Goal: Task Accomplishment & Management: Manage account settings

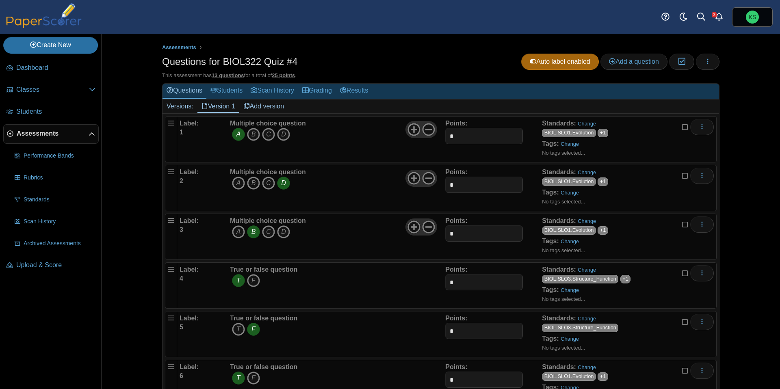
click at [50, 134] on span "Assessments" at bounding box center [53, 133] width 72 height 9
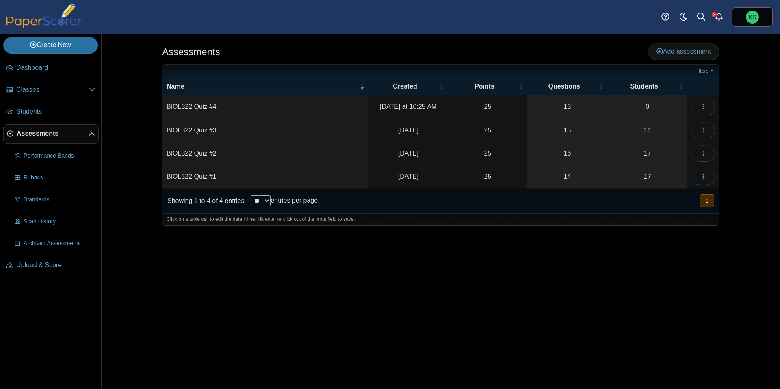
click at [207, 178] on td "BIOL322 Quiz #1" at bounding box center [265, 176] width 206 height 23
click at [217, 192] on div "Showing 1 to 4 of 4 entries" at bounding box center [203, 201] width 82 height 24
click at [614, 175] on link "17" at bounding box center [647, 176] width 80 height 23
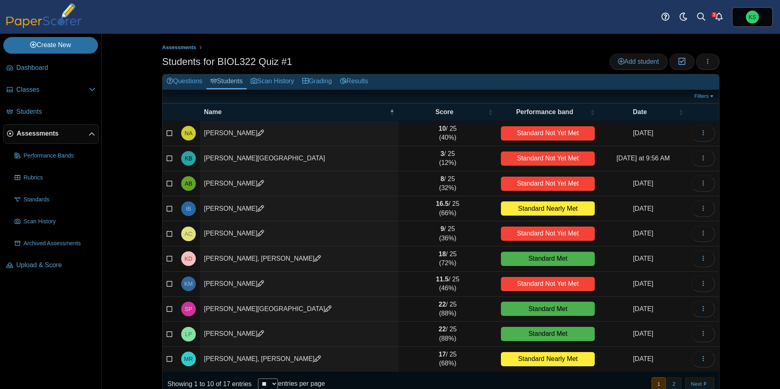
click at [330, 154] on td "Barrow, Kianna" at bounding box center [299, 158] width 199 height 25
click at [334, 84] on link "Grading" at bounding box center [317, 81] width 38 height 15
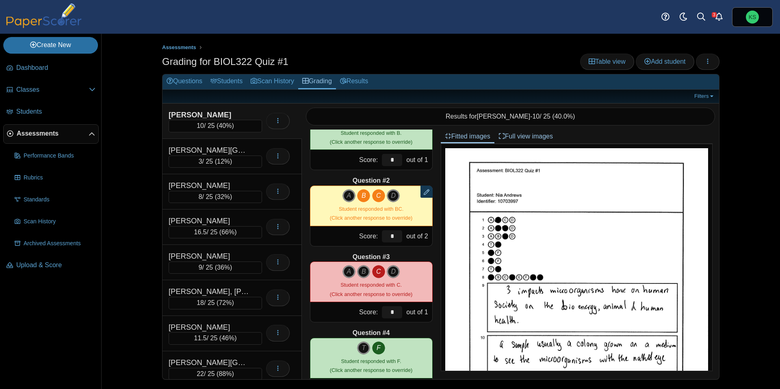
scroll to position [38, 0]
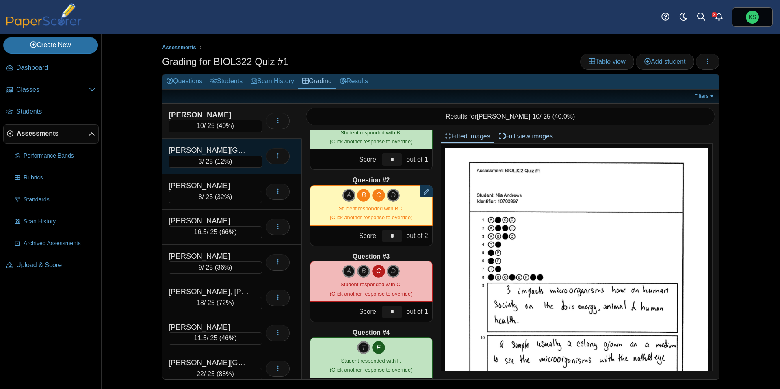
click at [229, 145] on div "Barrow, Kianna" at bounding box center [209, 150] width 81 height 11
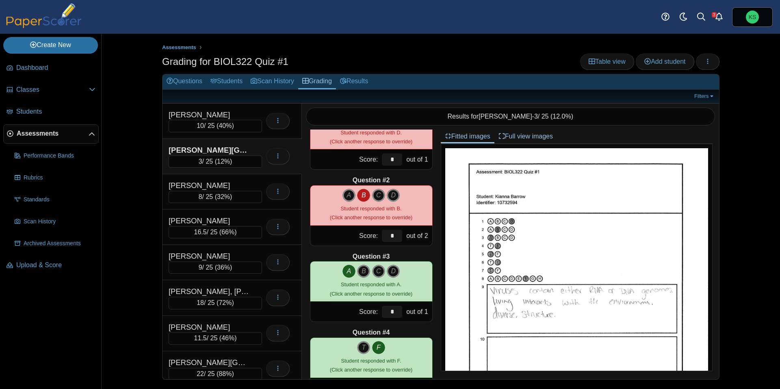
scroll to position [0, 0]
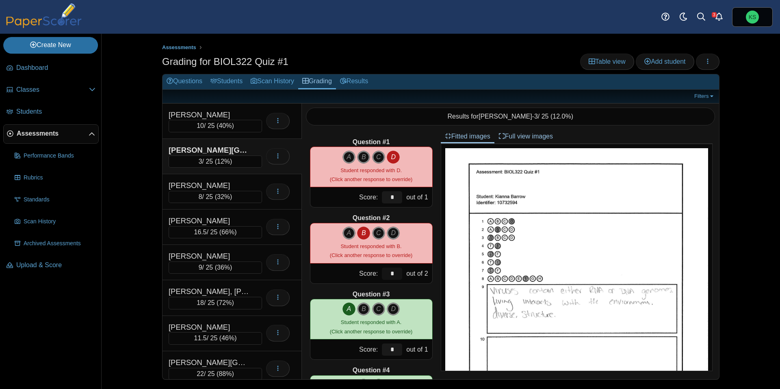
click at [393, 271] on input "*" at bounding box center [392, 274] width 20 height 12
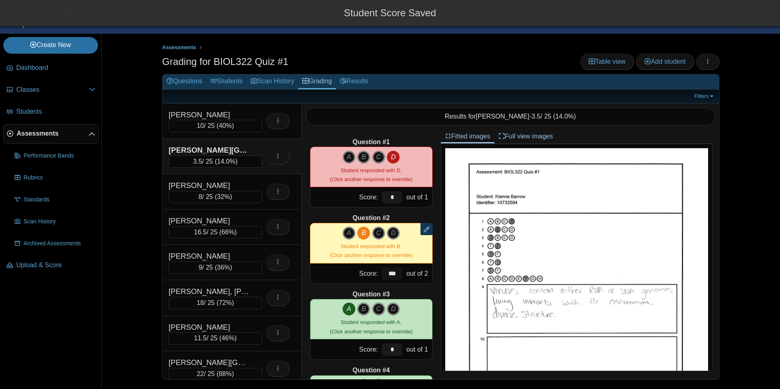
type input "***"
click at [403, 292] on div "Question #3" at bounding box center [371, 294] width 123 height 9
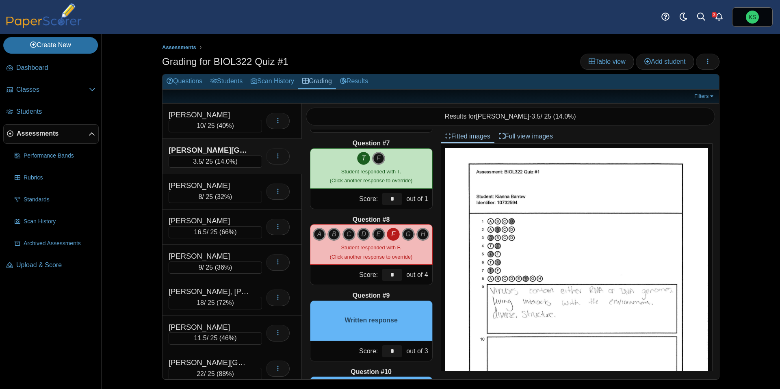
scroll to position [456, 0]
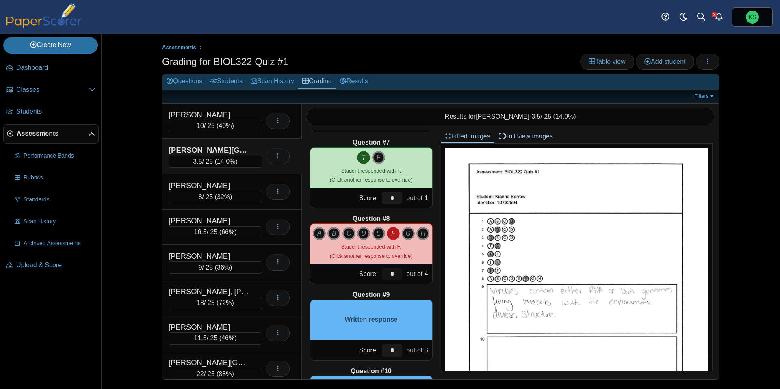
click at [395, 274] on input "*" at bounding box center [392, 274] width 20 height 12
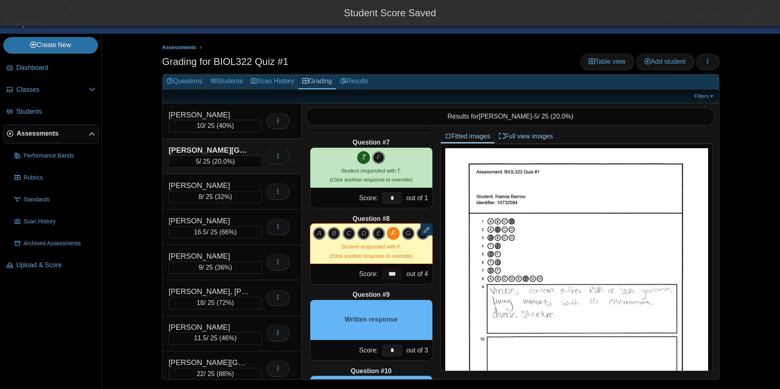
type input "***"
click at [422, 287] on div "Question #1 A B C D Score: *" at bounding box center [371, 255] width 139 height 250
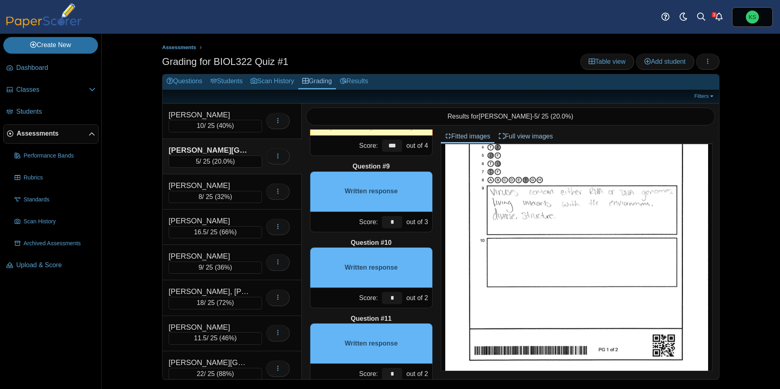
scroll to position [95, 0]
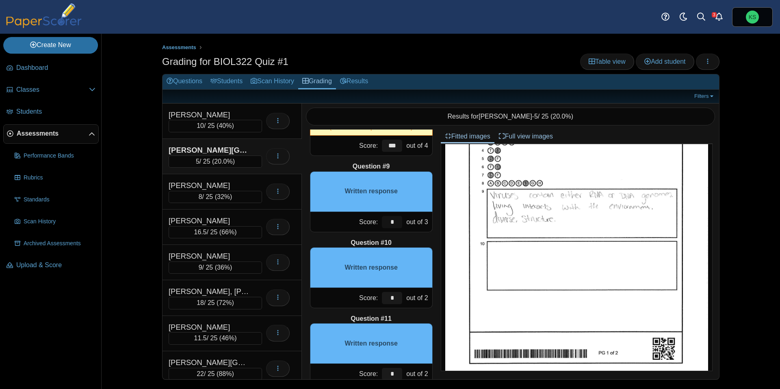
click at [399, 221] on input "*" at bounding box center [392, 222] width 20 height 12
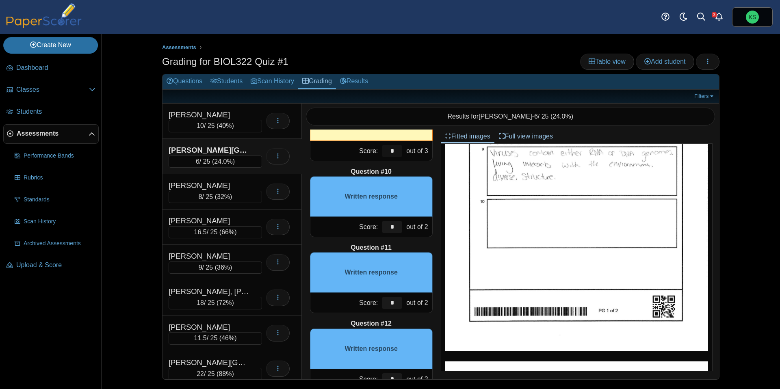
scroll to position [162, 0]
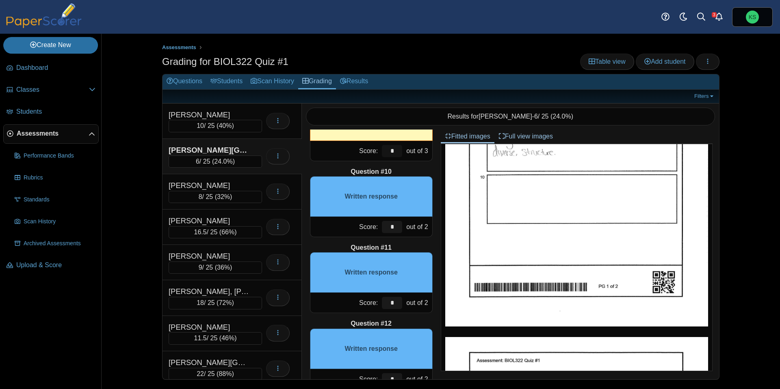
type input "*"
click at [397, 225] on input "*" at bounding box center [392, 227] width 20 height 12
type input "*"
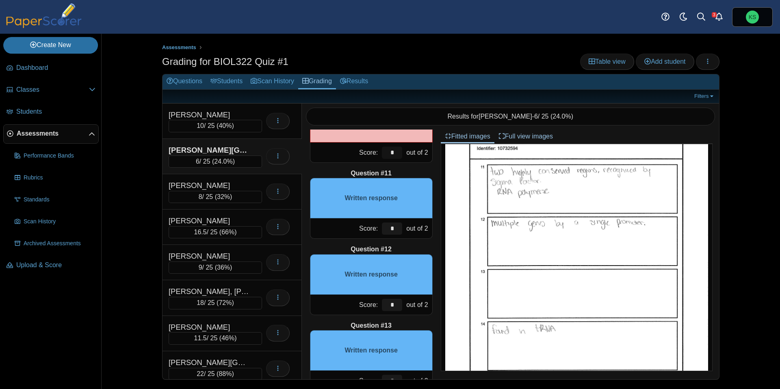
scroll to position [407, 0]
click at [393, 229] on input "*" at bounding box center [392, 229] width 20 height 12
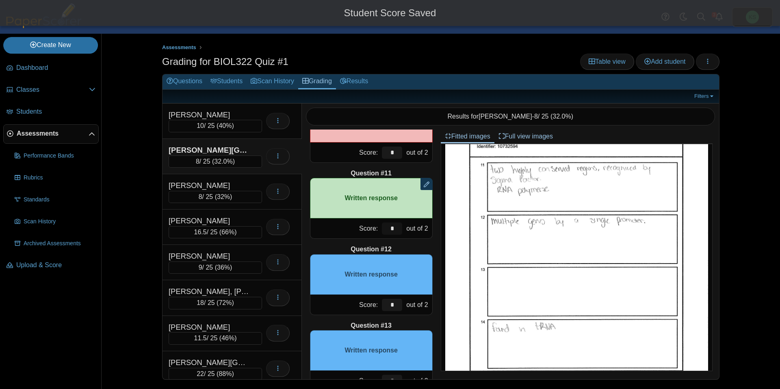
type input "*"
click at [412, 250] on div "Question #12" at bounding box center [371, 249] width 123 height 9
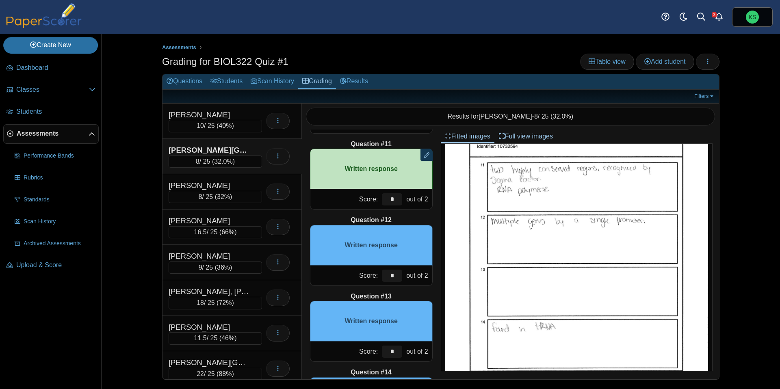
scroll to position [762, 0]
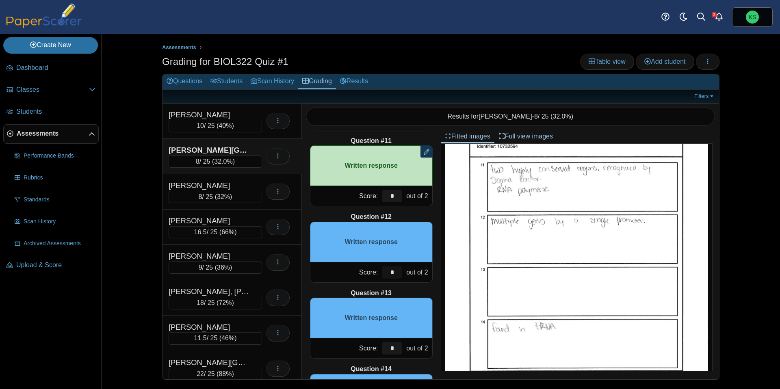
click at [392, 273] on input "*" at bounding box center [392, 272] width 20 height 12
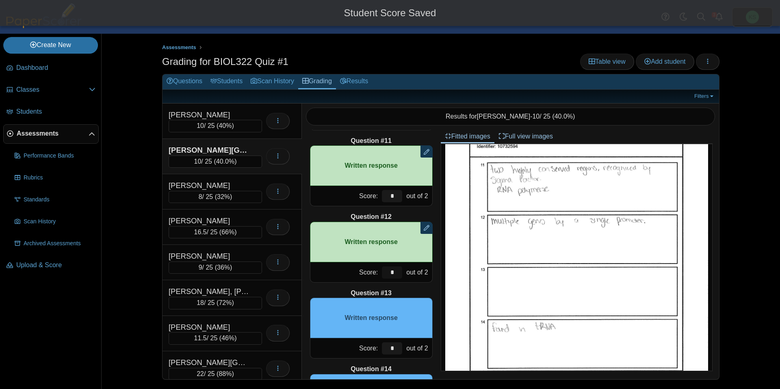
type input "*"
click at [412, 291] on div "Question #13" at bounding box center [371, 293] width 123 height 9
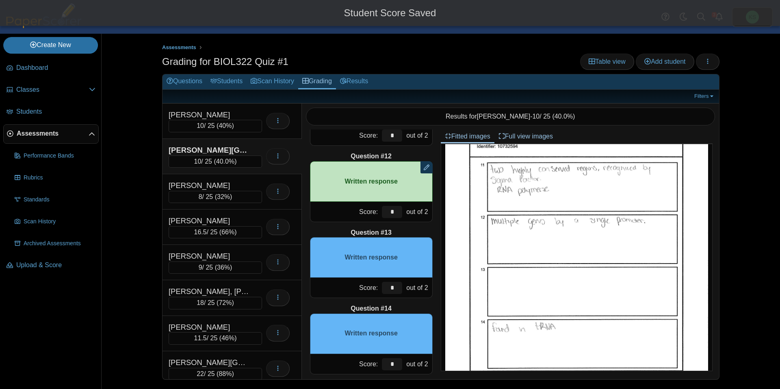
scroll to position [832, 0]
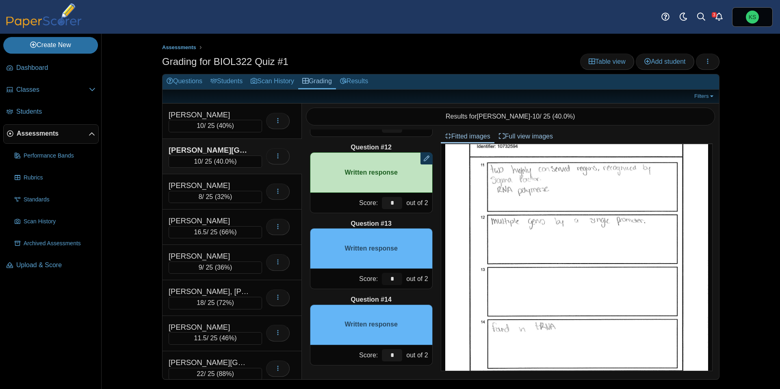
click at [398, 279] on input "*" at bounding box center [392, 279] width 20 height 12
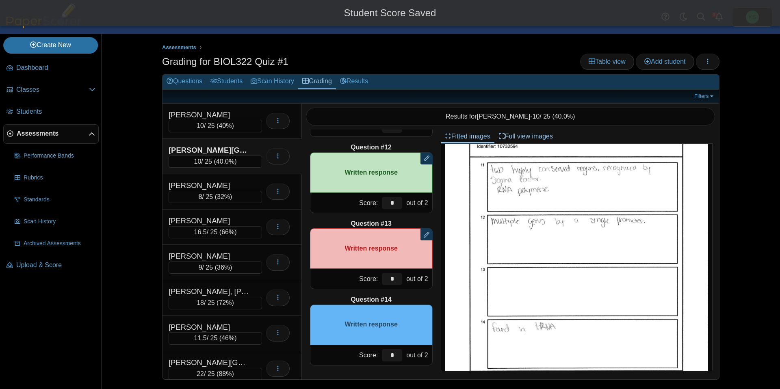
click at [401, 292] on div "Question #1 A B C D Score: *" at bounding box center [371, 255] width 139 height 250
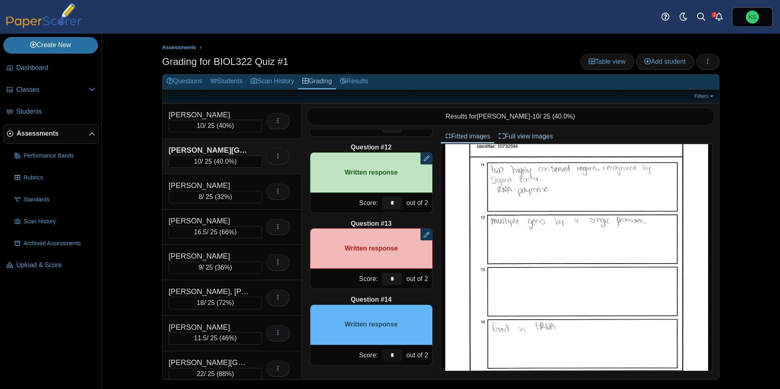
click at [394, 355] on input "*" at bounding box center [392, 355] width 20 height 12
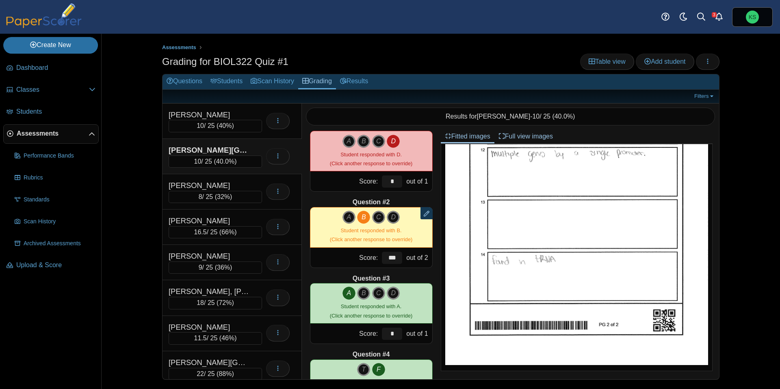
scroll to position [0, 0]
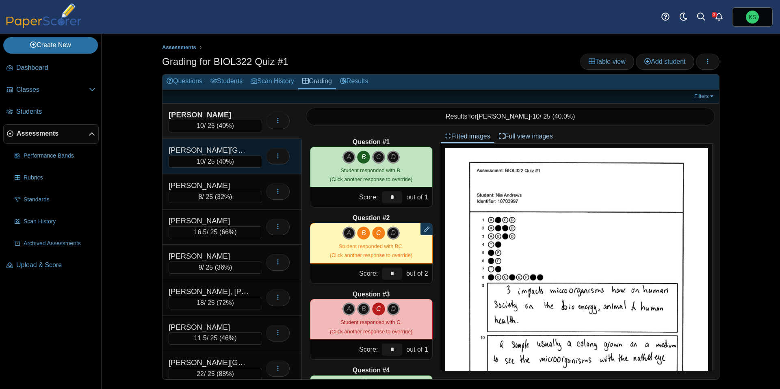
click at [227, 145] on div "[PERSON_NAME][GEOGRAPHIC_DATA]" at bounding box center [209, 150] width 81 height 11
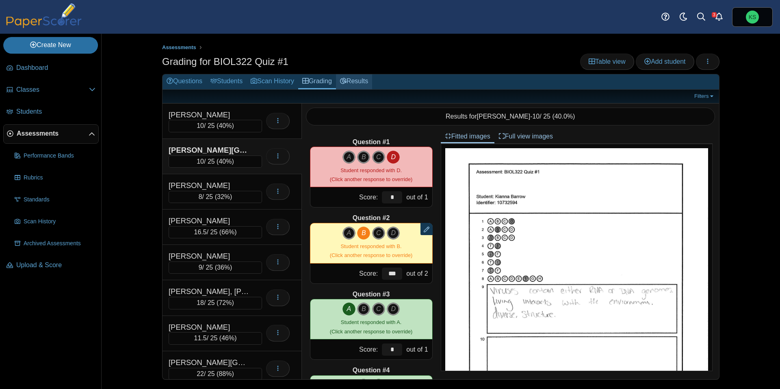
click at [362, 86] on link "Results" at bounding box center [354, 81] width 36 height 15
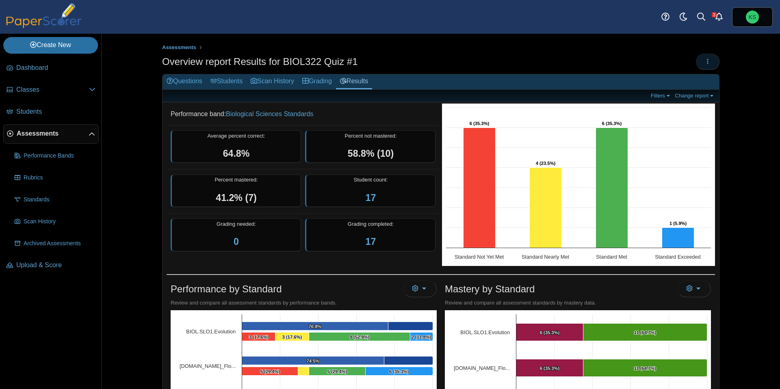
click at [714, 66] on button "button" at bounding box center [708, 62] width 24 height 16
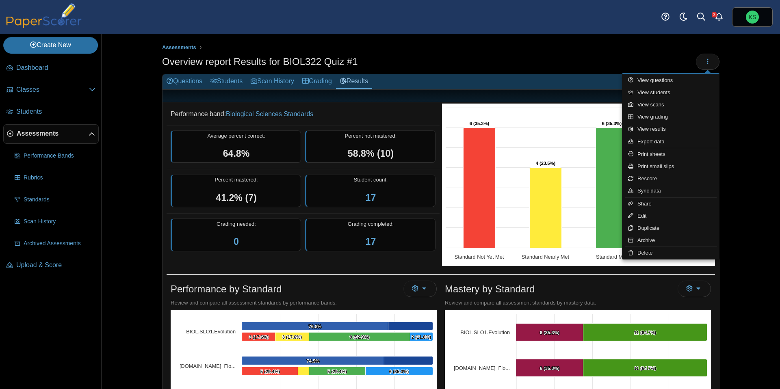
click at [548, 92] on ul at bounding box center [408, 95] width 482 height 7
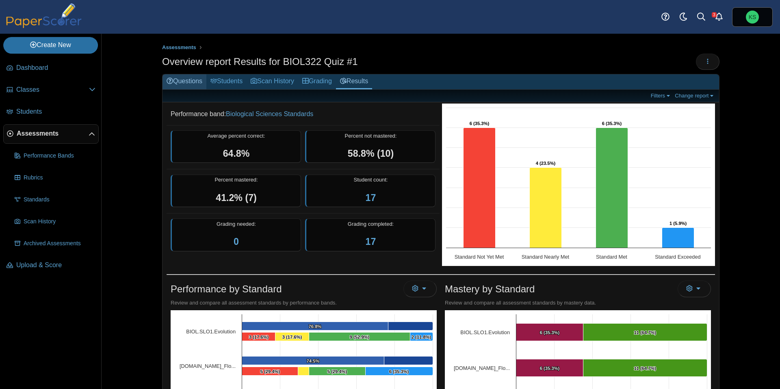
click at [188, 79] on link "Questions" at bounding box center [184, 81] width 44 height 15
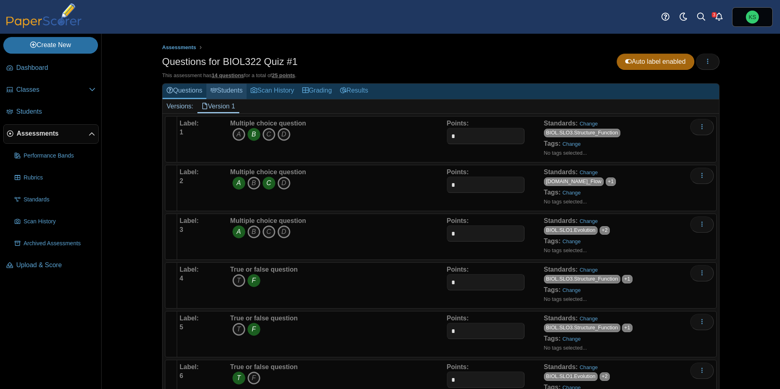
click at [246, 90] on link "Students" at bounding box center [226, 91] width 40 height 15
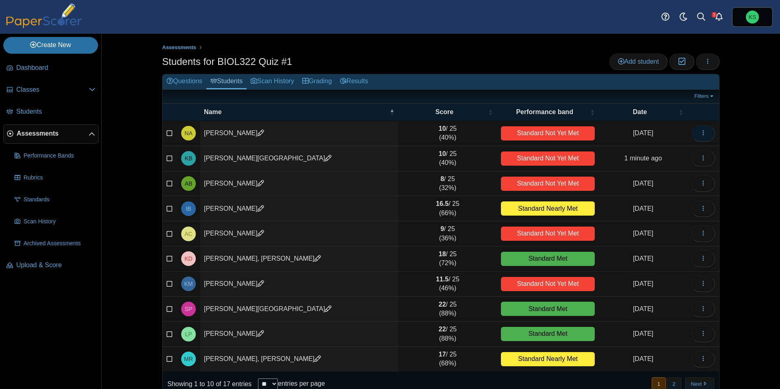
click at [697, 136] on button "button" at bounding box center [703, 133] width 24 height 16
click at [564, 89] on h2 "Questions Students Scan History Grading Results" at bounding box center [440, 81] width 557 height 15
click at [704, 65] on button "button" at bounding box center [708, 62] width 24 height 16
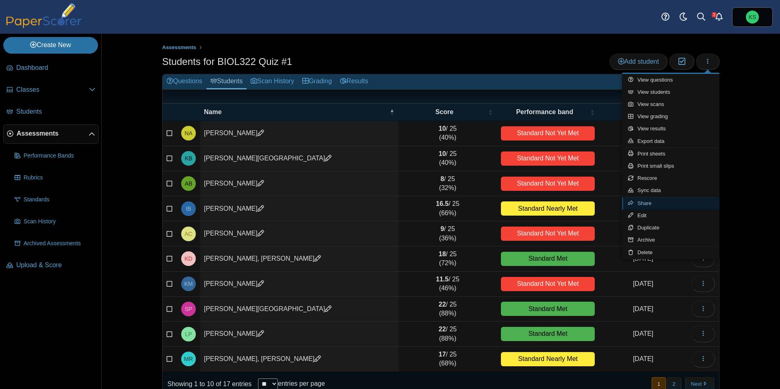
click at [660, 201] on link "Share" at bounding box center [670, 203] width 97 height 12
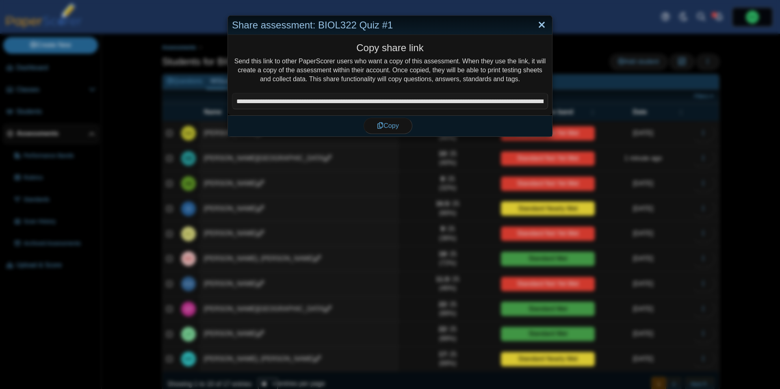
click at [539, 25] on link "Close" at bounding box center [541, 25] width 13 height 14
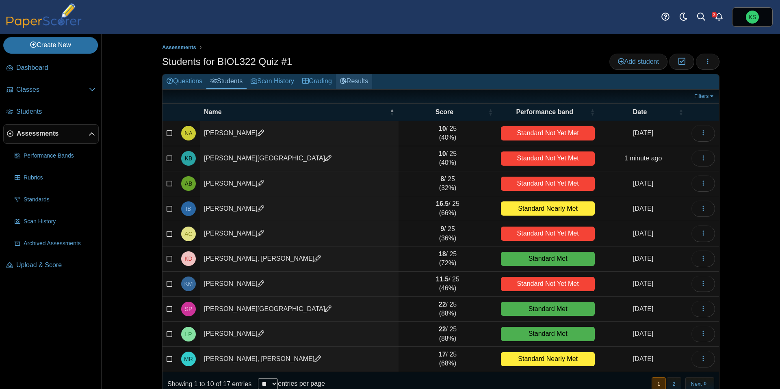
click at [347, 82] on use at bounding box center [343, 81] width 6 height 6
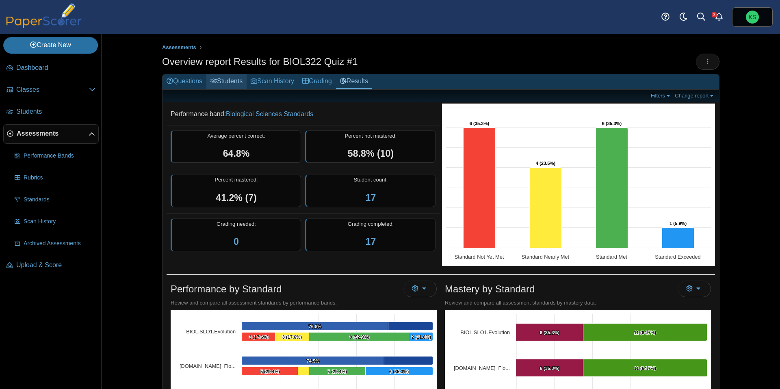
click at [247, 83] on link "Students" at bounding box center [226, 81] width 40 height 15
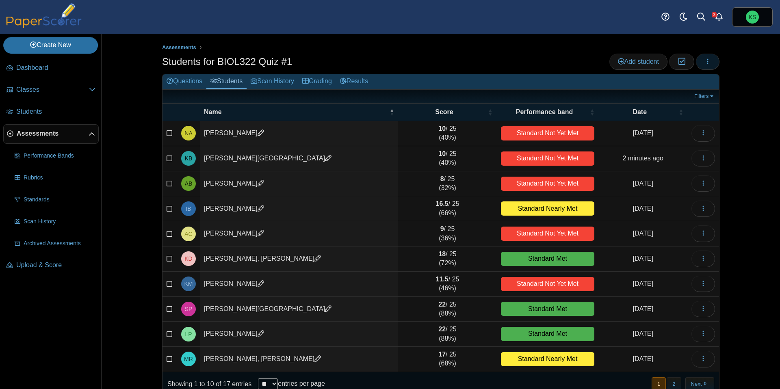
click at [713, 66] on button "button" at bounding box center [708, 62] width 24 height 16
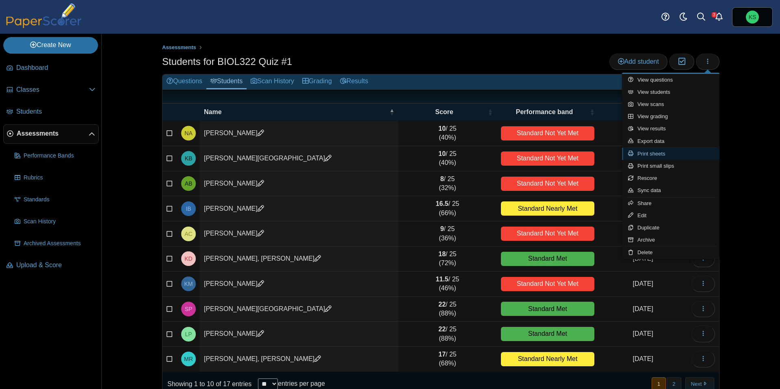
click at [689, 153] on link "Print sheets" at bounding box center [670, 154] width 97 height 12
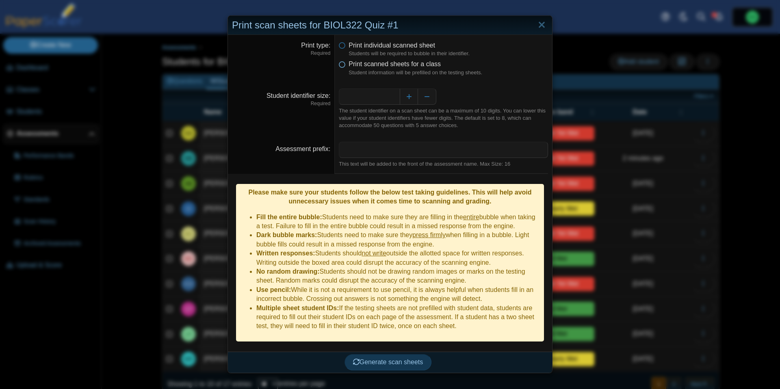
click at [341, 63] on icon at bounding box center [342, 63] width 6 height 6
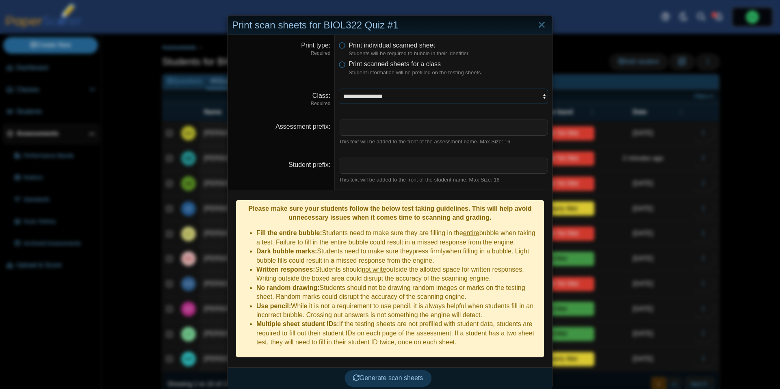
click at [366, 91] on select "**********" at bounding box center [443, 96] width 209 height 15
select select "**********"
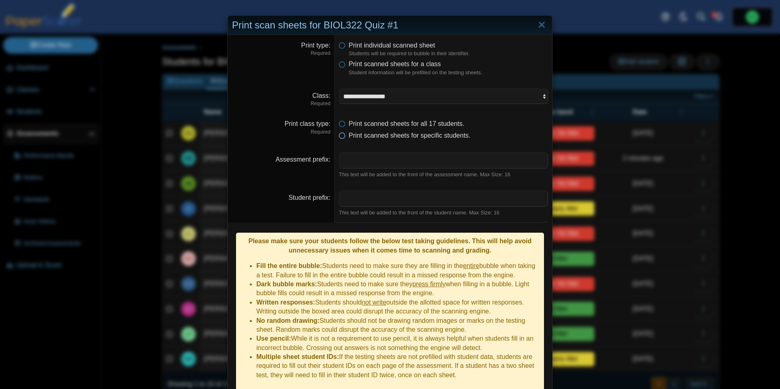
click at [341, 137] on icon at bounding box center [342, 134] width 6 height 6
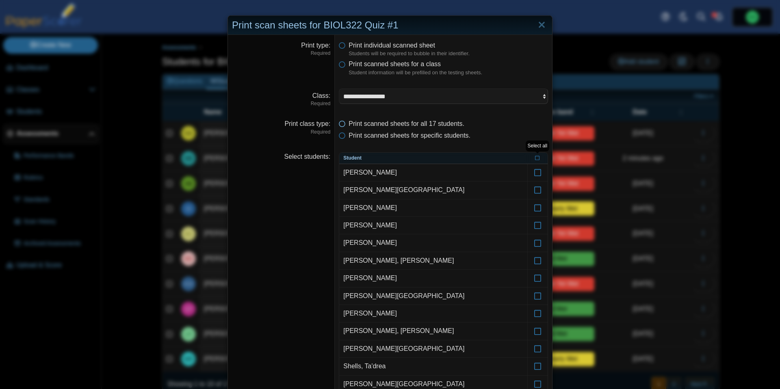
click at [342, 125] on icon at bounding box center [342, 122] width 6 height 6
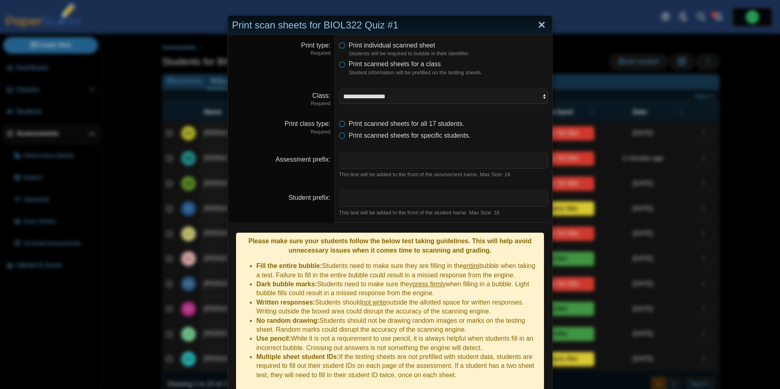
click at [543, 24] on link "Close" at bounding box center [541, 25] width 13 height 14
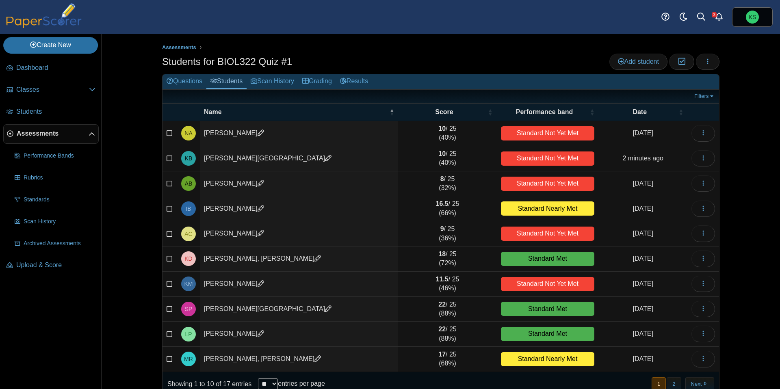
click at [35, 136] on span "Assessments" at bounding box center [53, 133] width 72 height 9
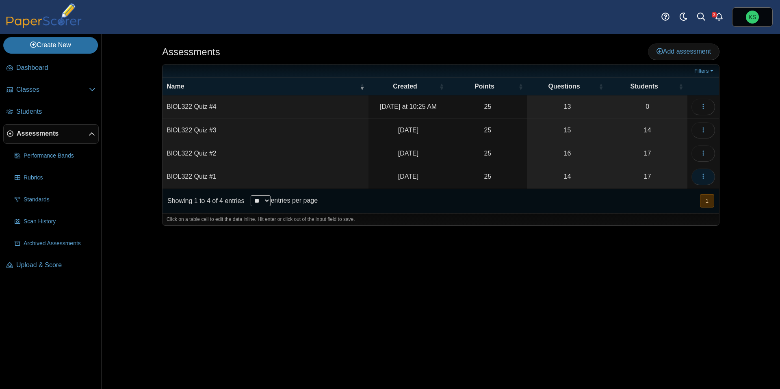
click at [704, 176] on icon "button" at bounding box center [703, 176] width 6 height 6
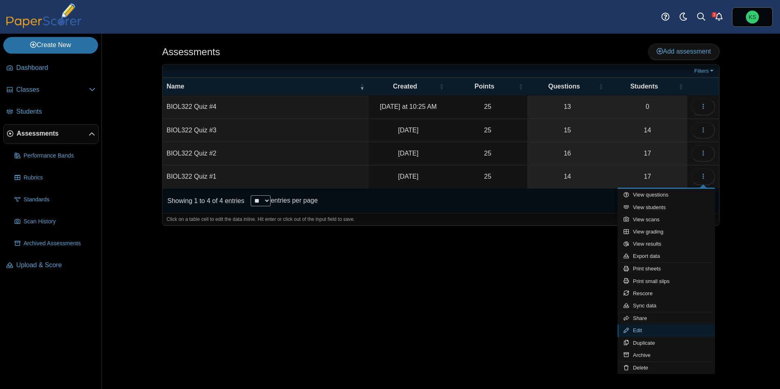
click at [641, 328] on link "Edit" at bounding box center [665, 331] width 97 height 12
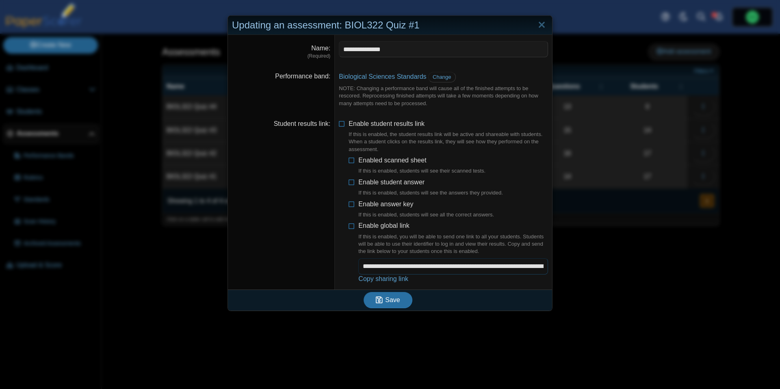
click at [429, 267] on input "**********" at bounding box center [453, 266] width 190 height 16
click at [422, 277] on li "**********" at bounding box center [453, 270] width 190 height 25
click at [394, 279] on link "Copy sharing link" at bounding box center [383, 278] width 50 height 7
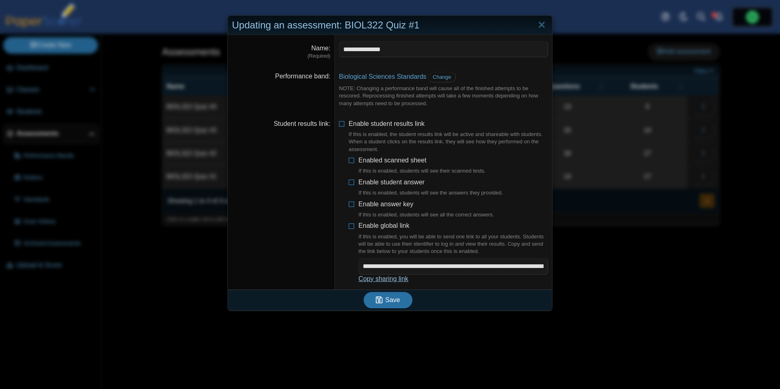
type textarea "**********"
click at [540, 30] on link "Close" at bounding box center [541, 25] width 13 height 14
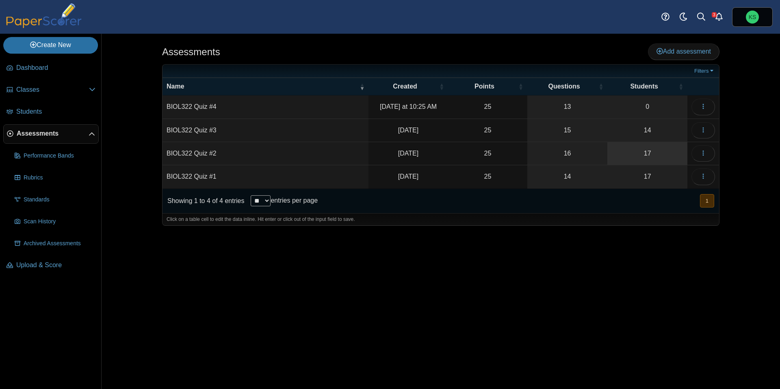
click at [633, 154] on link "17" at bounding box center [647, 153] width 80 height 23
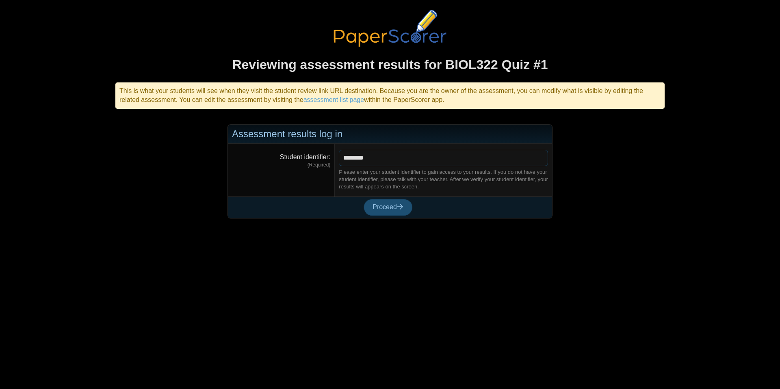
type input "********"
click at [385, 211] on button "Proceed" at bounding box center [388, 207] width 49 height 16
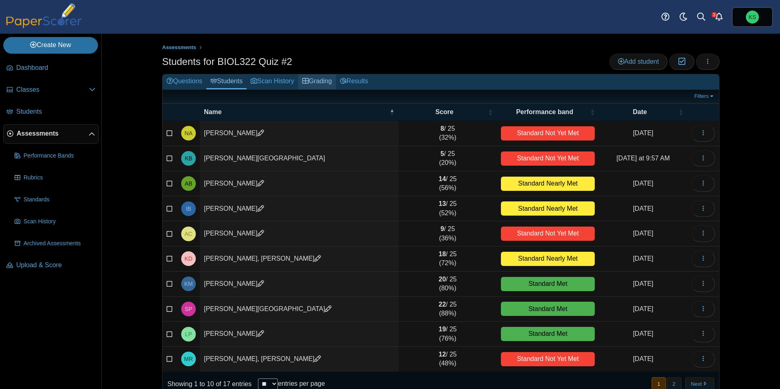
click at [321, 82] on link "Grading" at bounding box center [317, 81] width 38 height 15
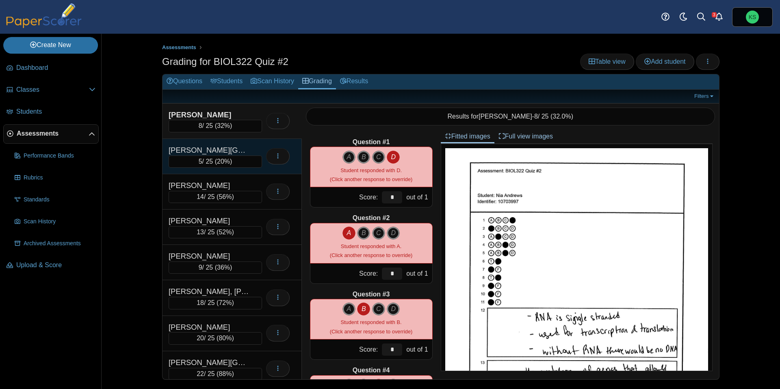
click at [228, 148] on div "[PERSON_NAME][GEOGRAPHIC_DATA]" at bounding box center [209, 150] width 81 height 11
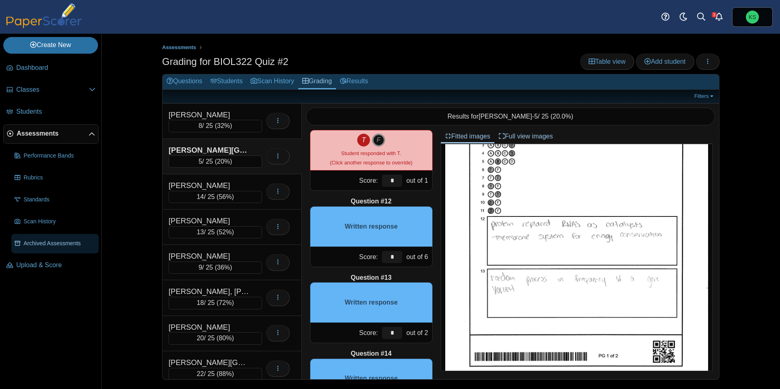
scroll to position [97, 0]
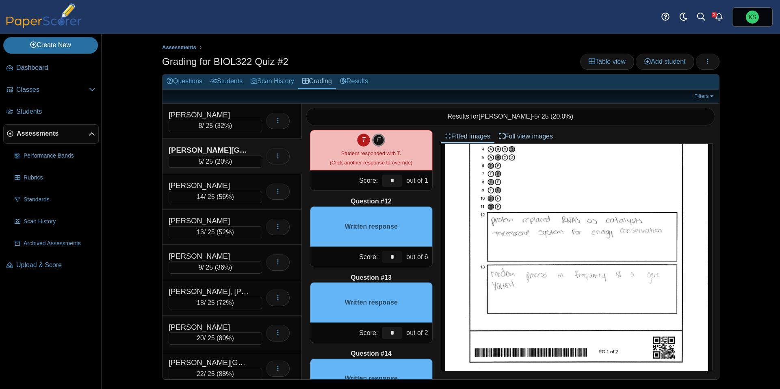
click at [392, 257] on input "*" at bounding box center [392, 257] width 20 height 12
click at [392, 258] on input "*" at bounding box center [392, 257] width 20 height 12
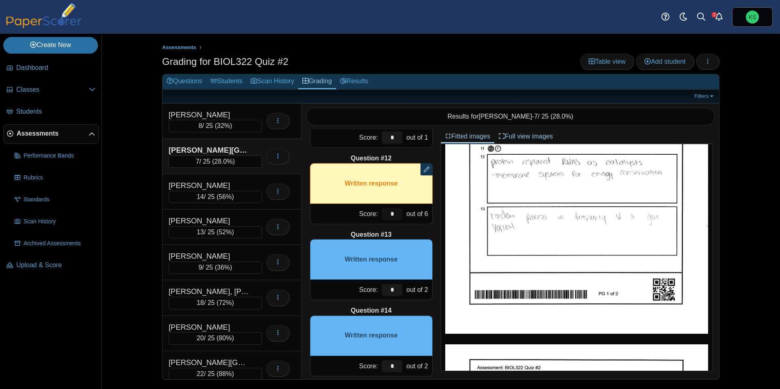
scroll to position [823, 0]
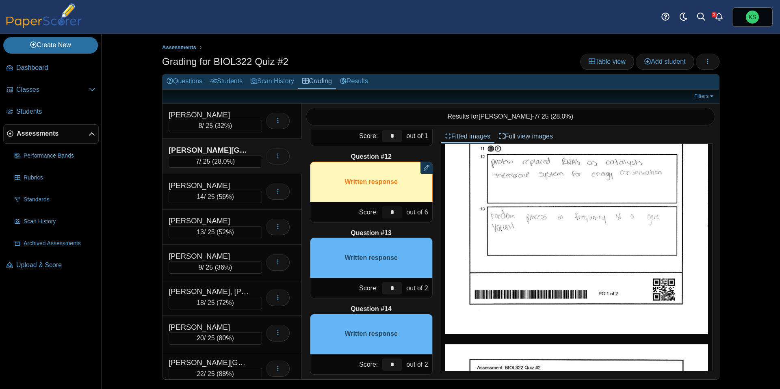
type input "*"
click at [394, 287] on input "*" at bounding box center [392, 288] width 20 height 12
type input "*"
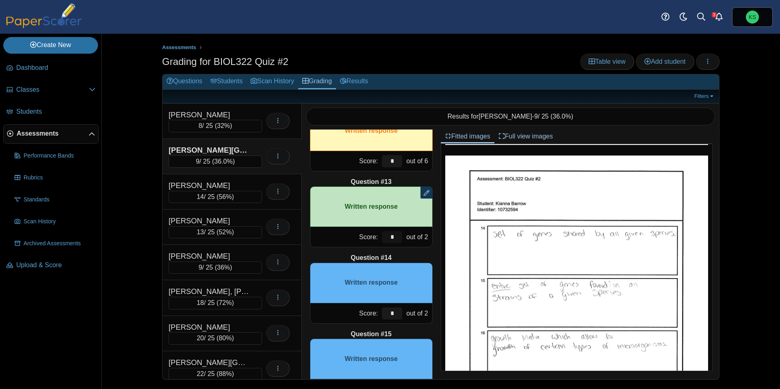
scroll to position [874, 0]
click at [395, 313] on input "*" at bounding box center [392, 313] width 20 height 12
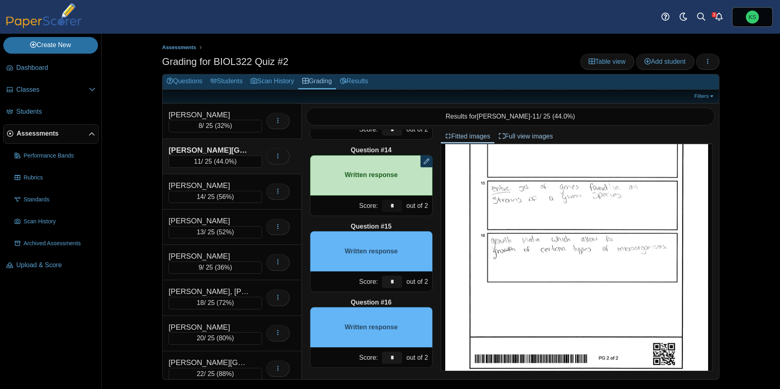
scroll to position [983, 0]
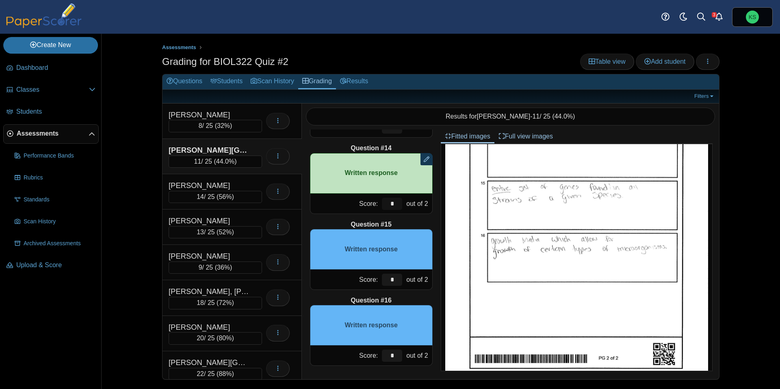
type input "*"
click at [395, 278] on input "*" at bounding box center [392, 280] width 20 height 12
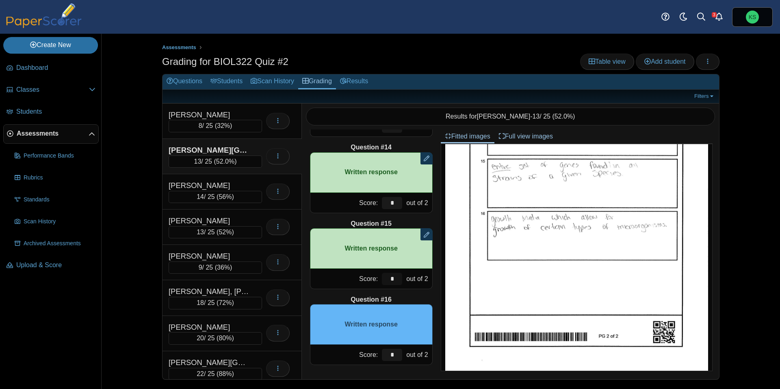
scroll to position [464, 0]
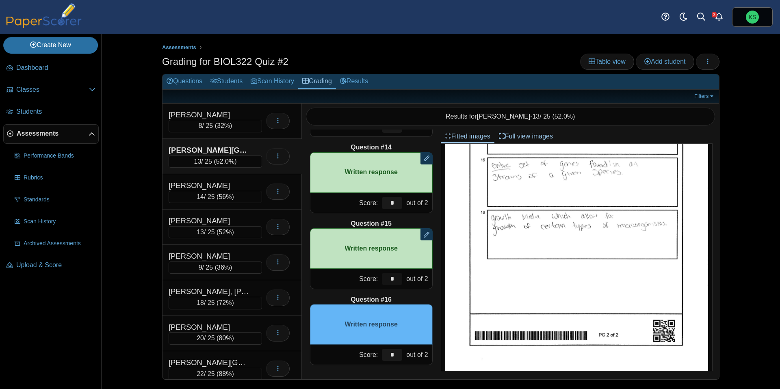
type input "*"
click at [392, 351] on input "*" at bounding box center [392, 355] width 20 height 12
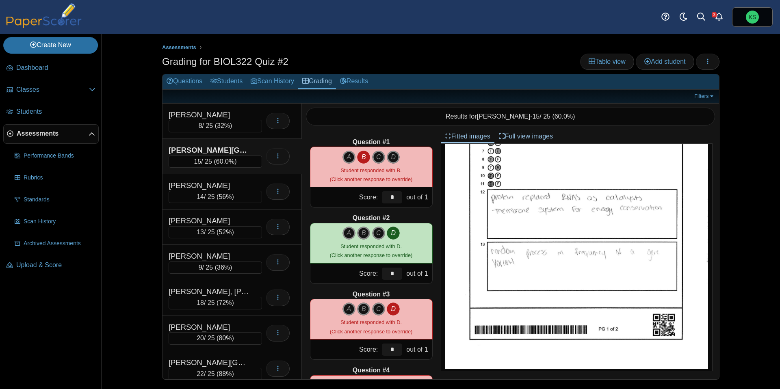
scroll to position [0, 0]
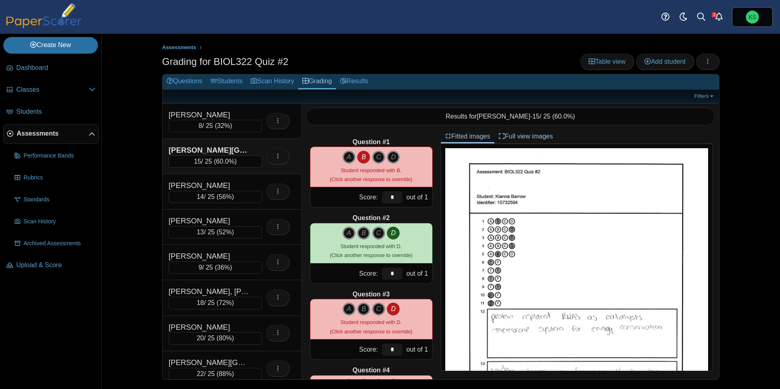
type input "*"
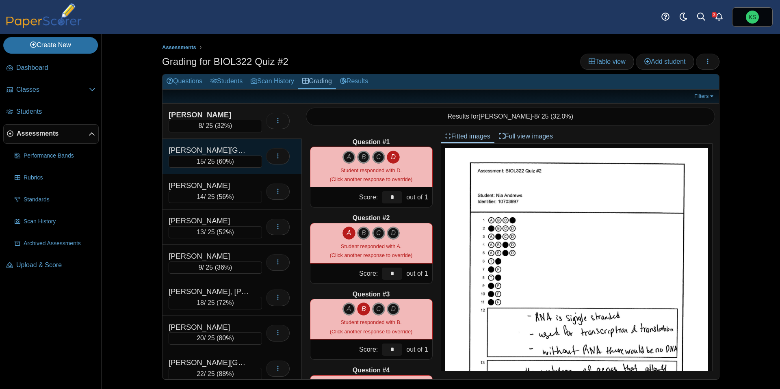
click at [237, 150] on div "[PERSON_NAME][GEOGRAPHIC_DATA]" at bounding box center [209, 150] width 81 height 11
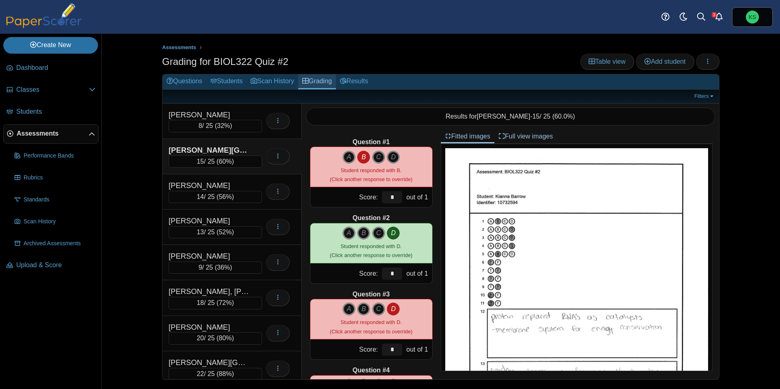
click at [331, 82] on link "Grading" at bounding box center [317, 81] width 38 height 15
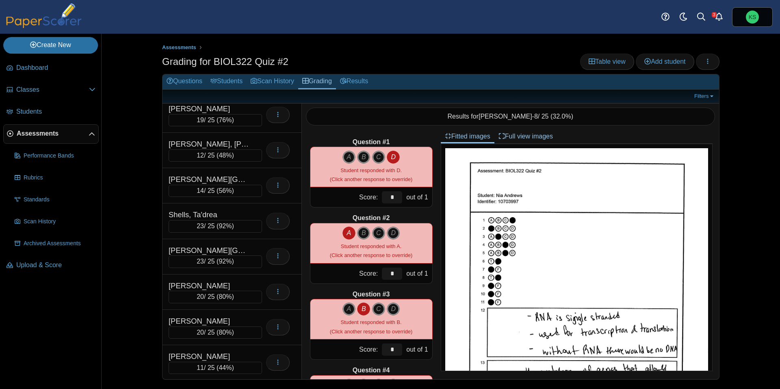
scroll to position [325, 0]
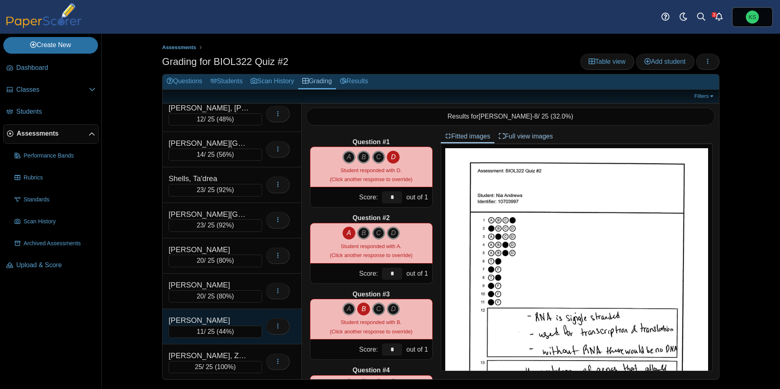
click at [233, 321] on div "Weeks, Zachary" at bounding box center [209, 320] width 81 height 11
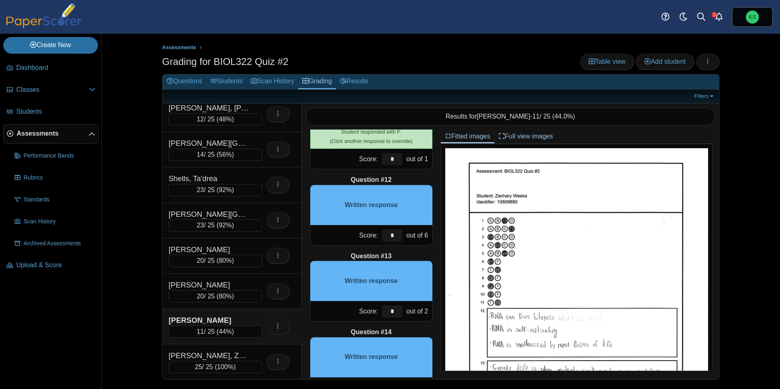
scroll to position [802, 0]
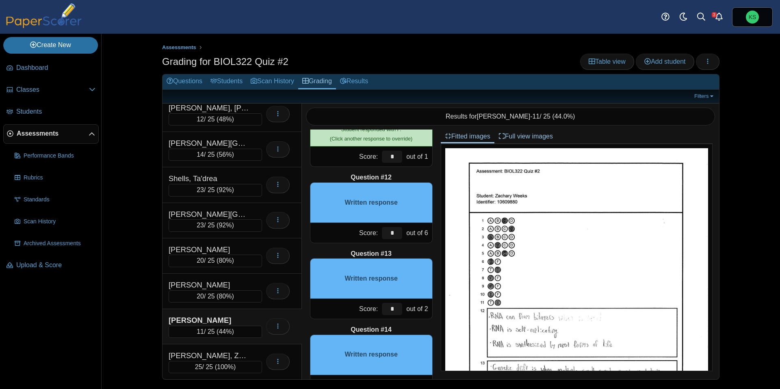
click at [401, 203] on div "Written response" at bounding box center [371, 202] width 123 height 41
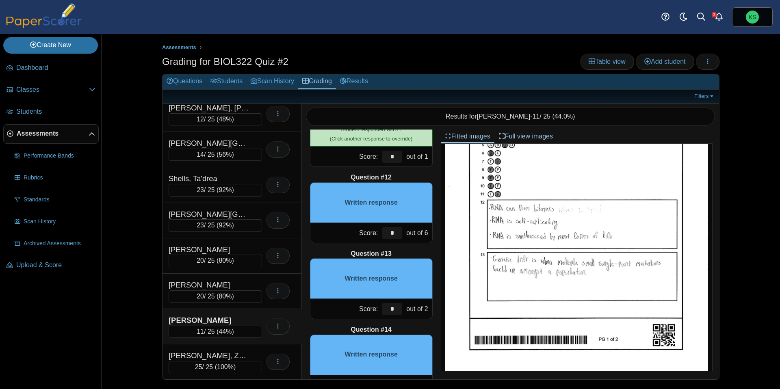
scroll to position [127, 0]
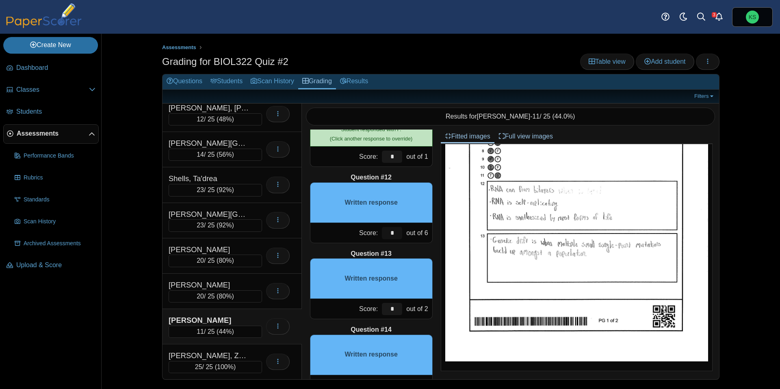
click at [399, 235] on input "*" at bounding box center [392, 233] width 20 height 12
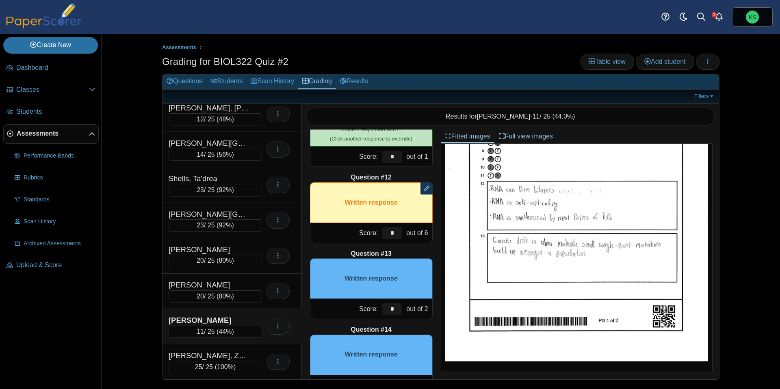
click at [397, 251] on div "Question #13" at bounding box center [371, 253] width 123 height 9
click at [396, 236] on input "*" at bounding box center [392, 233] width 20 height 12
type input "*"
click at [407, 249] on div "Question #13" at bounding box center [371, 253] width 123 height 9
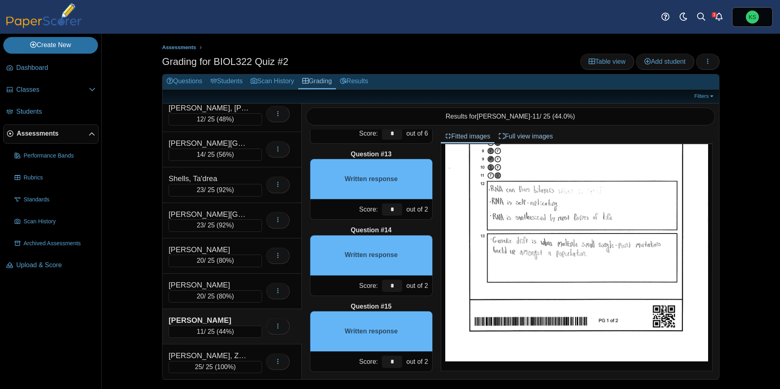
scroll to position [909, 0]
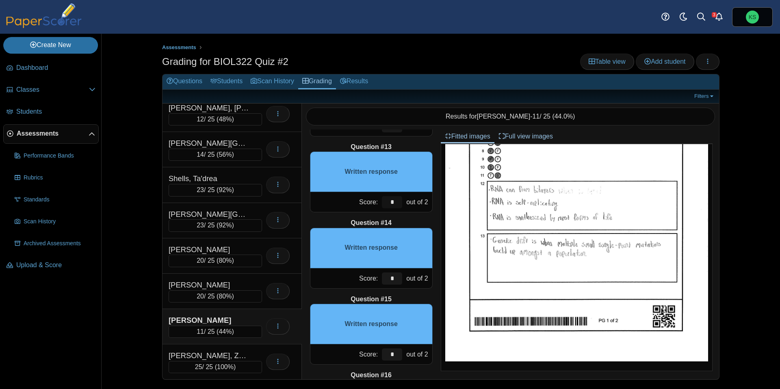
click at [400, 202] on input "*" at bounding box center [392, 202] width 20 height 12
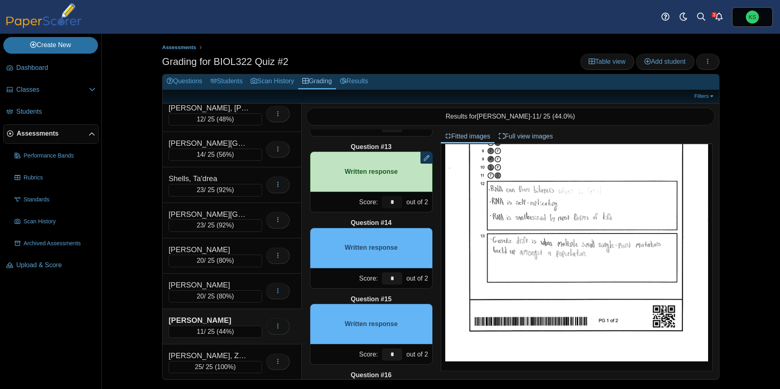
type input "*"
click at [413, 218] on div "Question #1 A B C D Score: *" at bounding box center [371, 255] width 139 height 250
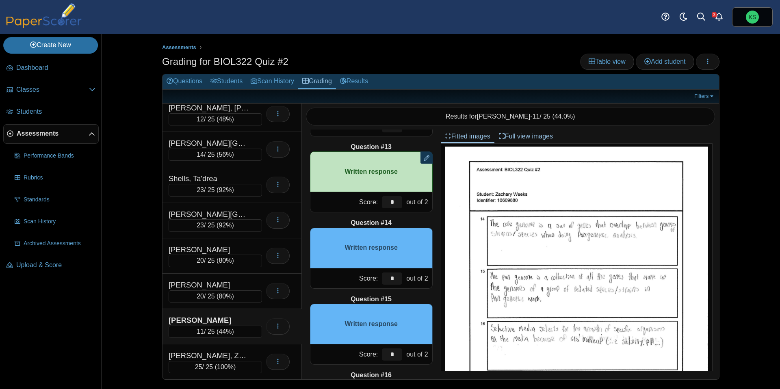
scroll to position [356, 0]
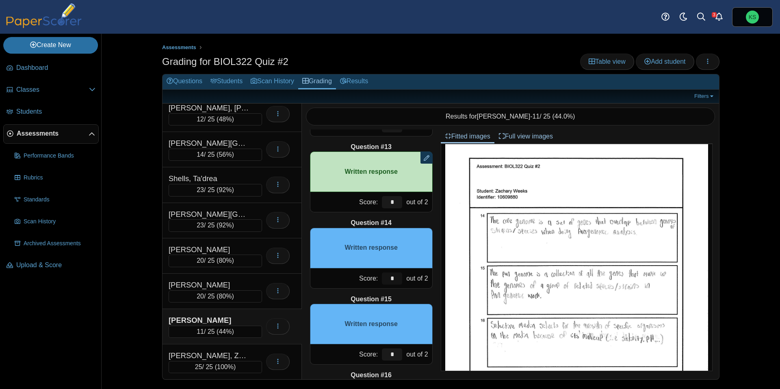
click at [394, 279] on input "*" at bounding box center [392, 279] width 20 height 12
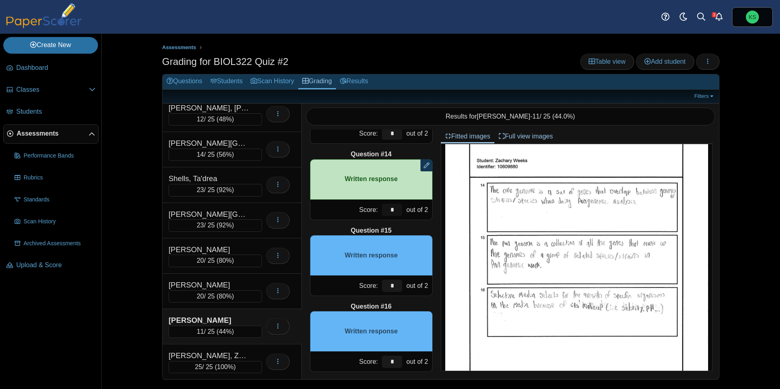
scroll to position [390, 0]
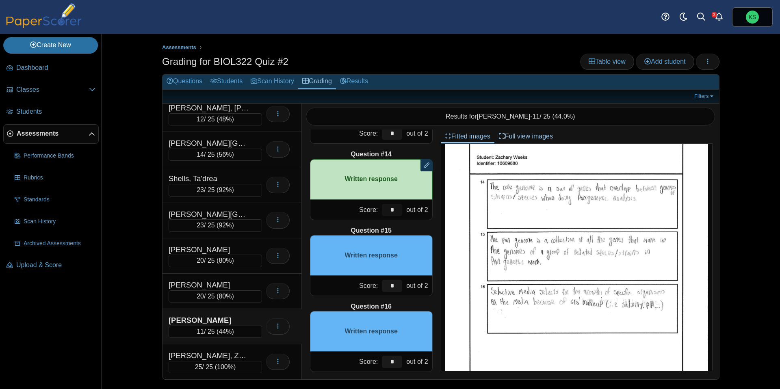
type input "*"
click at [395, 288] on input "*" at bounding box center [392, 286] width 20 height 12
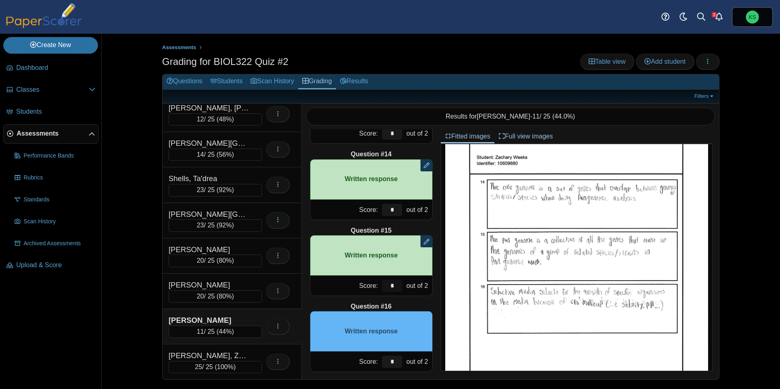
type input "*"
click at [416, 300] on div "Question #1 A B C D Score: *" at bounding box center [371, 255] width 139 height 250
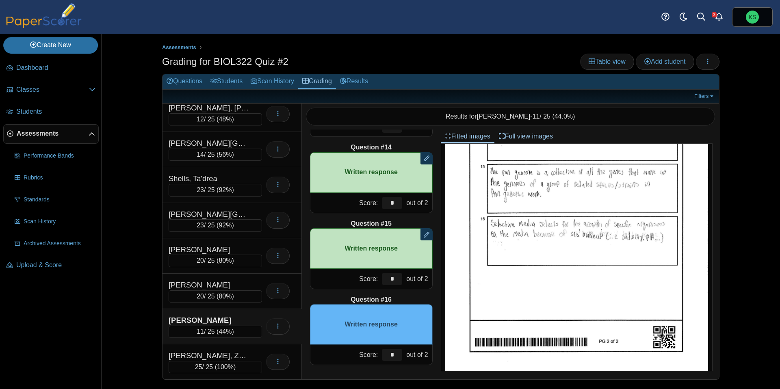
scroll to position [474, 0]
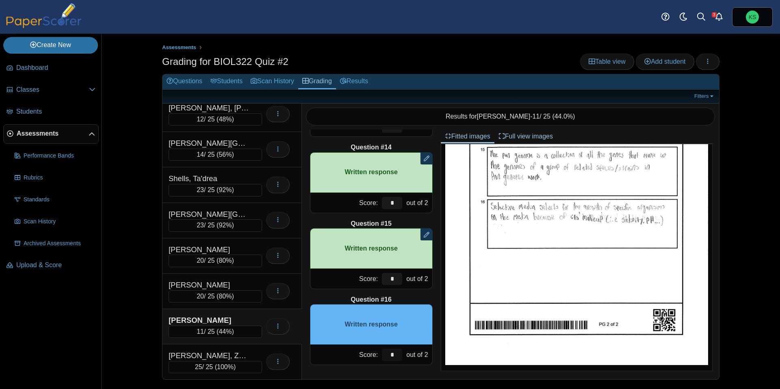
click at [400, 355] on input "*" at bounding box center [392, 355] width 20 height 12
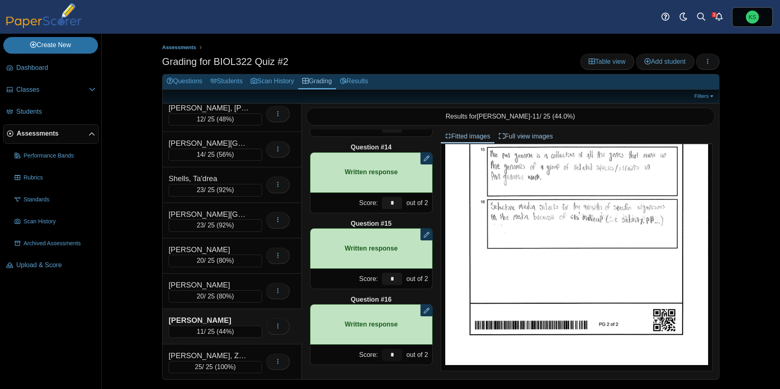
type input "*"
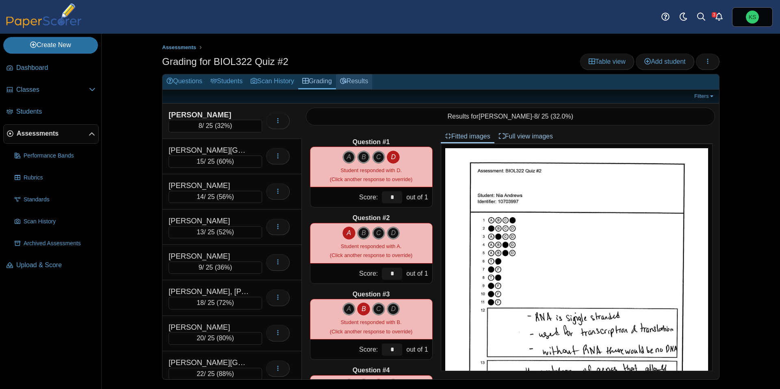
click at [358, 82] on link "Results" at bounding box center [354, 81] width 36 height 15
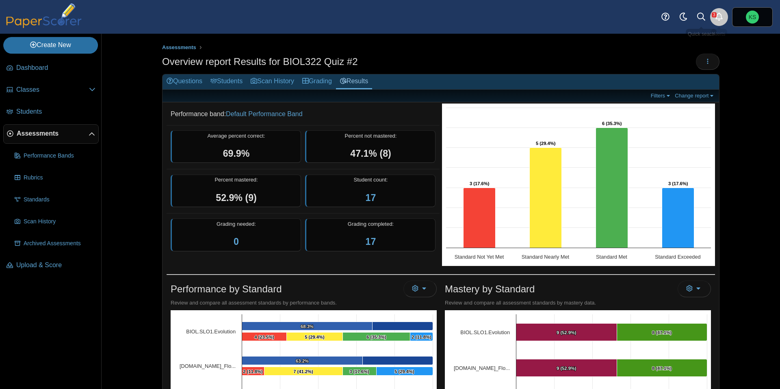
click at [717, 15] on use "Alerts" at bounding box center [718, 17] width 7 height 8
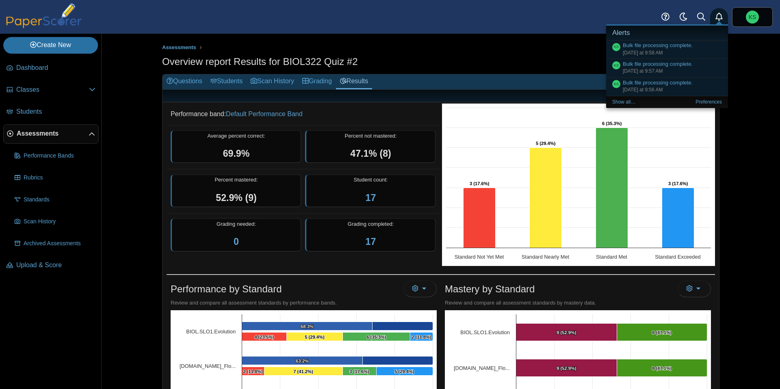
click at [717, 15] on use "Alerts" at bounding box center [718, 17] width 7 height 8
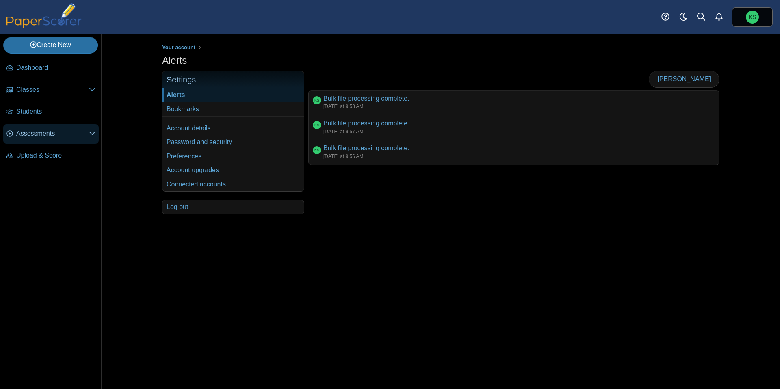
click at [25, 134] on span "Assessments" at bounding box center [52, 133] width 73 height 9
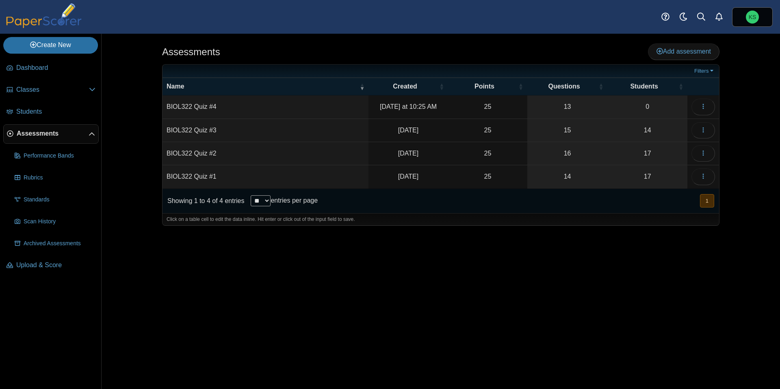
click at [215, 171] on td "BIOL322 Quiz #1" at bounding box center [265, 176] width 206 height 23
click at [662, 169] on link "17" at bounding box center [647, 176] width 80 height 23
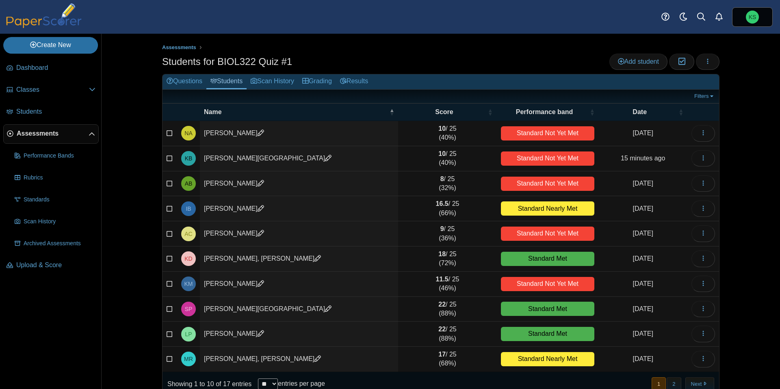
click at [45, 134] on span "Assessments" at bounding box center [53, 133] width 72 height 9
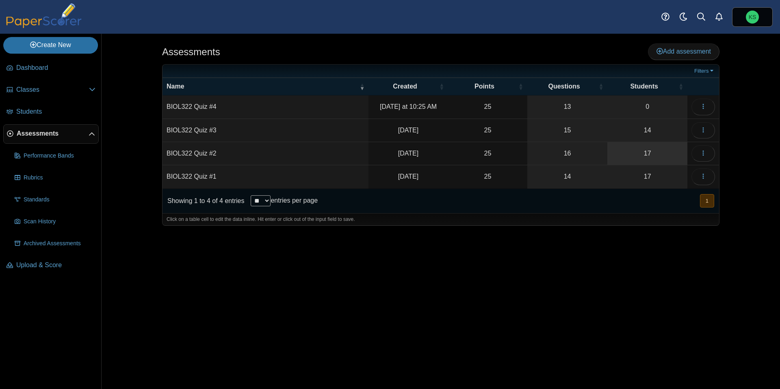
click at [657, 154] on link "17" at bounding box center [647, 153] width 80 height 23
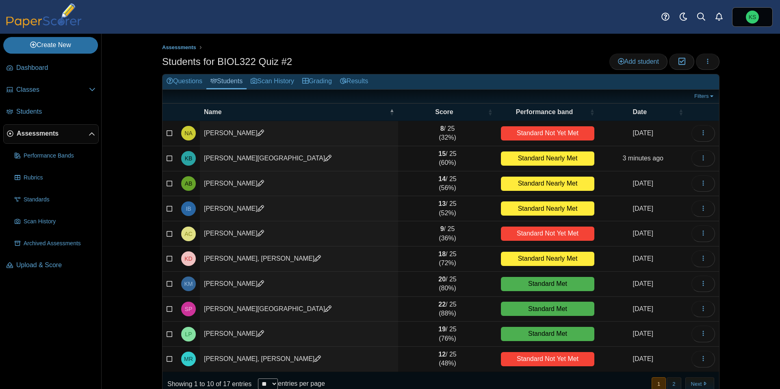
scroll to position [15, 0]
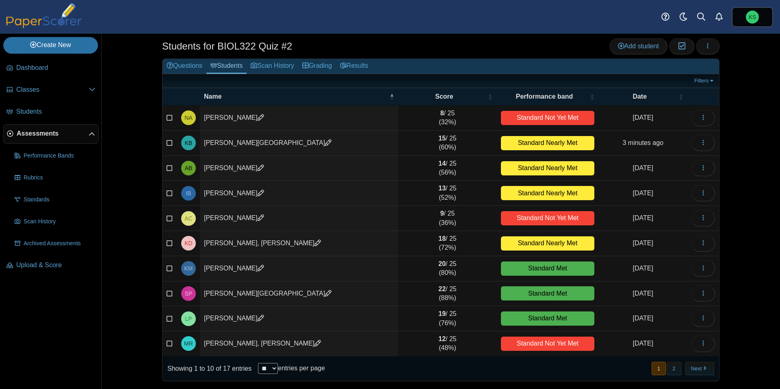
click at [267, 367] on select "** ** ** ***" at bounding box center [268, 368] width 20 height 11
select select "**"
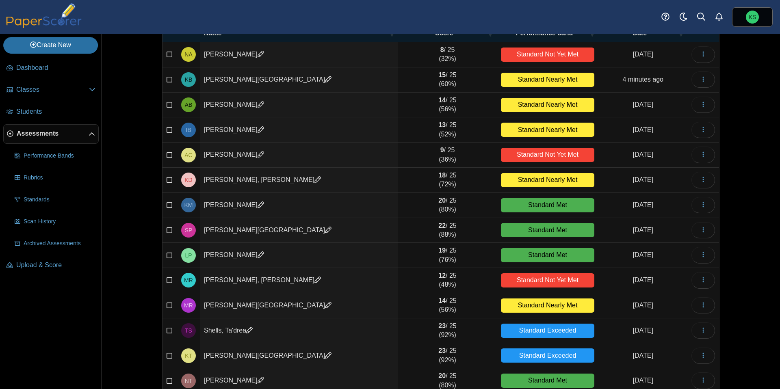
scroll to position [0, 0]
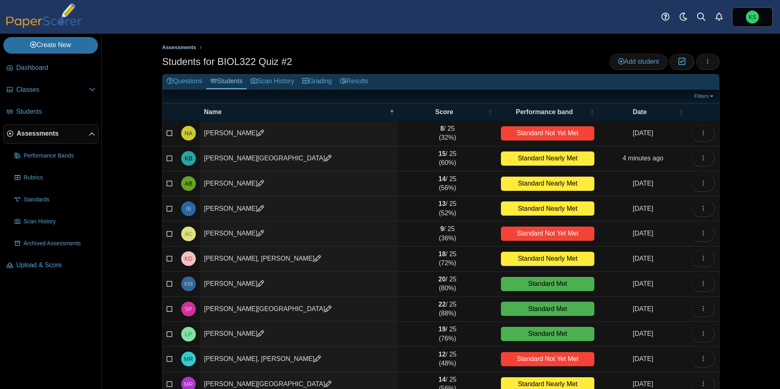
click at [188, 48] on span "Assessments" at bounding box center [179, 47] width 34 height 6
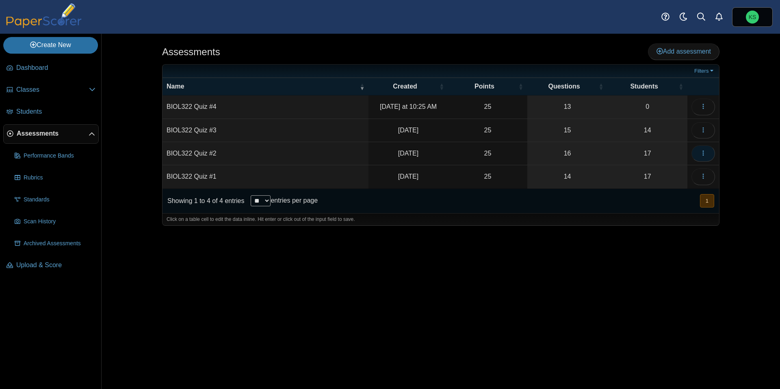
click at [704, 154] on icon "button" at bounding box center [703, 153] width 6 height 6
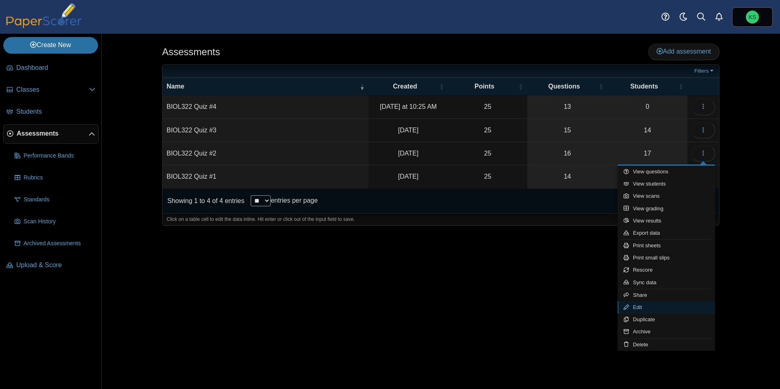
click at [646, 307] on link "Edit" at bounding box center [665, 307] width 97 height 12
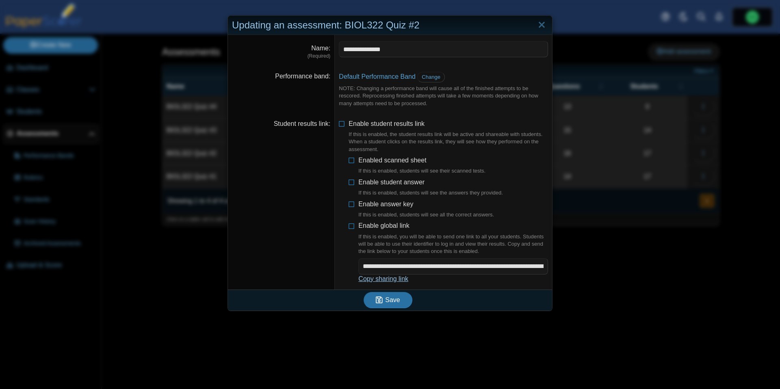
click at [402, 276] on link "Copy sharing link" at bounding box center [383, 278] width 50 height 7
type textarea "**********"
click at [538, 26] on link "Close" at bounding box center [541, 25] width 13 height 14
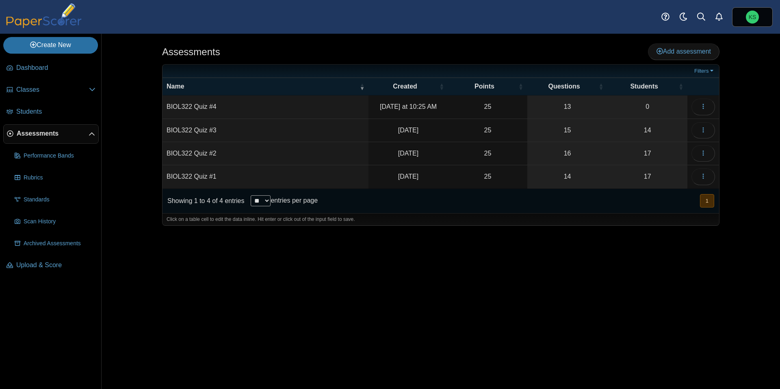
click at [329, 126] on td "BIOL322 Quiz #3" at bounding box center [265, 130] width 206 height 23
click at [544, 131] on link "15" at bounding box center [567, 130] width 80 height 23
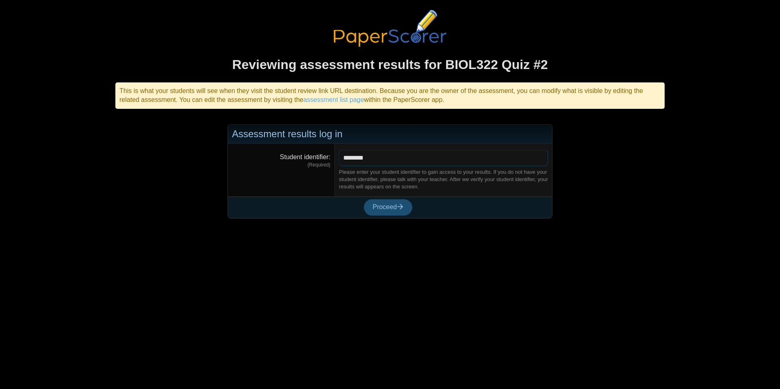
type input "********"
click at [394, 211] on button "Proceed" at bounding box center [388, 207] width 49 height 16
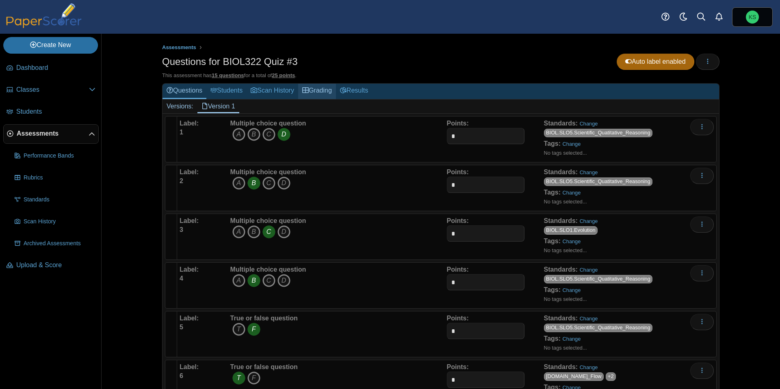
click at [332, 92] on link "Grading" at bounding box center [317, 91] width 38 height 15
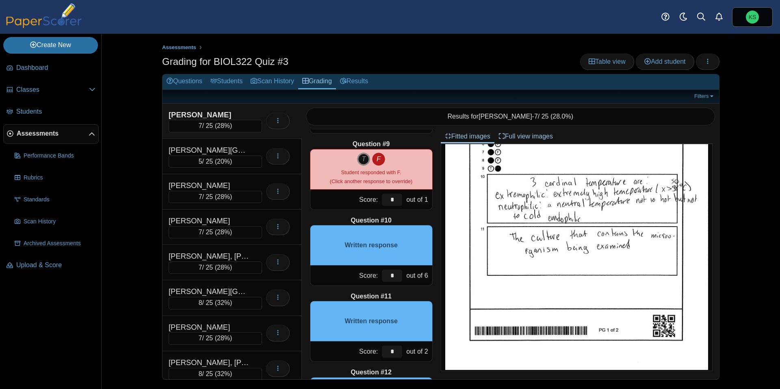
scroll to position [615, 0]
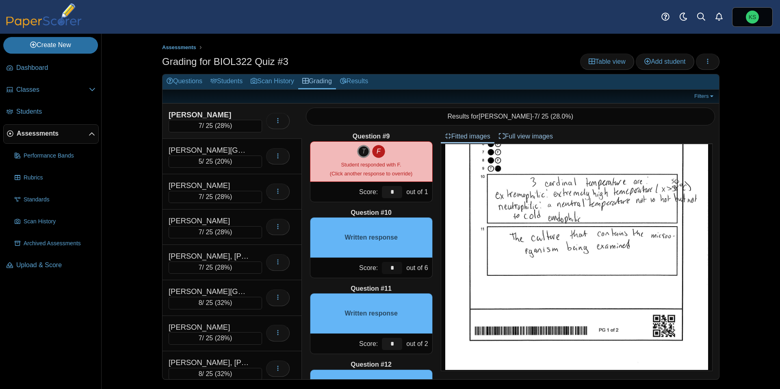
click at [394, 268] on input "*" at bounding box center [392, 268] width 20 height 12
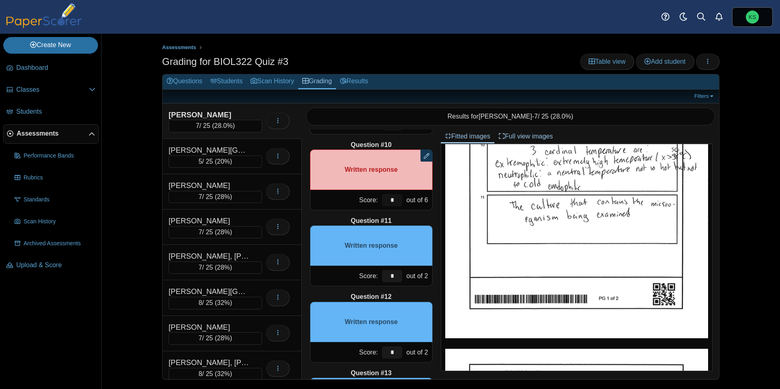
scroll to position [689, 0]
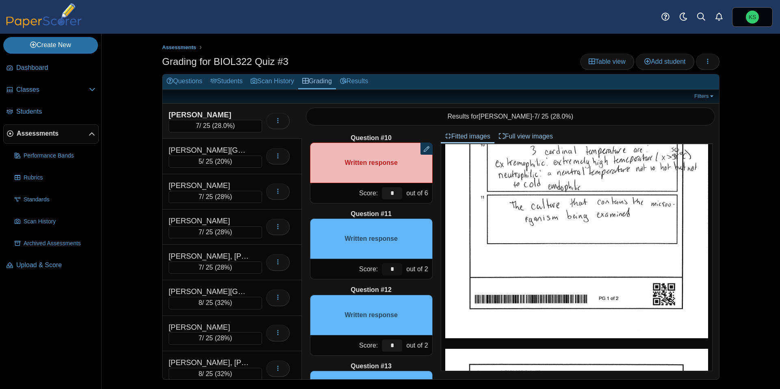
click at [392, 273] on input "*" at bounding box center [392, 269] width 20 height 12
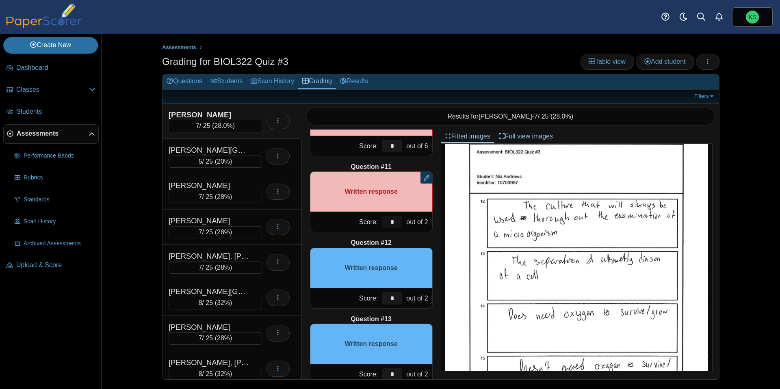
scroll to position [737, 0]
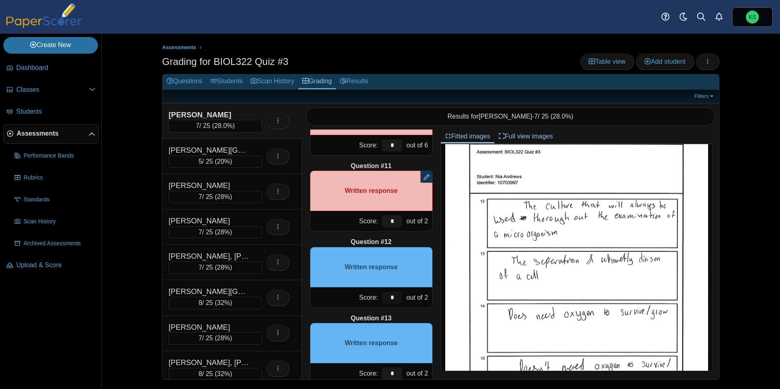
click at [399, 299] on input "*" at bounding box center [392, 298] width 20 height 12
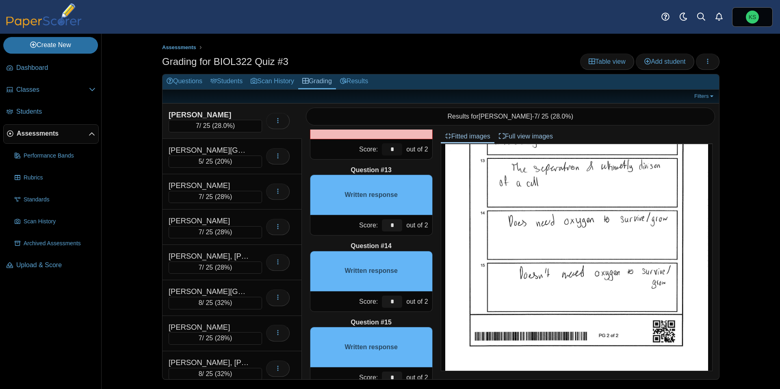
scroll to position [889, 0]
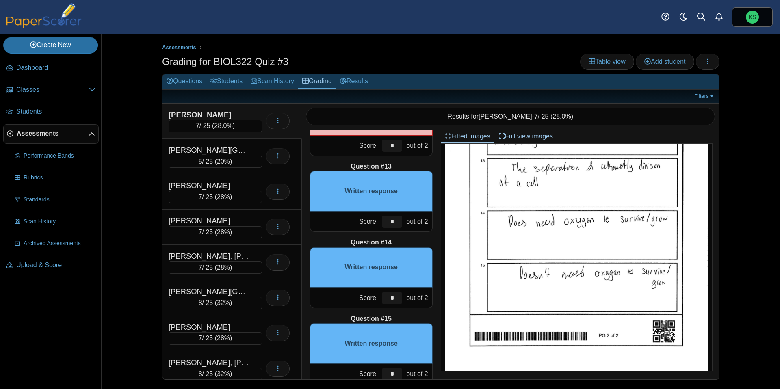
click at [607, 169] on img at bounding box center [576, 205] width 263 height 340
click at [397, 221] on input "*" at bounding box center [392, 222] width 20 height 12
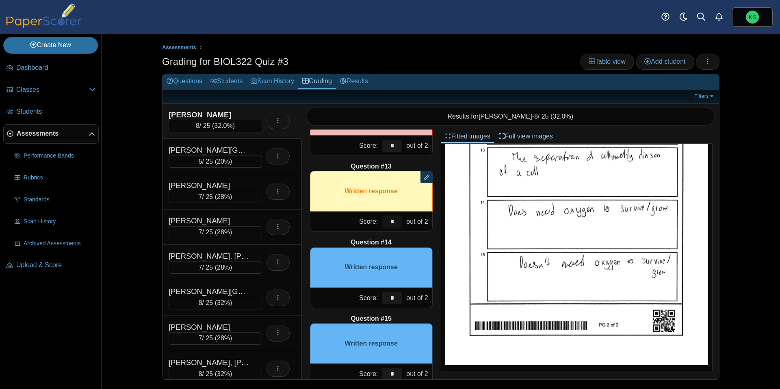
scroll to position [908, 0]
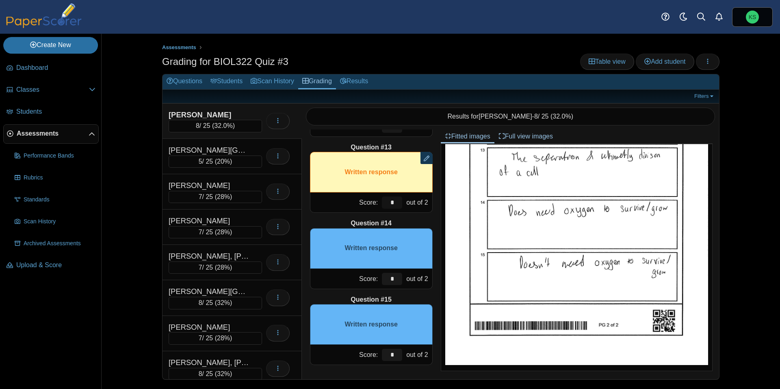
type input "*"
click at [394, 279] on input "*" at bounding box center [392, 279] width 20 height 12
type input "*"
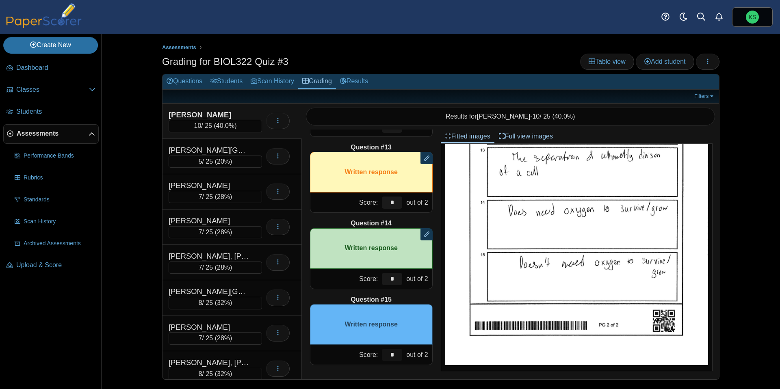
click at [399, 355] on input "*" at bounding box center [392, 355] width 20 height 12
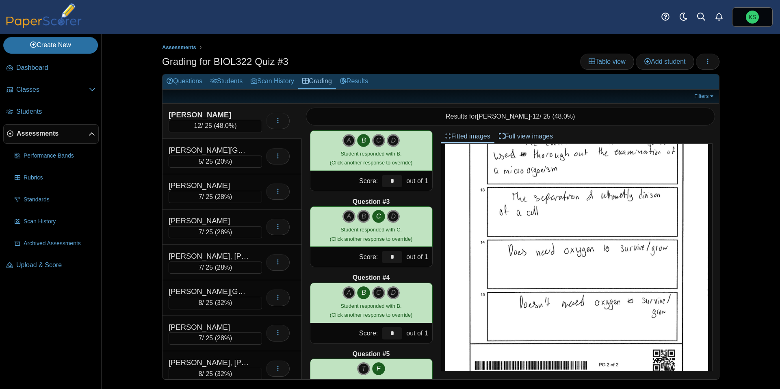
scroll to position [0, 0]
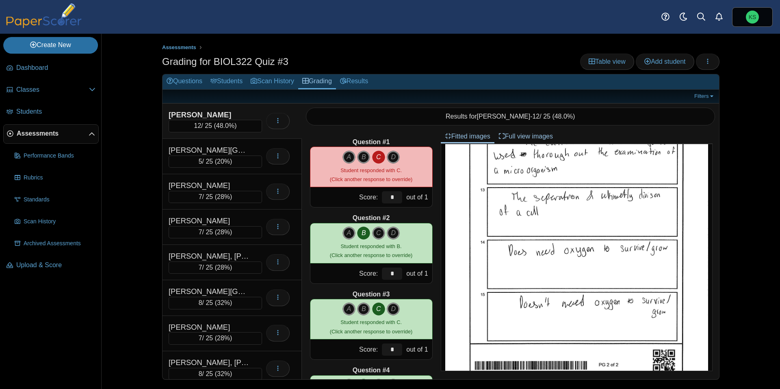
type input "*"
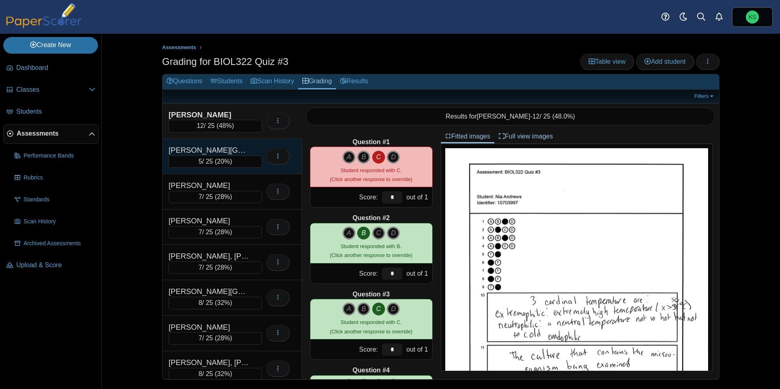
click at [244, 145] on div "[PERSON_NAME][GEOGRAPHIC_DATA]" at bounding box center [209, 150] width 81 height 11
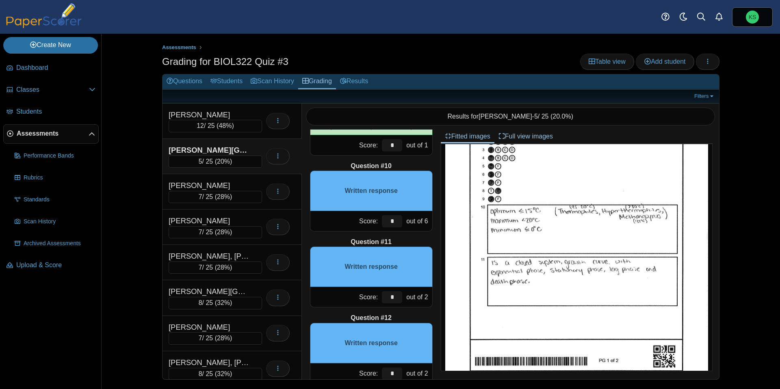
scroll to position [108, 0]
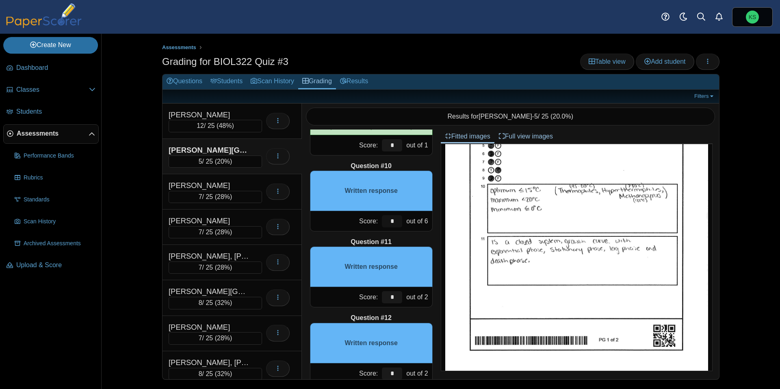
click at [395, 220] on input "*" at bounding box center [392, 221] width 20 height 12
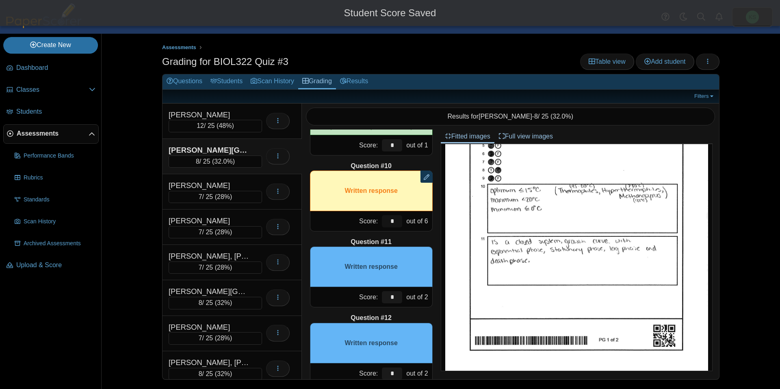
type input "*"
click at [421, 236] on div "Question #1 A B C D Score: *" at bounding box center [371, 255] width 139 height 250
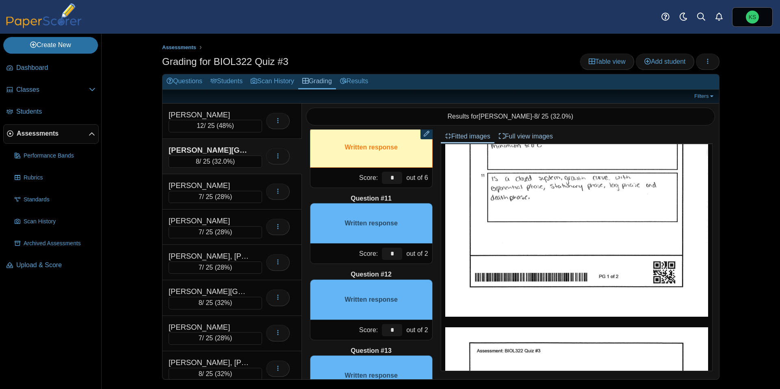
scroll to position [711, 0]
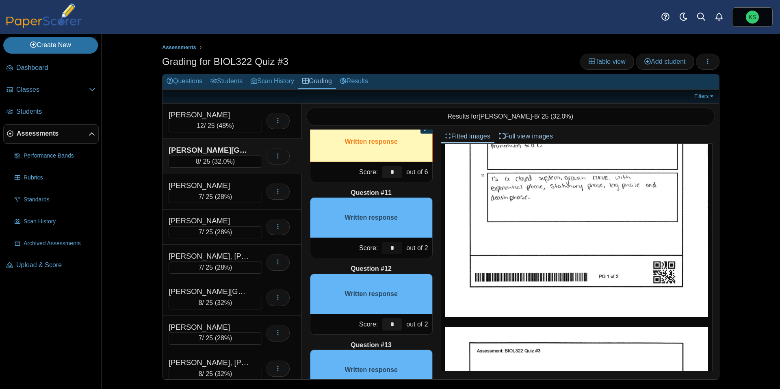
click at [393, 249] on input "*" at bounding box center [392, 248] width 20 height 12
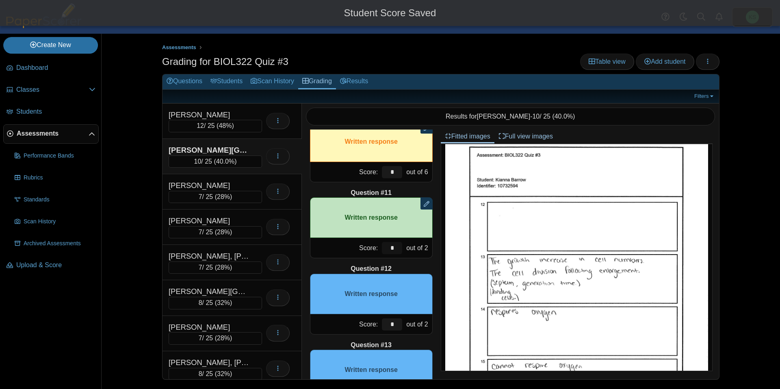
scroll to position [370, 0]
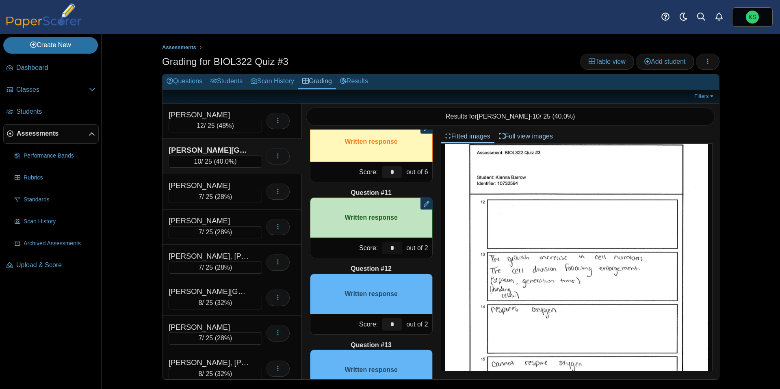
type input "*"
click at [394, 324] on input "*" at bounding box center [392, 324] width 20 height 12
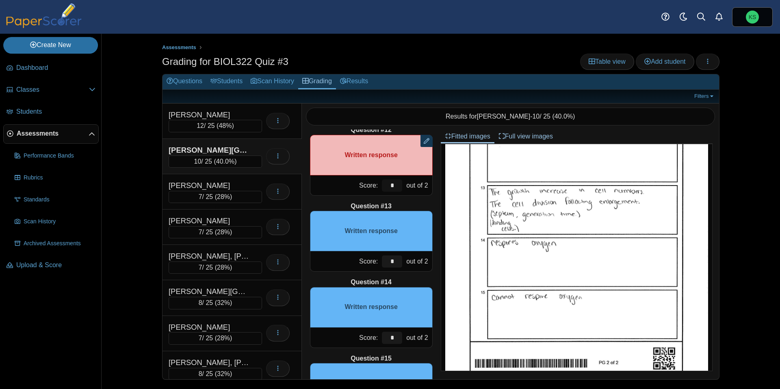
scroll to position [851, 0]
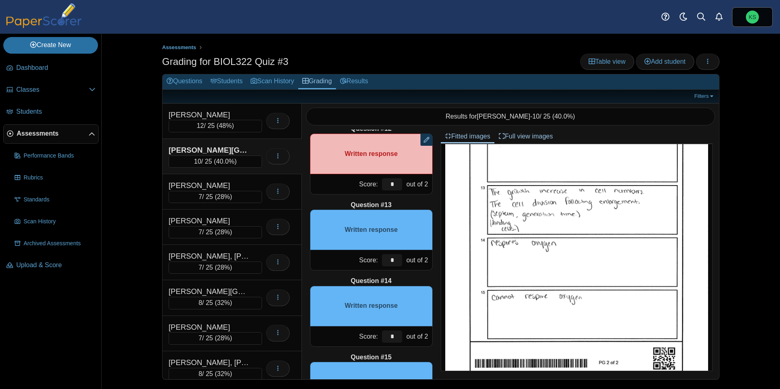
click at [410, 274] on div "Question #1 A B C D Score: *" at bounding box center [371, 255] width 139 height 250
click at [391, 263] on input "*" at bounding box center [392, 260] width 20 height 12
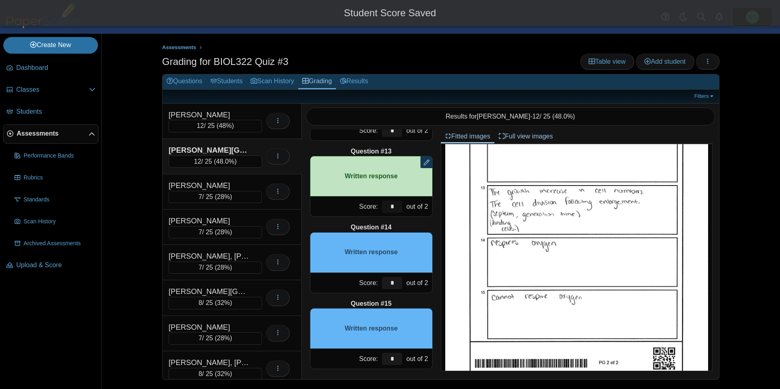
scroll to position [908, 0]
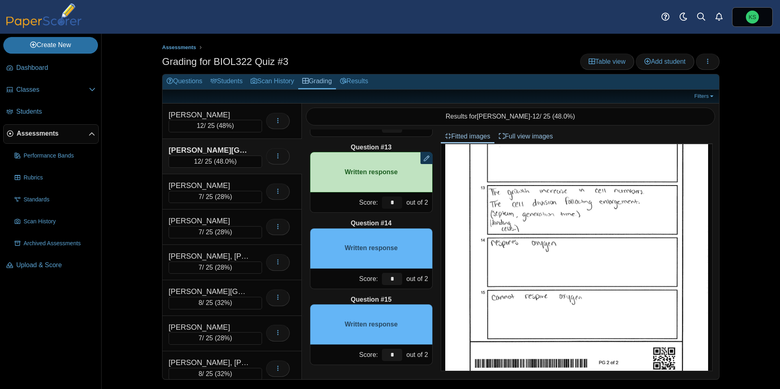
type input "*"
click at [393, 280] on input "*" at bounding box center [392, 279] width 20 height 12
click at [392, 280] on input "*" at bounding box center [392, 279] width 20 height 12
click at [398, 281] on input "*" at bounding box center [392, 279] width 20 height 12
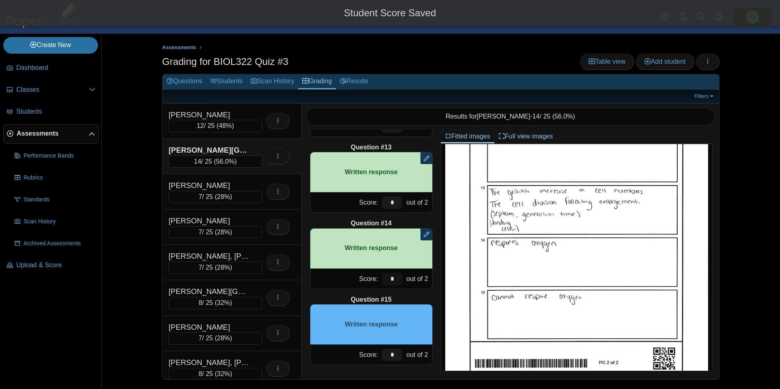
type input "*"
click at [409, 295] on div "Question #15" at bounding box center [371, 299] width 123 height 9
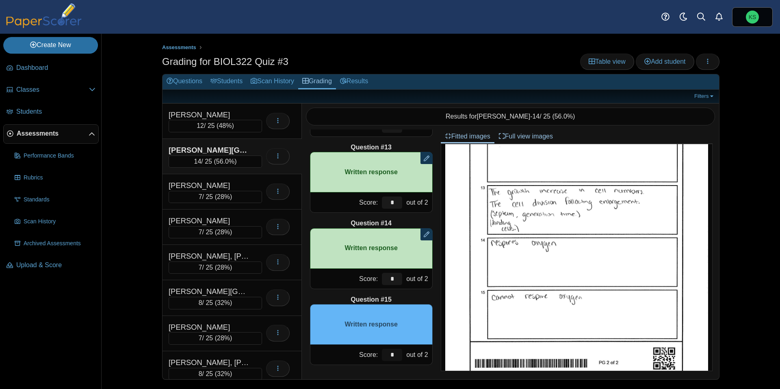
click at [395, 358] on input "*" at bounding box center [392, 355] width 20 height 12
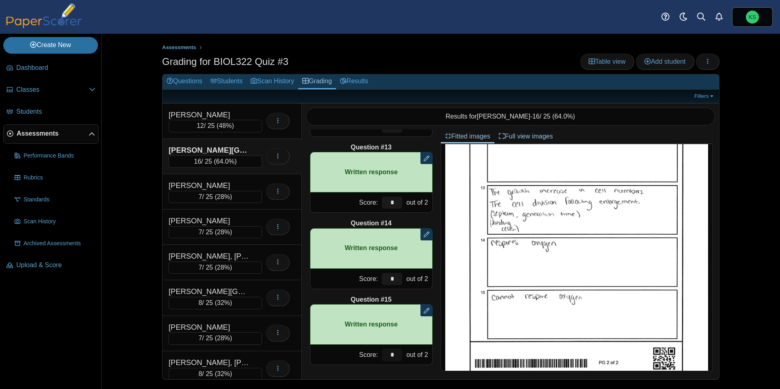
type input "*"
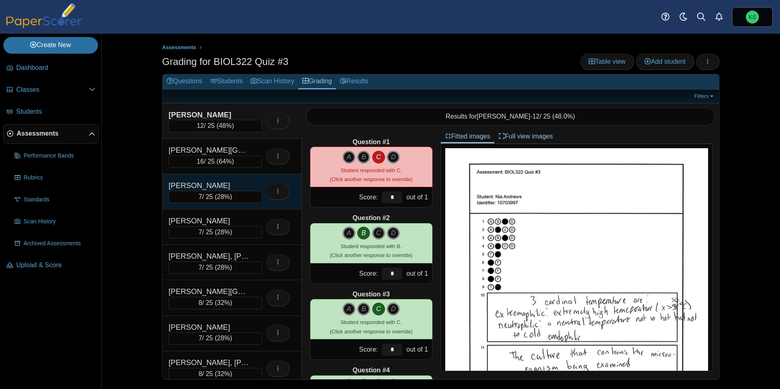
click at [219, 182] on div "[PERSON_NAME]" at bounding box center [209, 185] width 81 height 11
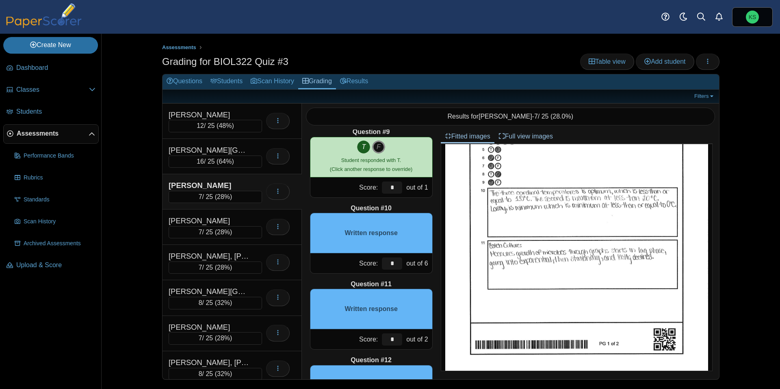
scroll to position [620, 0]
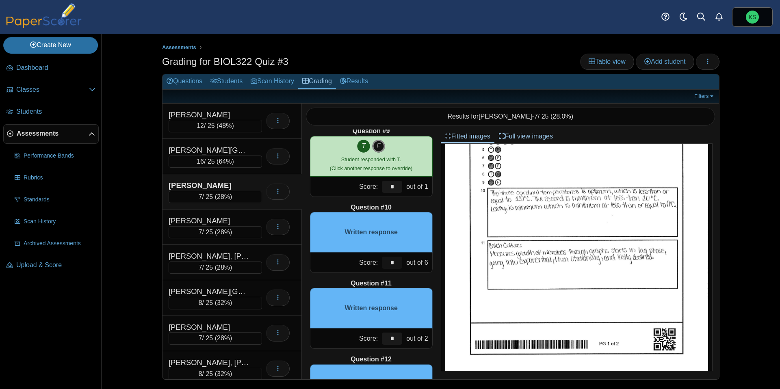
click at [396, 261] on input "*" at bounding box center [392, 263] width 20 height 12
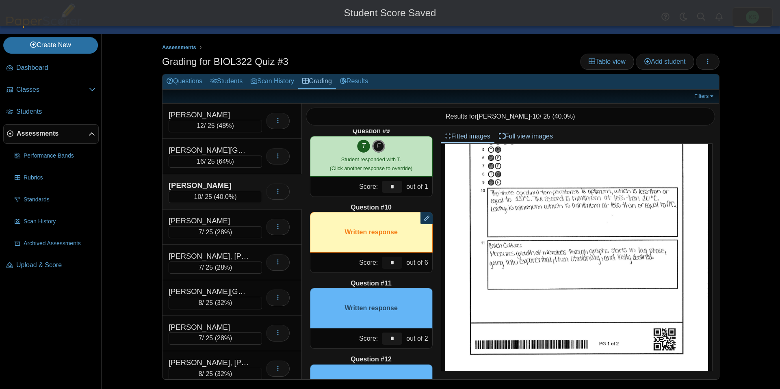
type input "*"
click at [406, 283] on div "Question #11" at bounding box center [371, 283] width 123 height 9
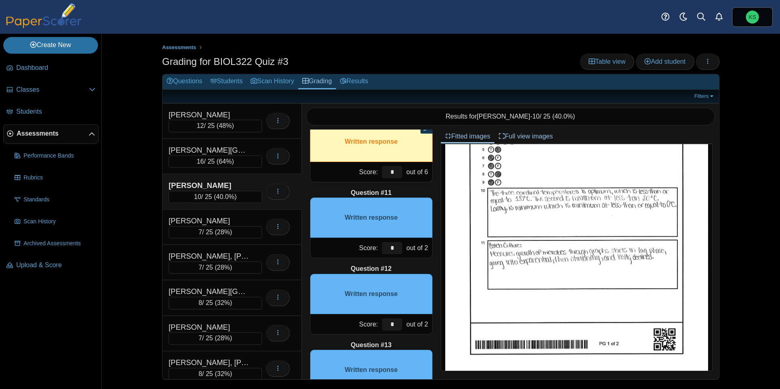
scroll to position [713, 0]
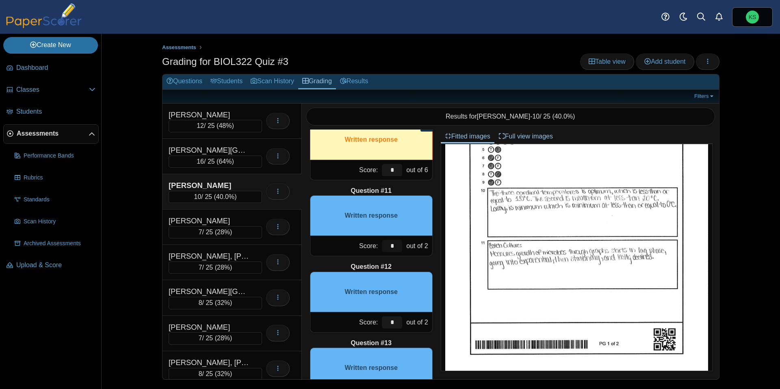
click at [396, 248] on input "*" at bounding box center [392, 246] width 20 height 12
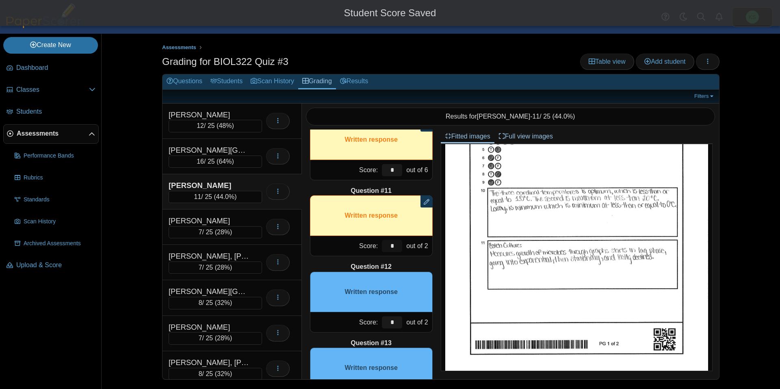
type input "*"
click at [417, 255] on div "out of 2" at bounding box center [418, 246] width 28 height 20
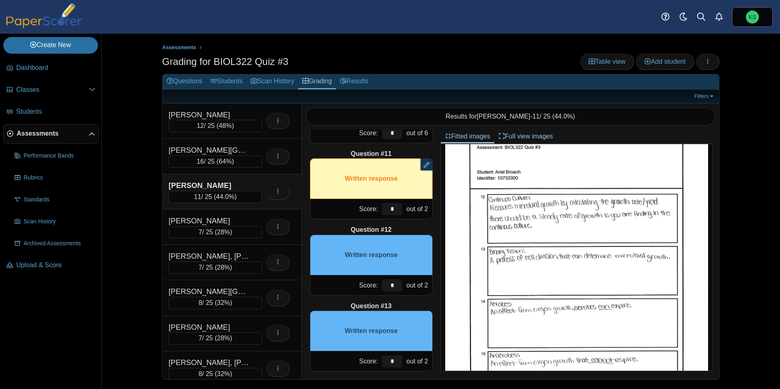
scroll to position [376, 0]
click at [397, 282] on input "*" at bounding box center [392, 285] width 20 height 12
click at [397, 281] on input "*" at bounding box center [392, 285] width 20 height 12
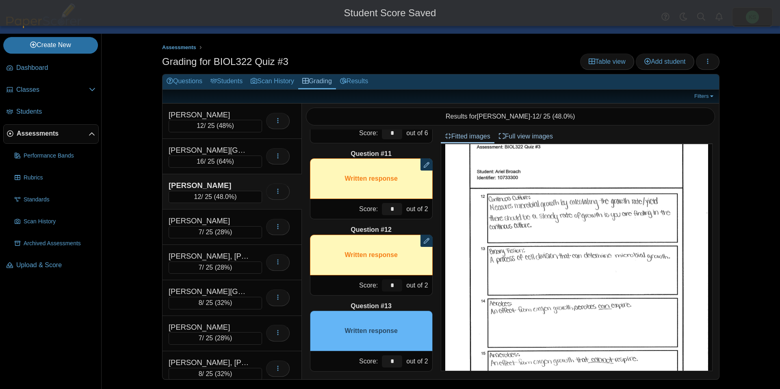
type input "*"
click at [435, 286] on div "Question #1 A B C D Score: *" at bounding box center [371, 255] width 139 height 250
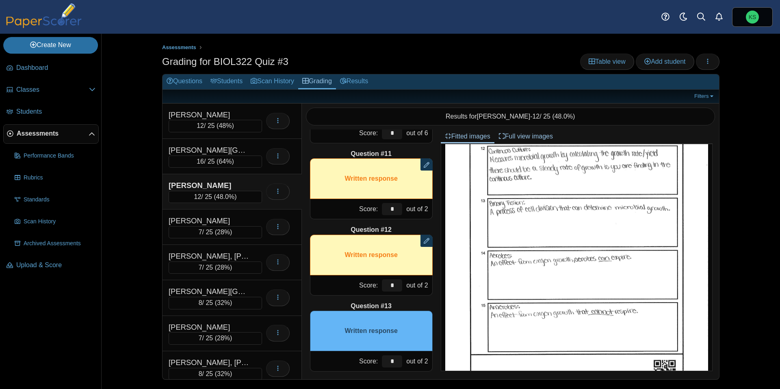
scroll to position [434, 0]
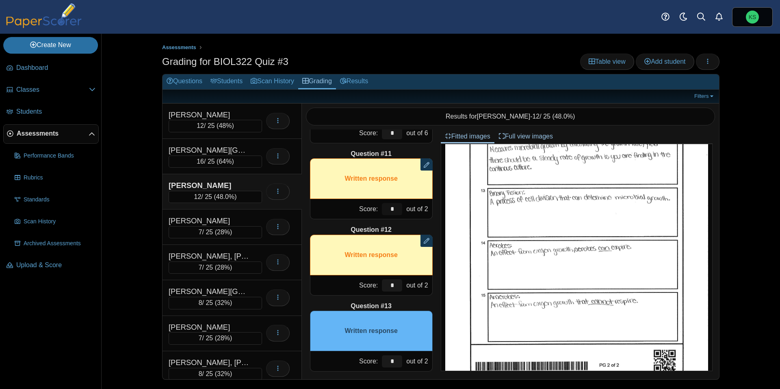
click at [398, 212] on input "*" at bounding box center [392, 209] width 20 height 12
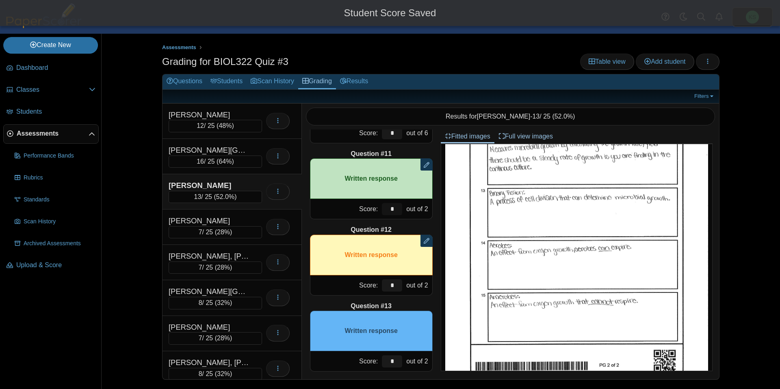
type input "*"
click at [395, 288] on input "*" at bounding box center [392, 285] width 20 height 12
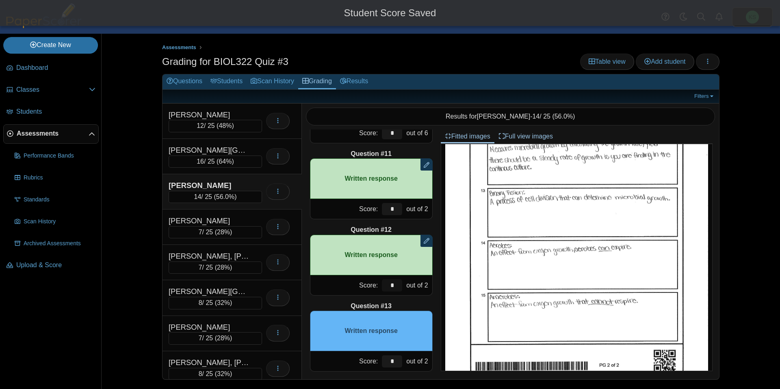
type input "*"
click at [410, 302] on div "Question #13" at bounding box center [371, 306] width 123 height 9
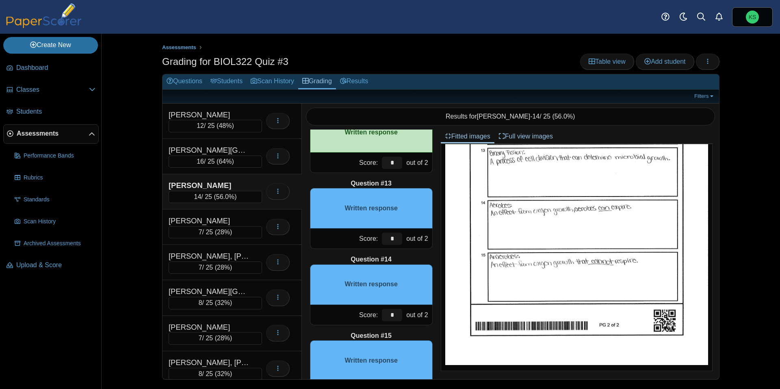
scroll to position [875, 0]
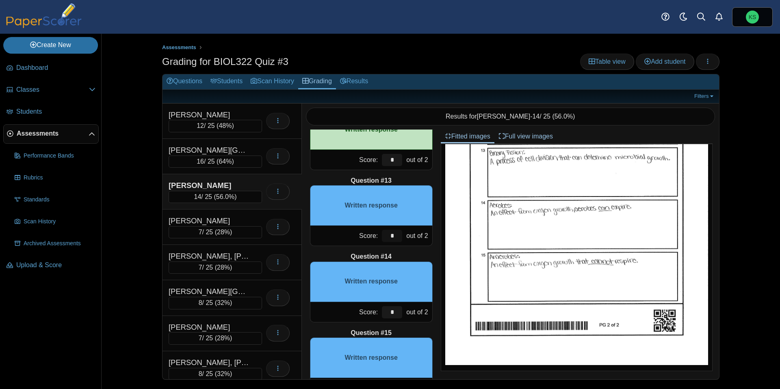
click at [396, 238] on input "*" at bounding box center [392, 236] width 20 height 12
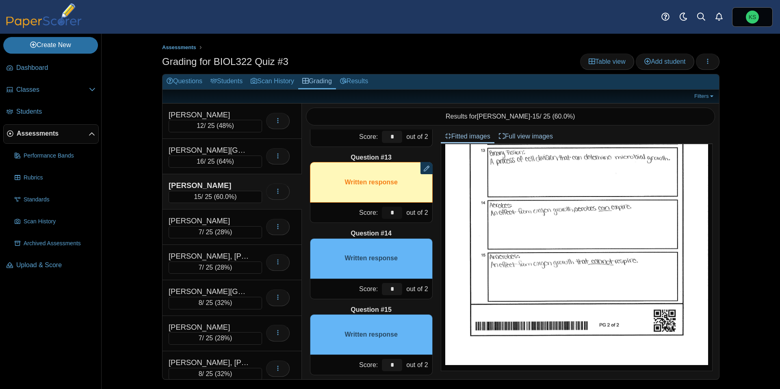
scroll to position [908, 0]
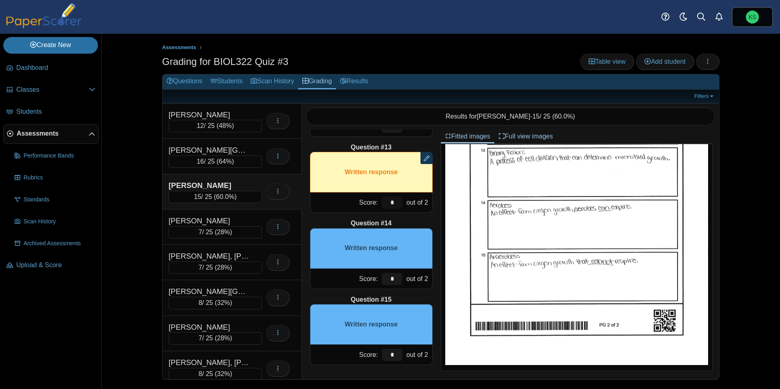
type input "*"
click at [394, 279] on input "*" at bounding box center [392, 279] width 20 height 12
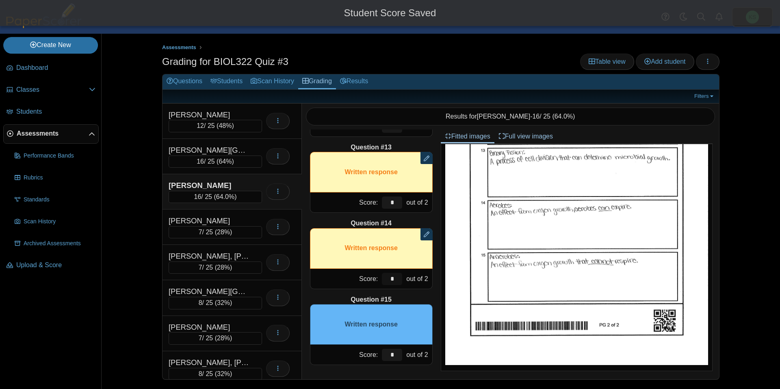
type input "*"
click at [438, 287] on div "Question #1 A B C D Score: *" at bounding box center [371, 255] width 139 height 250
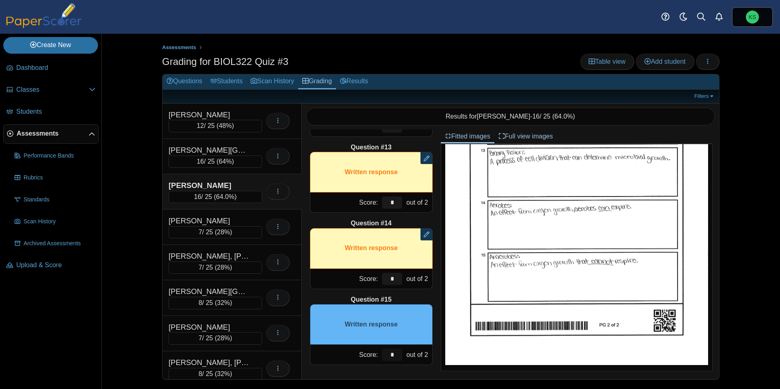
click at [396, 351] on input "*" at bounding box center [392, 355] width 20 height 12
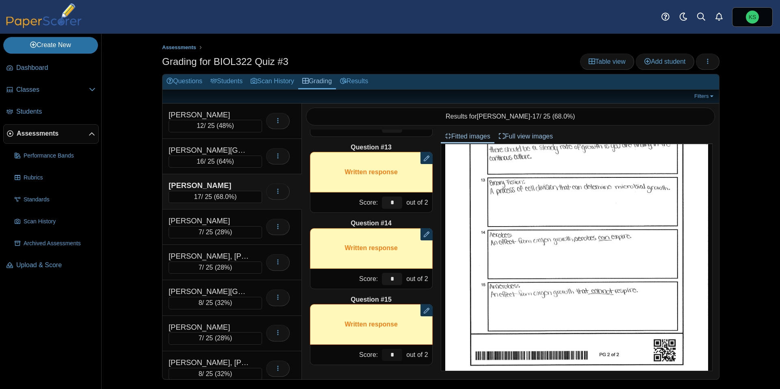
scroll to position [441, 0]
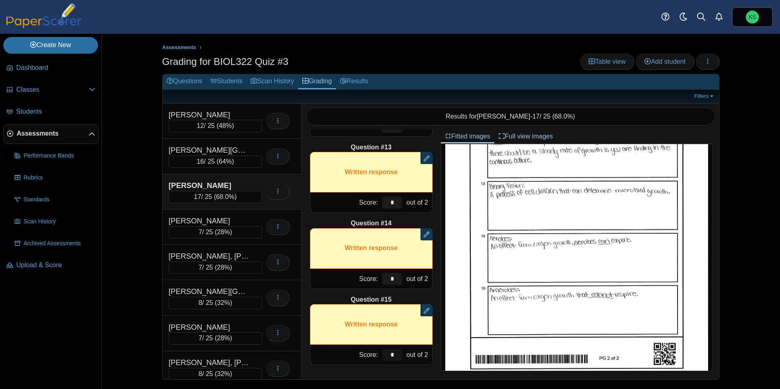
type input "*"
click at [394, 200] on input "*" at bounding box center [392, 203] width 20 height 12
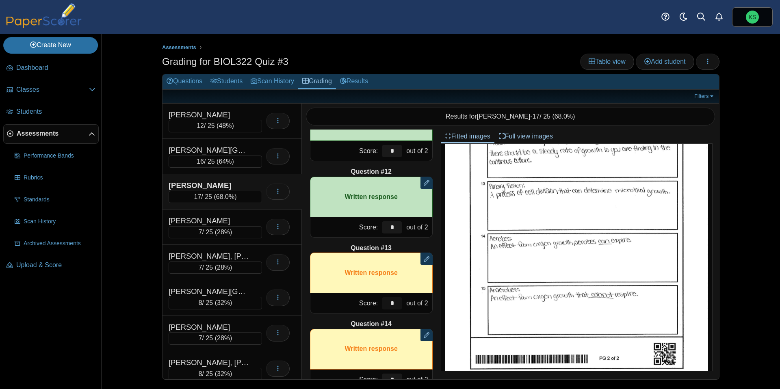
scroll to position [810, 0]
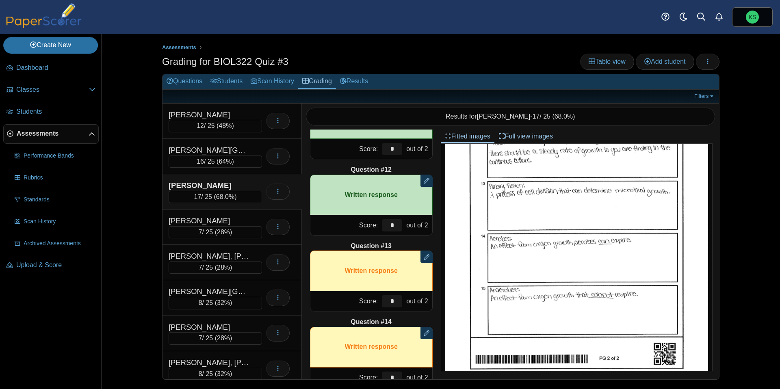
click at [435, 240] on div "Question #1 A B C D Score: *" at bounding box center [371, 255] width 139 height 250
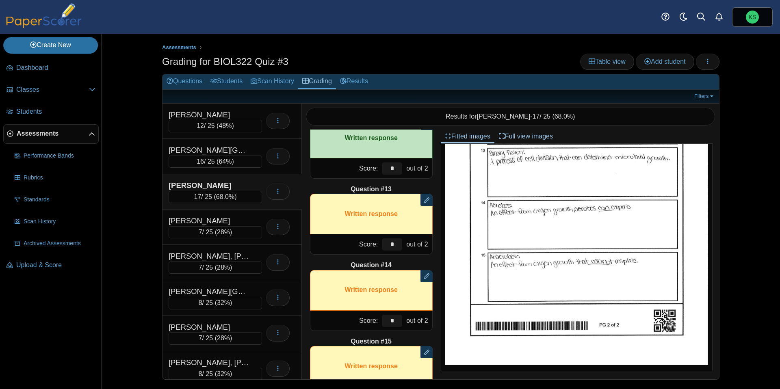
scroll to position [908, 0]
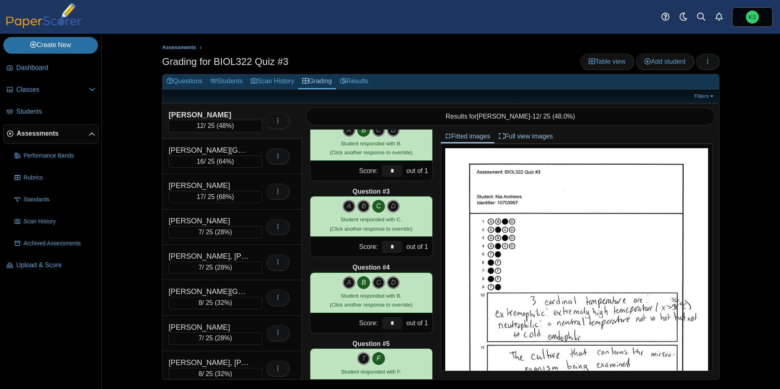
scroll to position [18, 0]
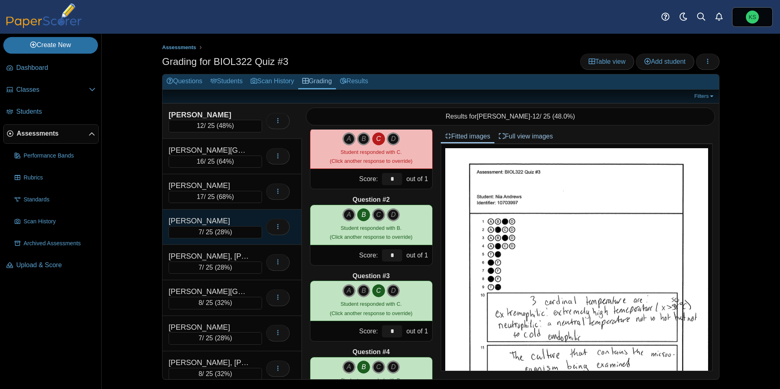
click at [226, 220] on div "[PERSON_NAME]" at bounding box center [209, 221] width 81 height 11
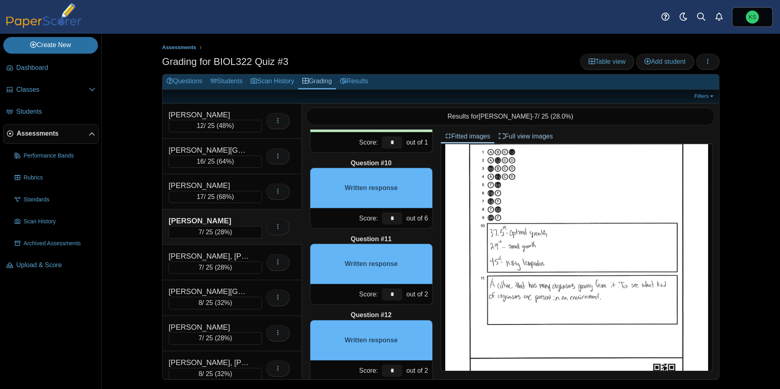
scroll to position [71, 0]
click at [394, 216] on input "*" at bounding box center [392, 218] width 20 height 12
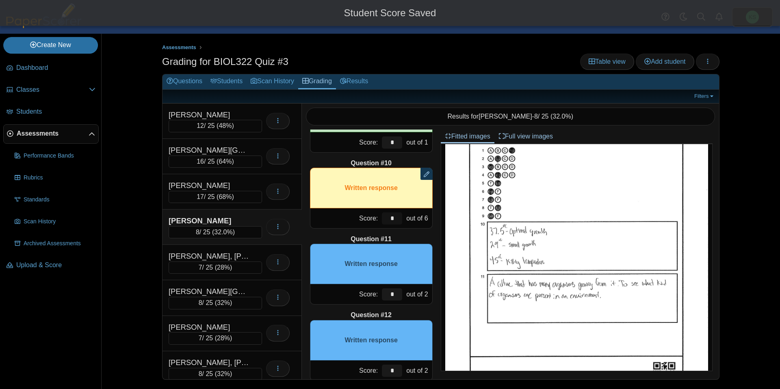
type input "*"
click at [418, 235] on div "Question #11" at bounding box center [371, 239] width 123 height 9
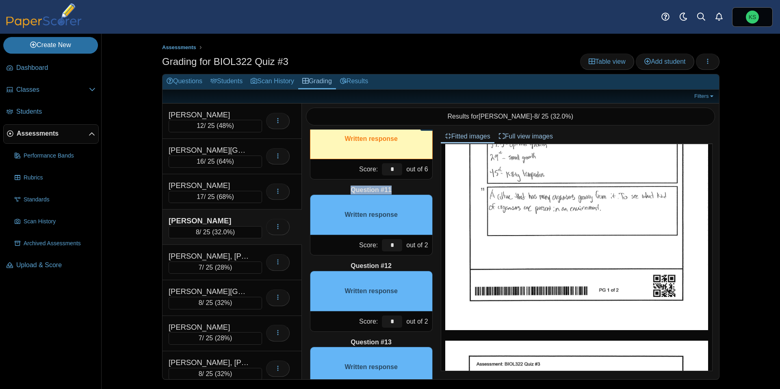
scroll to position [724, 0]
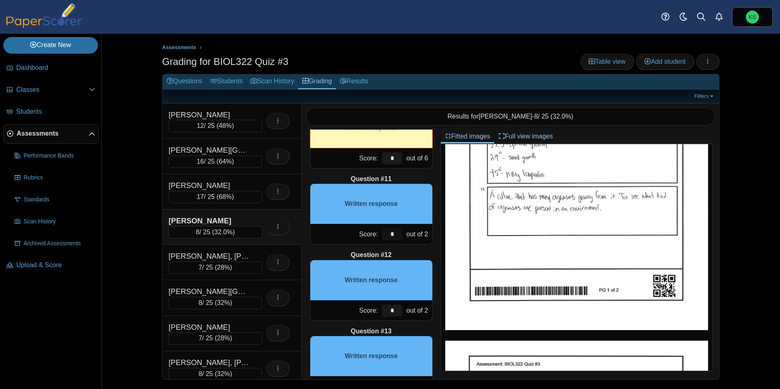
click at [400, 236] on input "*" at bounding box center [392, 234] width 20 height 12
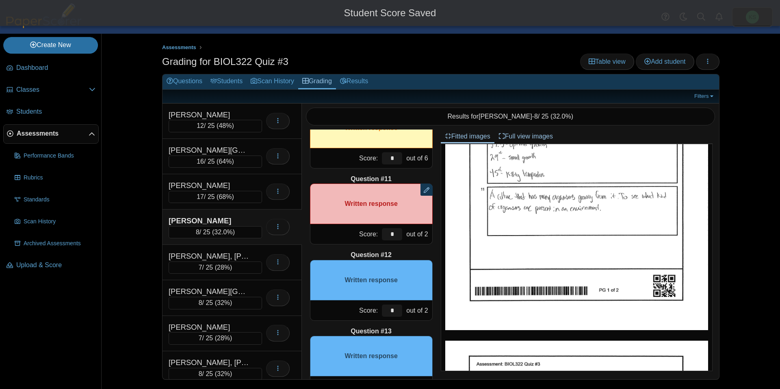
click at [414, 246] on div "Question #1 A B C D Score: *" at bounding box center [371, 255] width 139 height 250
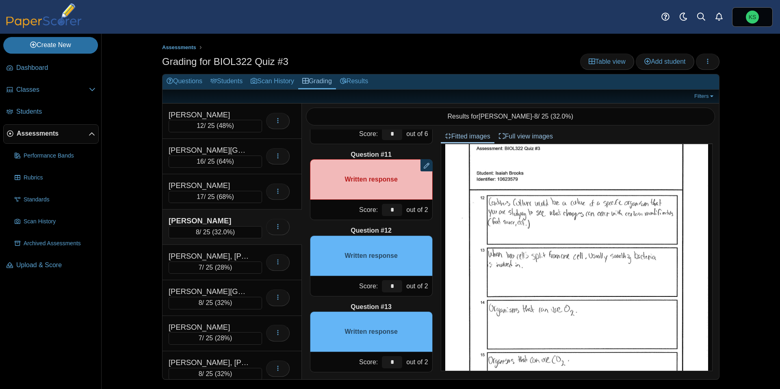
scroll to position [754, 0]
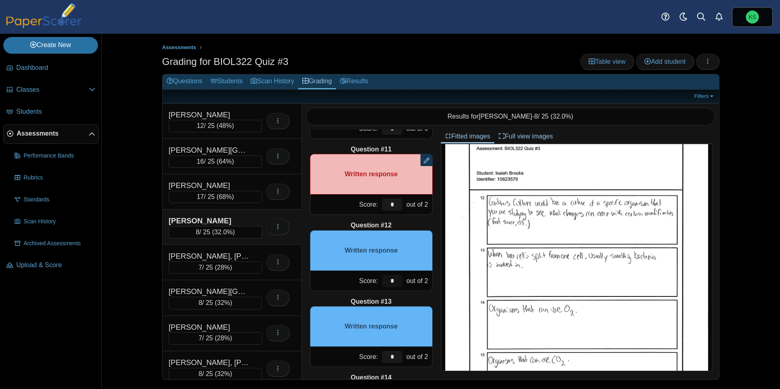
click at [394, 279] on input "*" at bounding box center [392, 281] width 20 height 12
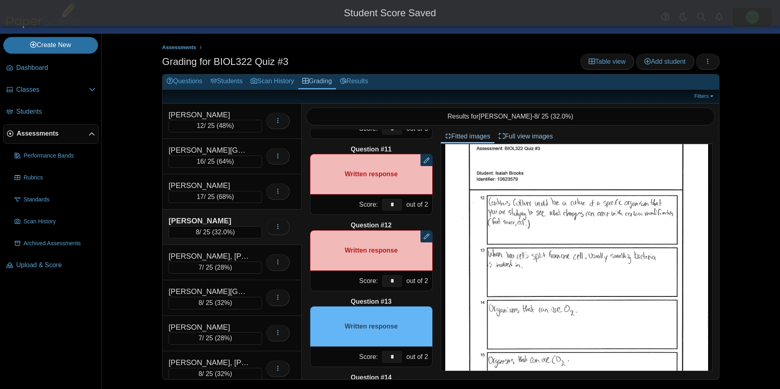
click at [417, 297] on div "Question #13" at bounding box center [371, 301] width 123 height 9
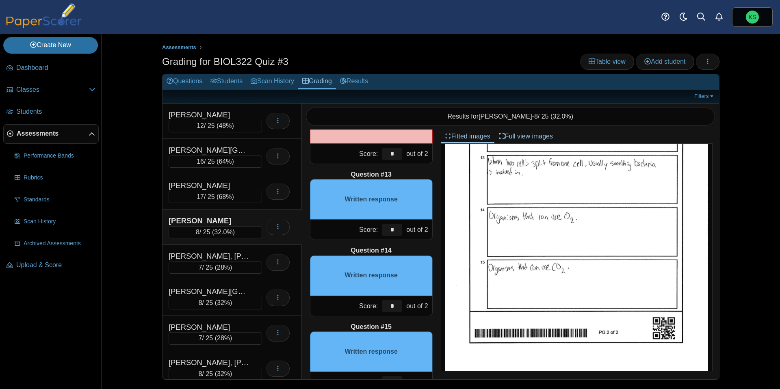
scroll to position [883, 0]
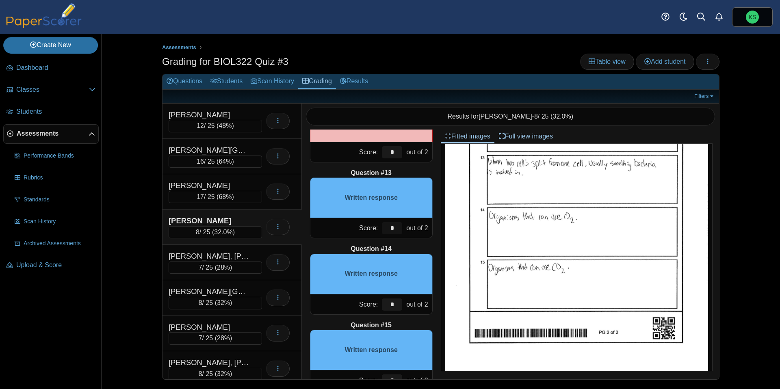
click at [385, 227] on input "*" at bounding box center [392, 228] width 20 height 12
click at [388, 227] on input "*" at bounding box center [392, 228] width 20 height 12
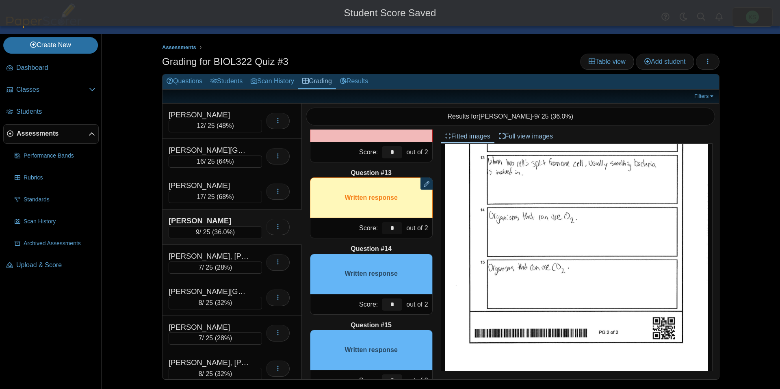
type input "*"
click at [412, 245] on div "Question #14" at bounding box center [371, 249] width 123 height 9
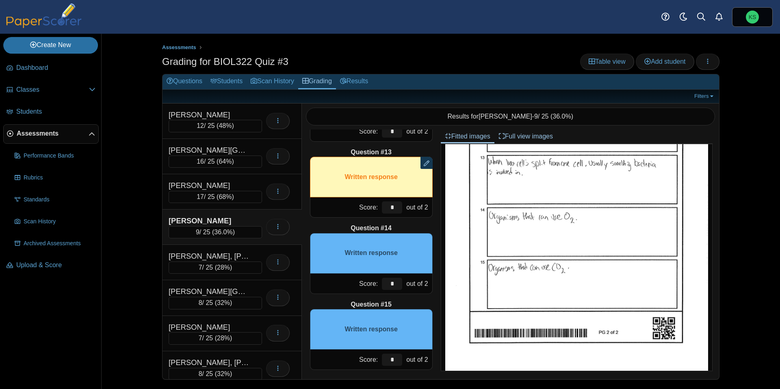
scroll to position [908, 0]
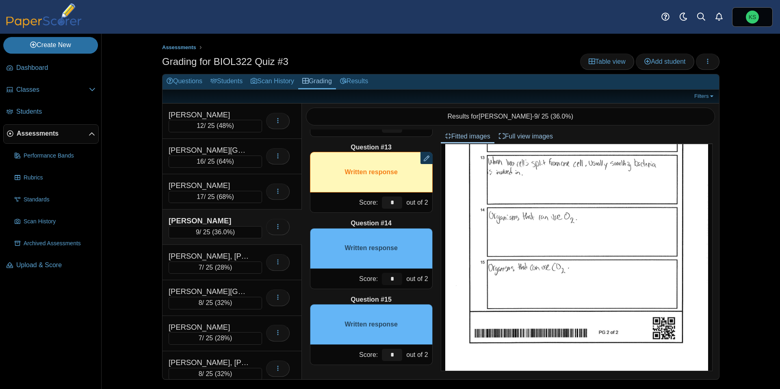
click at [394, 279] on input "*" at bounding box center [392, 279] width 20 height 12
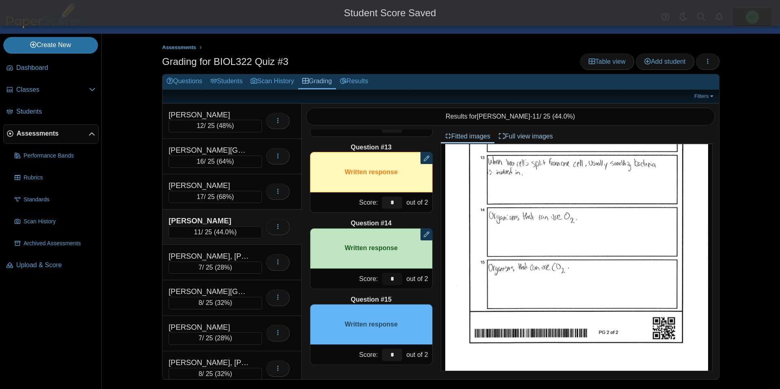
type input "*"
click at [408, 297] on div "Question #15" at bounding box center [371, 299] width 123 height 9
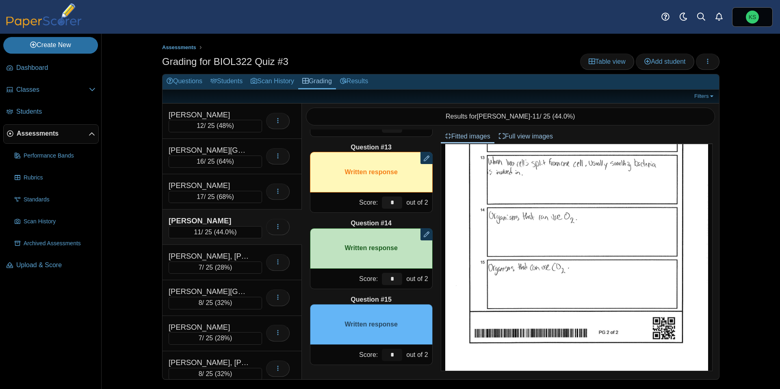
click at [394, 351] on input "*" at bounding box center [392, 355] width 20 height 12
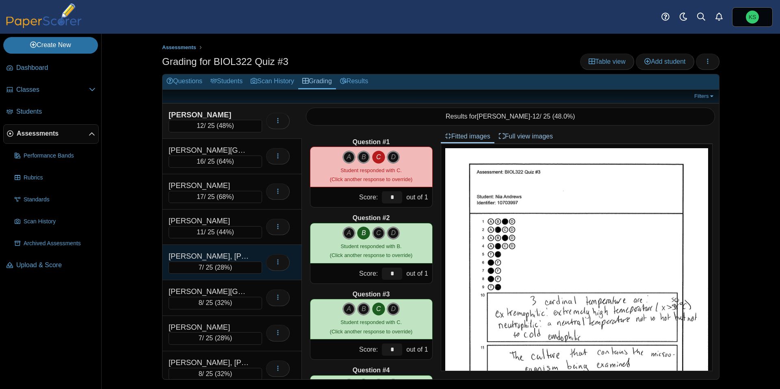
click at [243, 252] on div "[PERSON_NAME], [PERSON_NAME]" at bounding box center [209, 256] width 81 height 11
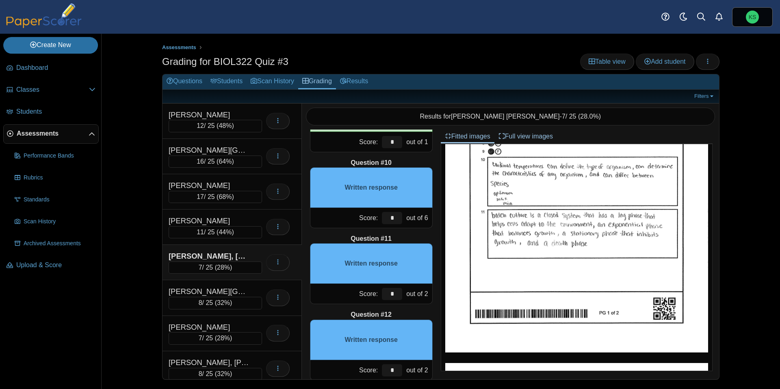
scroll to position [676, 0]
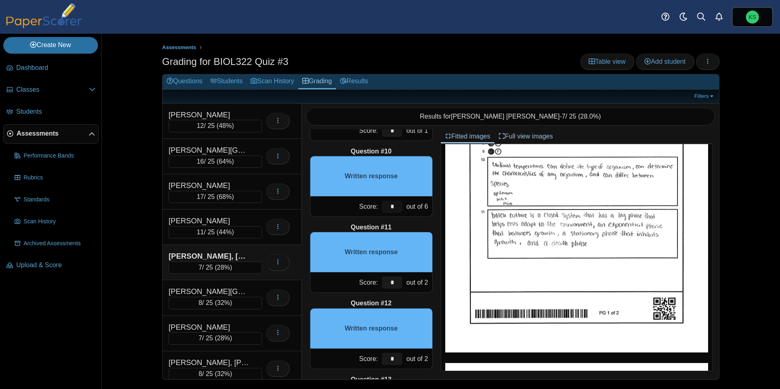
click at [400, 204] on input "*" at bounding box center [392, 207] width 20 height 12
click at [397, 204] on input "*" at bounding box center [392, 207] width 20 height 12
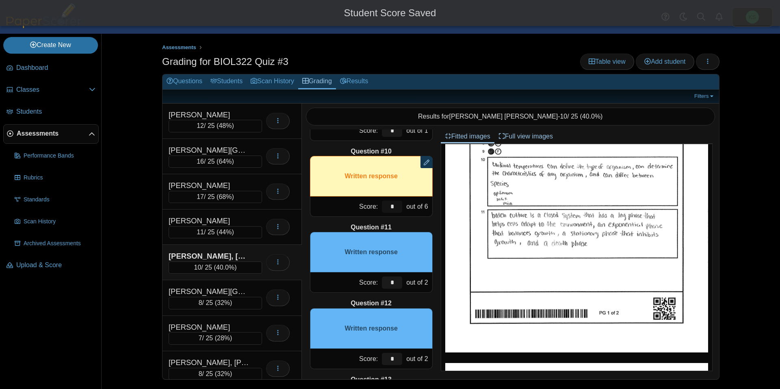
type input "*"
click at [422, 219] on div "Question #1 A B C D Score: *" at bounding box center [371, 255] width 139 height 250
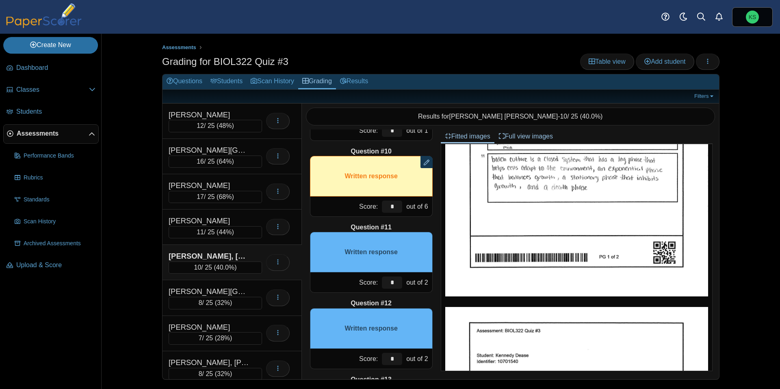
scroll to position [191, 0]
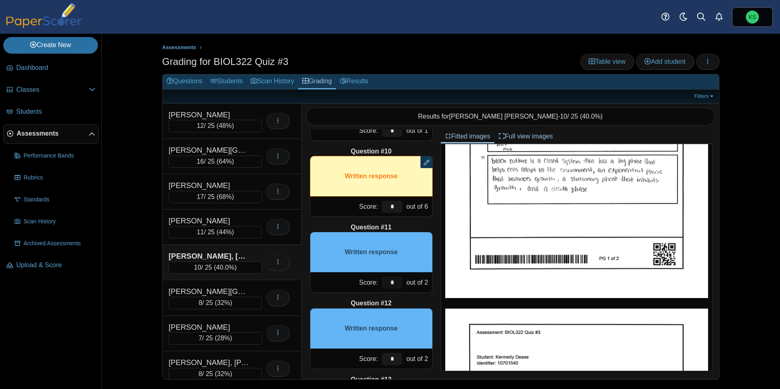
click at [392, 282] on input "*" at bounding box center [392, 283] width 20 height 12
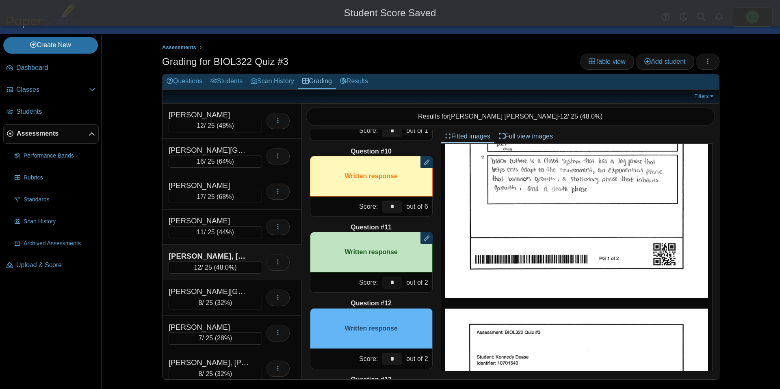
type input "*"
click at [414, 295] on div "Question #1 A B C D Score: *" at bounding box center [371, 255] width 139 height 250
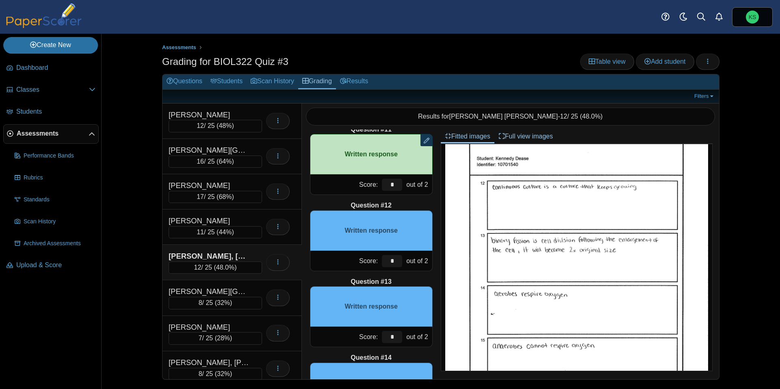
scroll to position [392, 0]
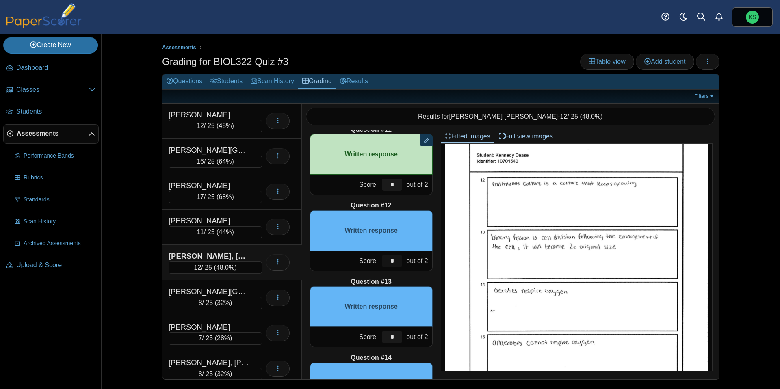
click at [397, 261] on input "*" at bounding box center [392, 261] width 20 height 12
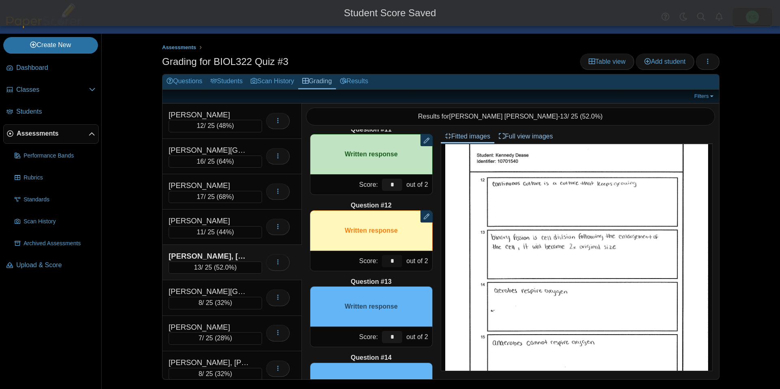
type input "*"
click at [433, 277] on div "Question #1 A B C D Score: *" at bounding box center [371, 255] width 139 height 250
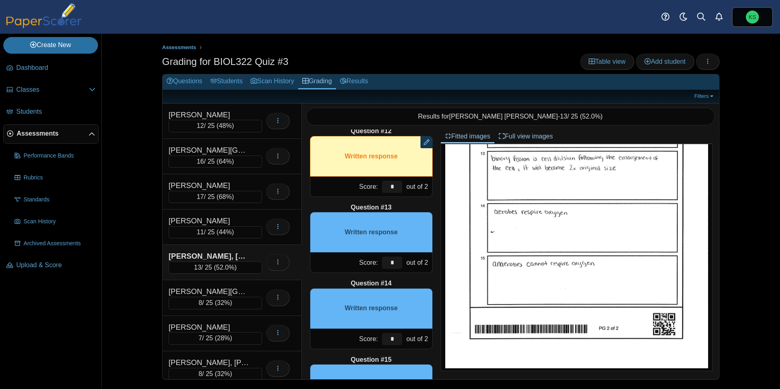
scroll to position [872, 0]
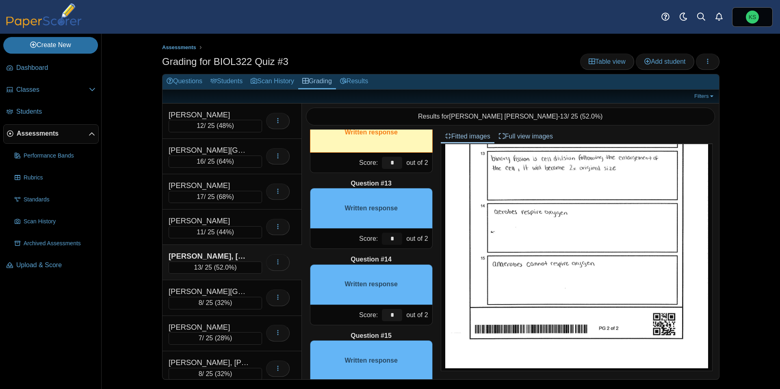
click at [395, 239] on input "*" at bounding box center [392, 239] width 20 height 12
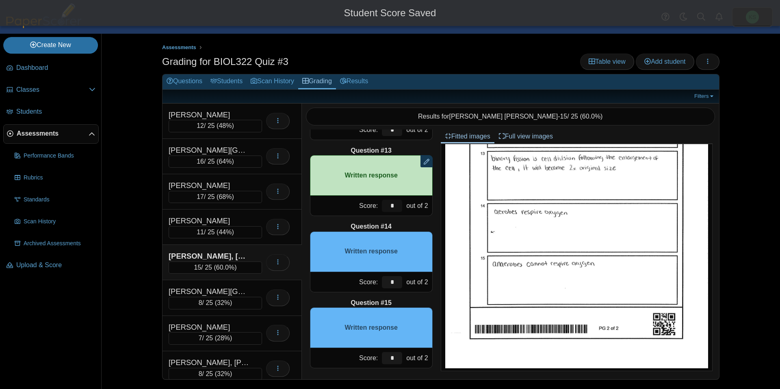
scroll to position [908, 0]
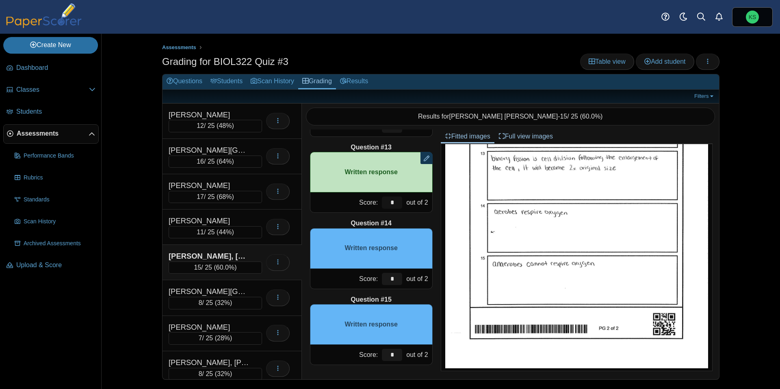
type input "*"
click at [399, 279] on input "*" at bounding box center [392, 279] width 20 height 12
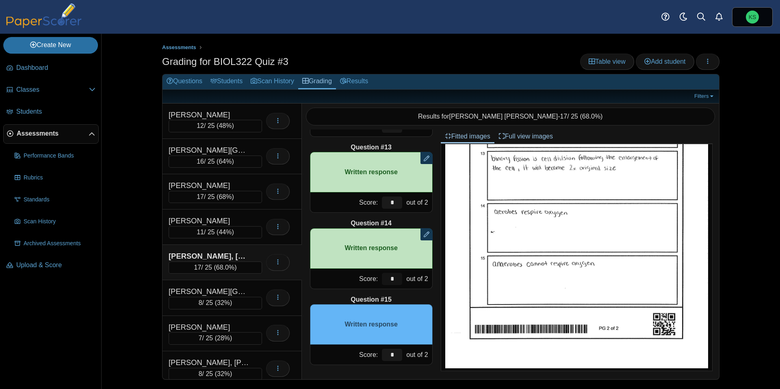
type input "*"
click at [398, 358] on input "*" at bounding box center [392, 355] width 20 height 12
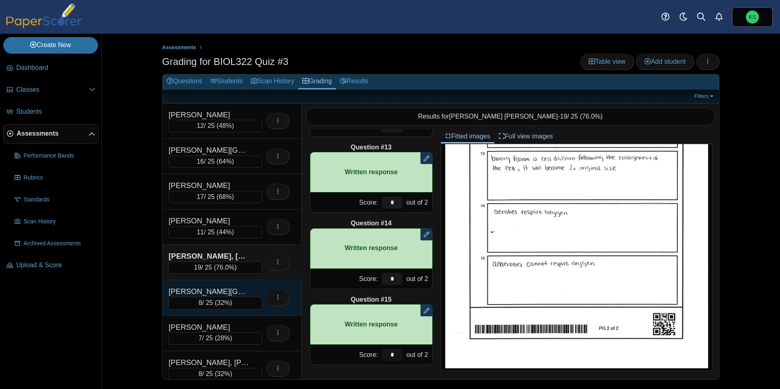
type input "*"
click at [243, 289] on div "[PERSON_NAME][GEOGRAPHIC_DATA]" at bounding box center [209, 291] width 81 height 11
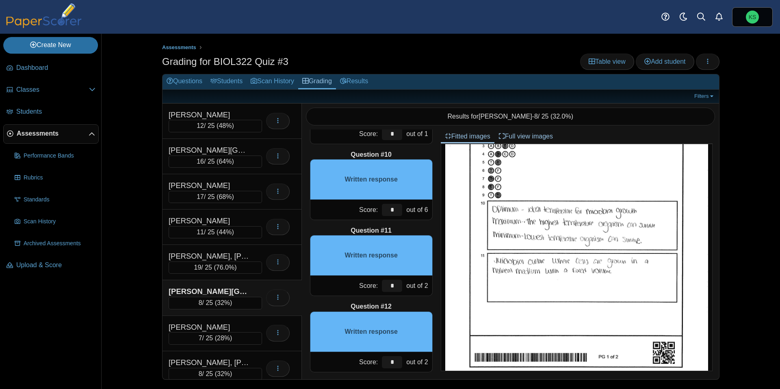
scroll to position [676, 0]
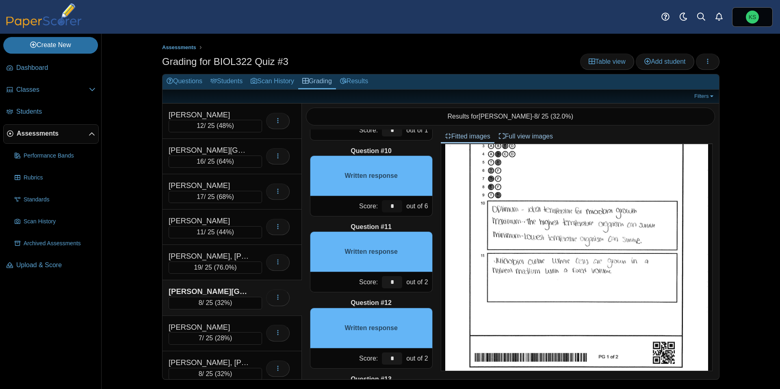
click at [392, 205] on input "*" at bounding box center [392, 206] width 20 height 12
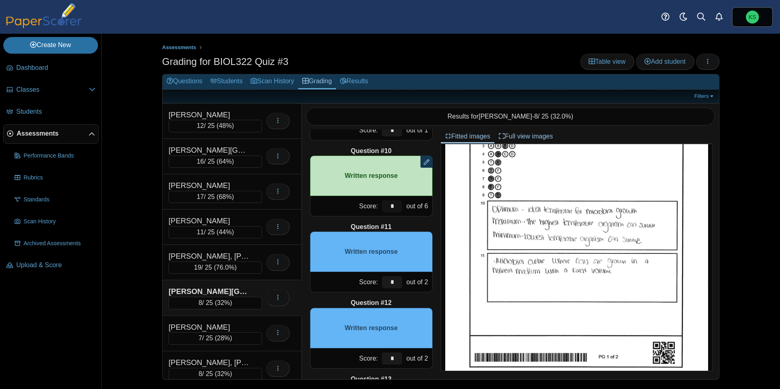
type input "*"
click at [399, 282] on input "*" at bounding box center [392, 282] width 20 height 12
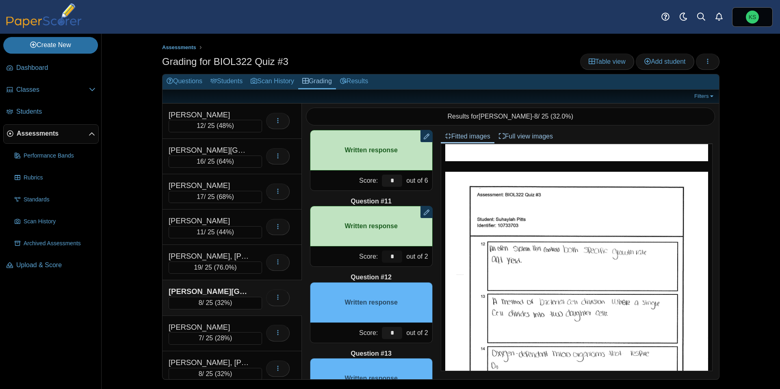
scroll to position [725, 0]
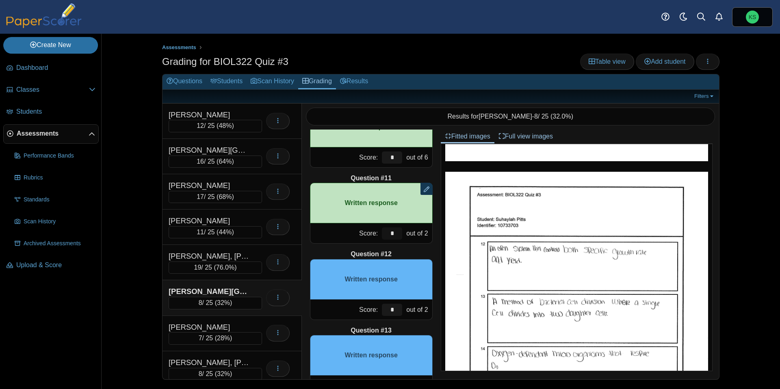
type input "*"
click at [396, 306] on input "*" at bounding box center [392, 310] width 20 height 12
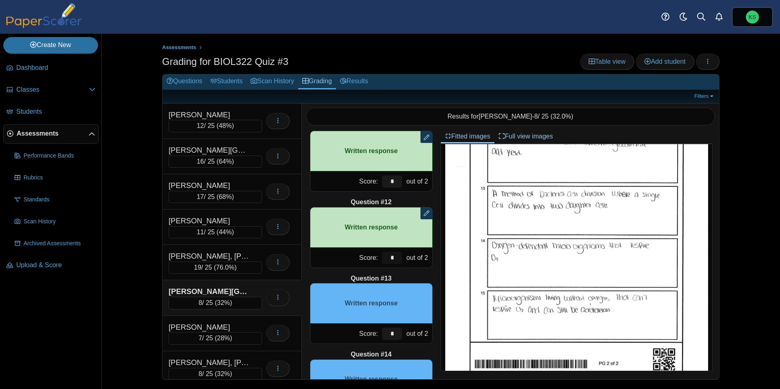
scroll to position [437, 0]
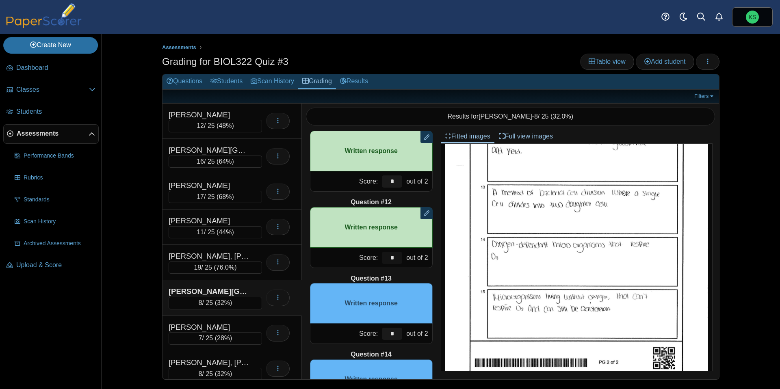
type input "*"
click at [392, 336] on input "*" at bounding box center [392, 334] width 20 height 12
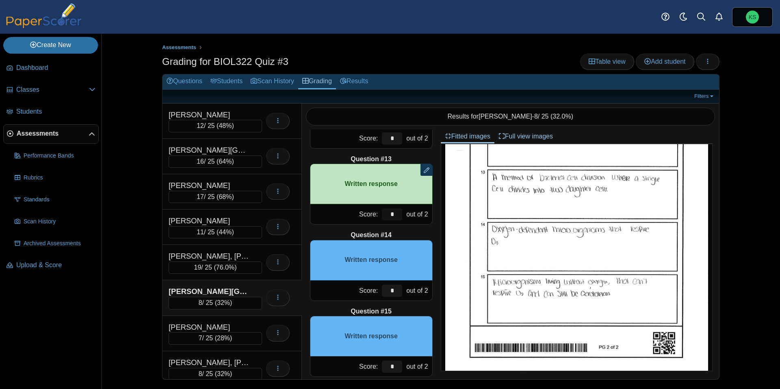
scroll to position [897, 0]
type input "*"
click at [395, 291] on input "*" at bounding box center [392, 290] width 20 height 12
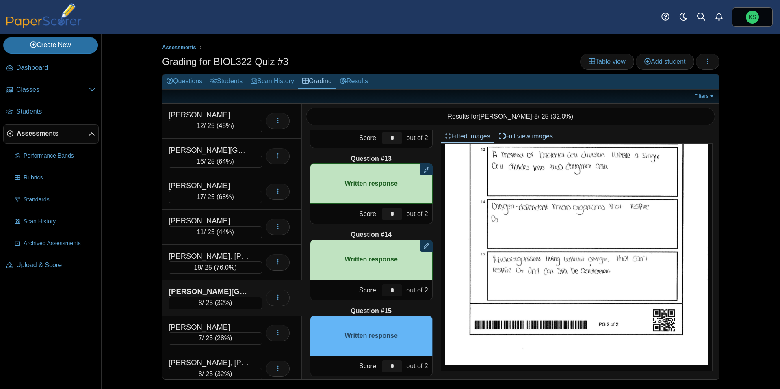
scroll to position [908, 0]
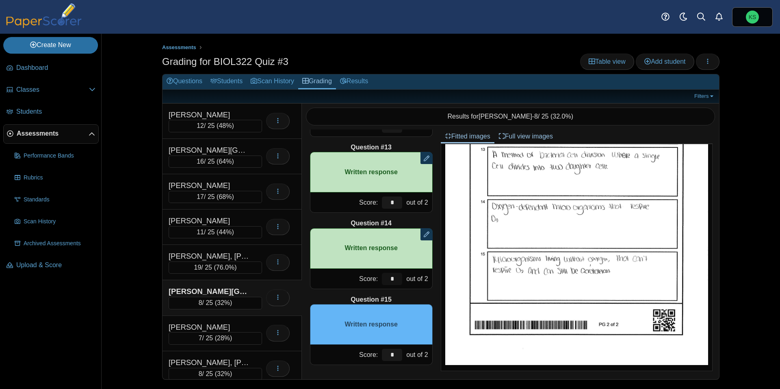
type input "*"
click at [394, 354] on input "*" at bounding box center [392, 355] width 20 height 12
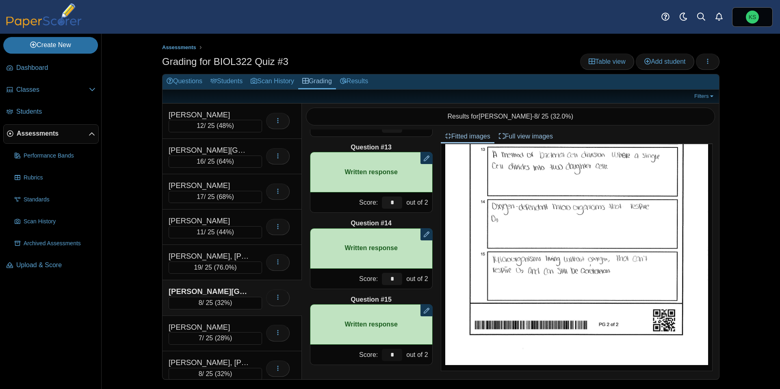
type input "*"
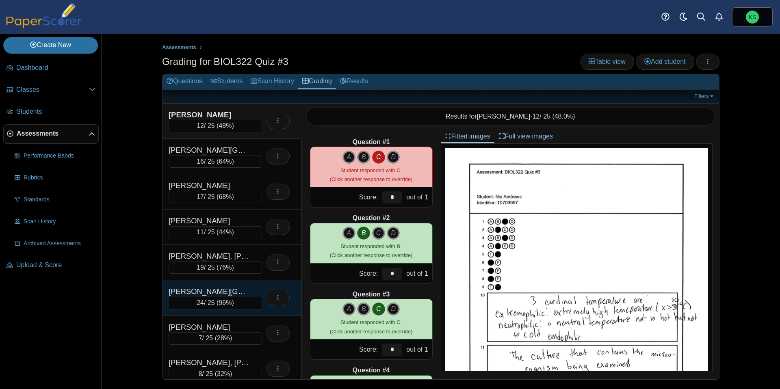
click at [236, 293] on div "[PERSON_NAME][GEOGRAPHIC_DATA]" at bounding box center [209, 291] width 81 height 11
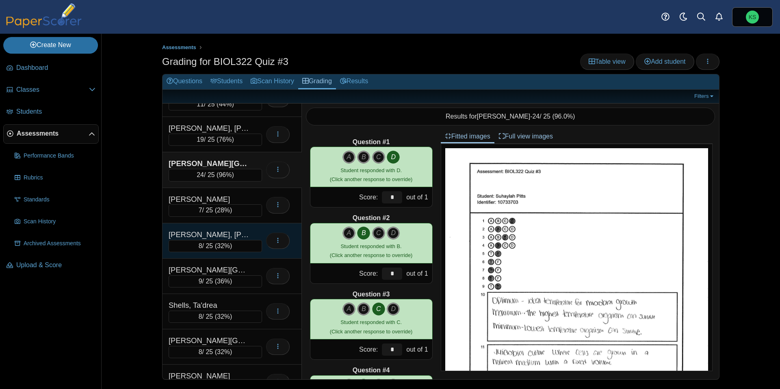
scroll to position [136, 0]
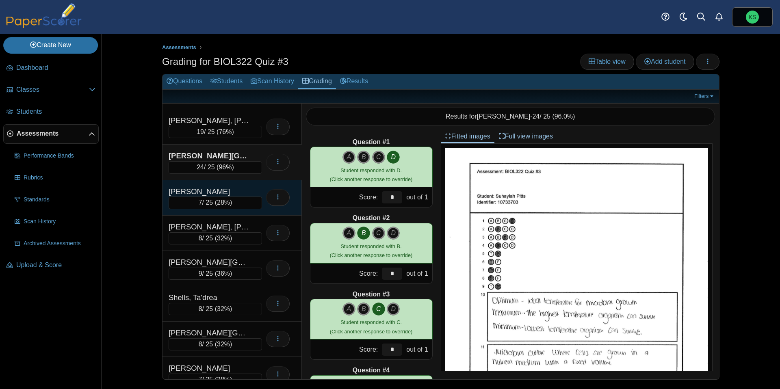
click at [251, 190] on div "[PERSON_NAME]" at bounding box center [215, 191] width 93 height 11
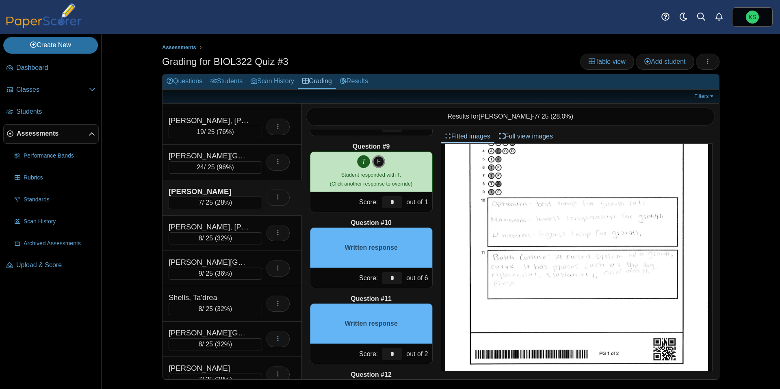
scroll to position [623, 0]
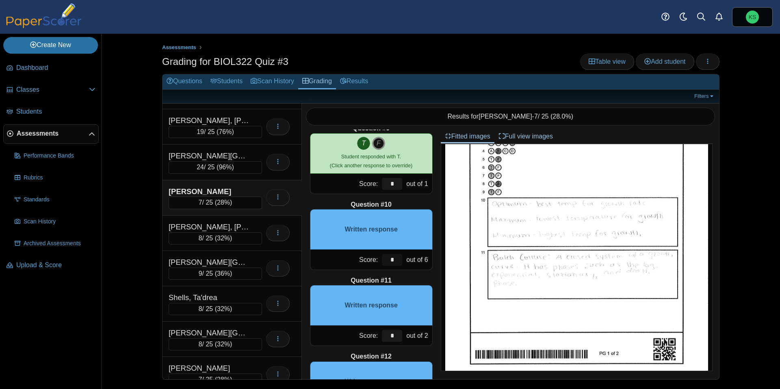
click at [394, 260] on input "*" at bounding box center [392, 260] width 20 height 12
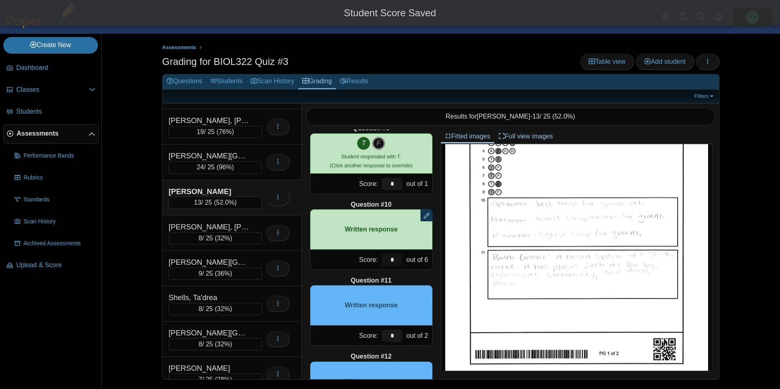
type input "*"
click at [405, 273] on div "Question #1 A B C D Score: *" at bounding box center [371, 255] width 139 height 250
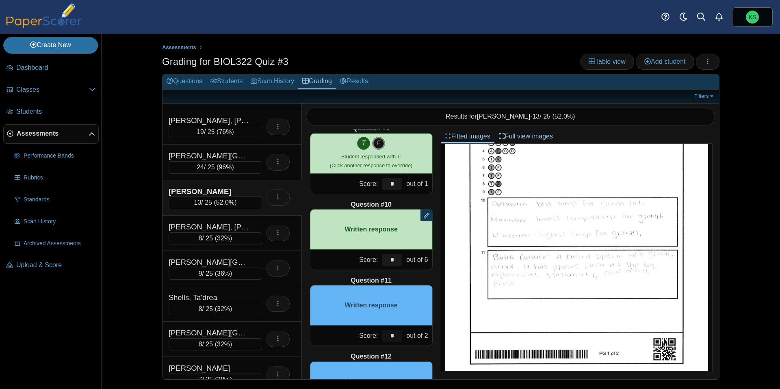
click at [399, 334] on input "*" at bounding box center [392, 336] width 20 height 12
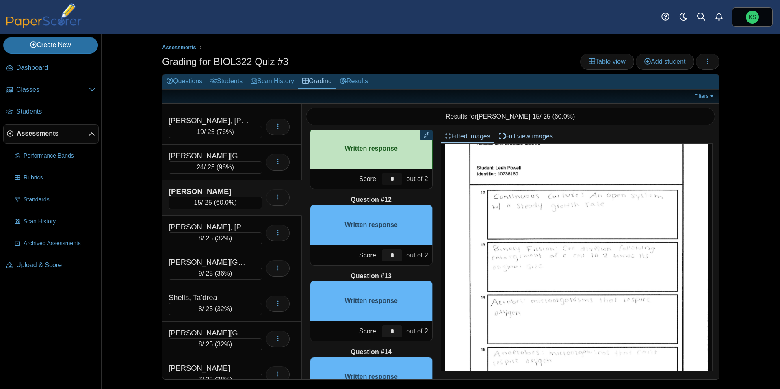
scroll to position [789, 0]
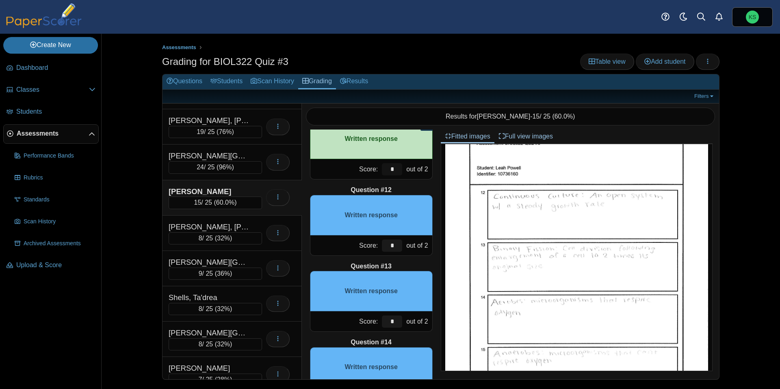
type input "*"
click at [394, 246] on input "*" at bounding box center [392, 246] width 20 height 12
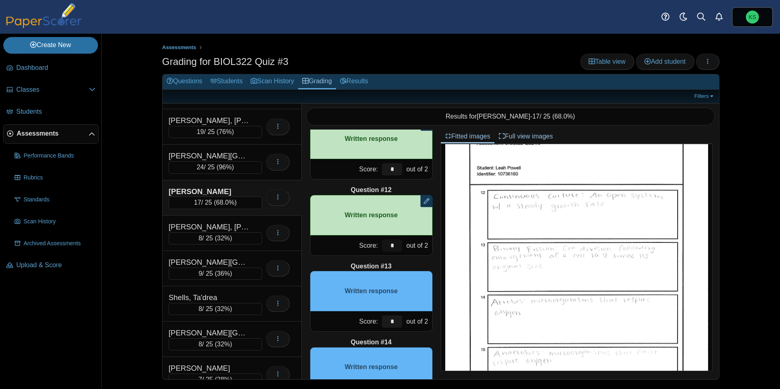
type input "*"
click at [395, 321] on input "*" at bounding box center [392, 322] width 20 height 12
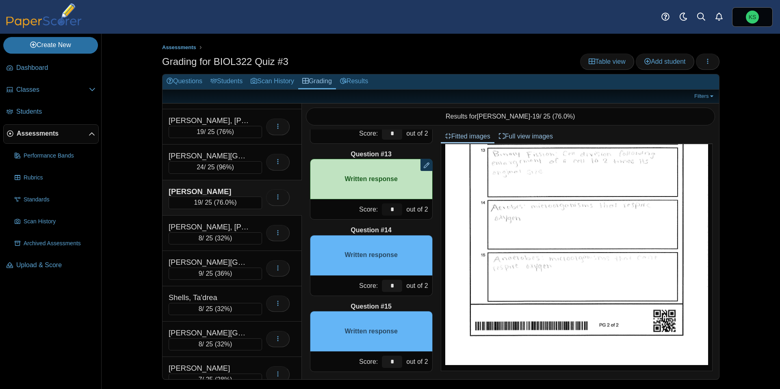
scroll to position [903, 0]
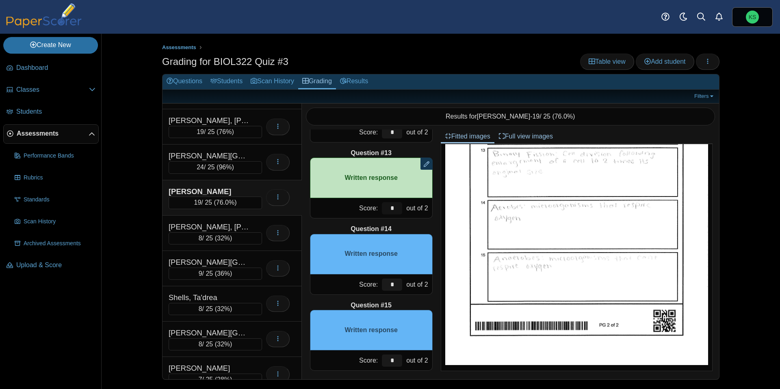
type input "*"
click at [392, 282] on input "*" at bounding box center [392, 285] width 20 height 12
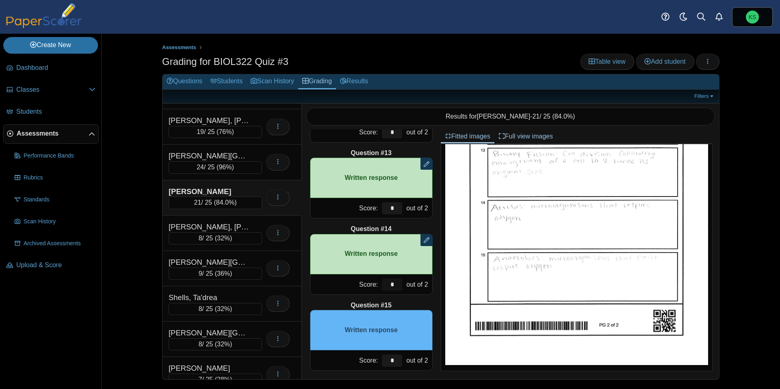
type input "*"
click at [395, 360] on input "*" at bounding box center [392, 361] width 20 height 12
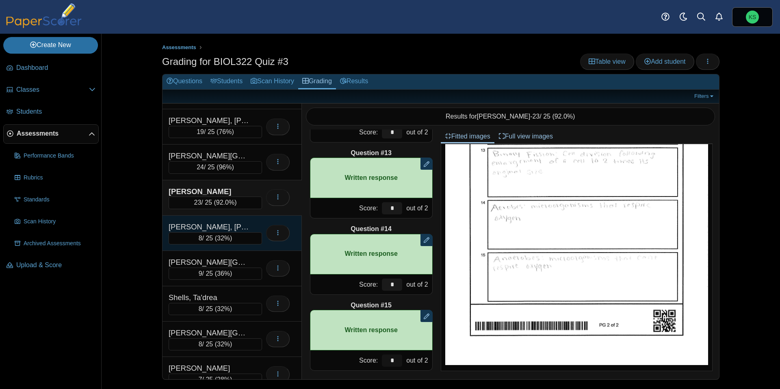
type input "*"
click at [185, 222] on div "[PERSON_NAME], [PERSON_NAME]" at bounding box center [209, 227] width 81 height 11
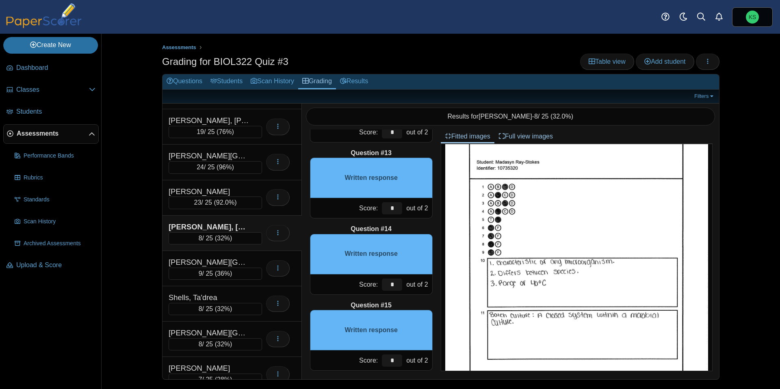
scroll to position [37, 0]
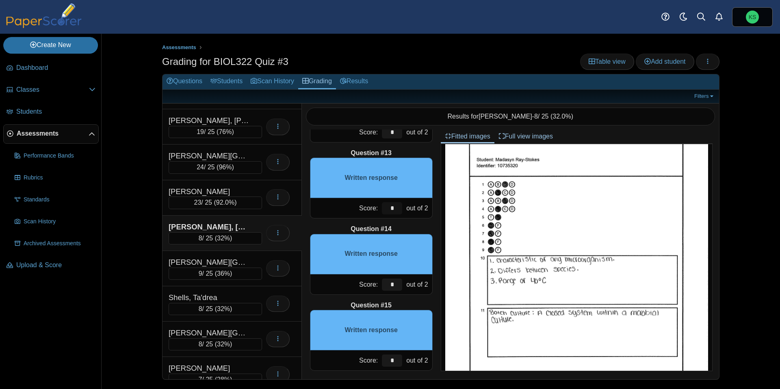
click at [396, 212] on input "*" at bounding box center [392, 208] width 20 height 12
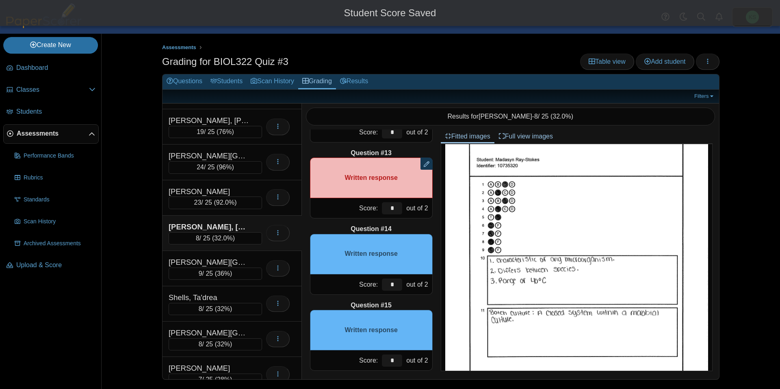
click at [405, 226] on div "Question #14" at bounding box center [371, 229] width 123 height 9
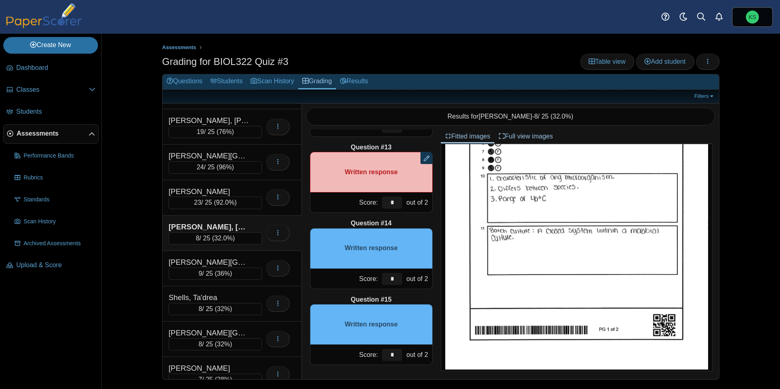
scroll to position [121, 0]
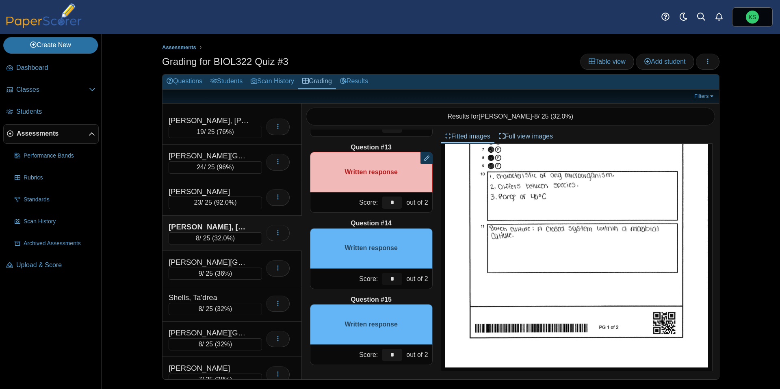
click at [395, 279] on input "*" at bounding box center [392, 279] width 20 height 12
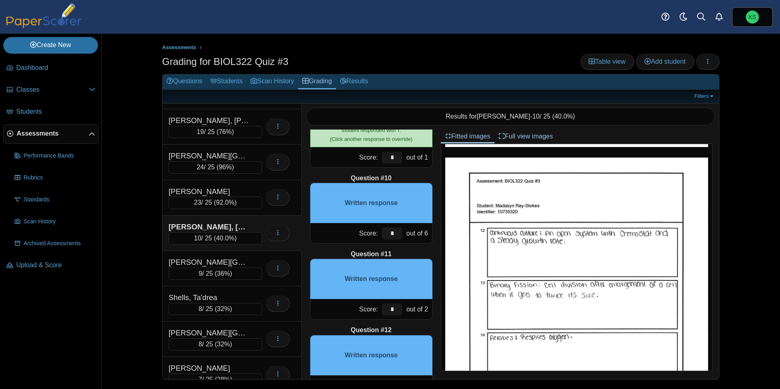
scroll to position [644, 0]
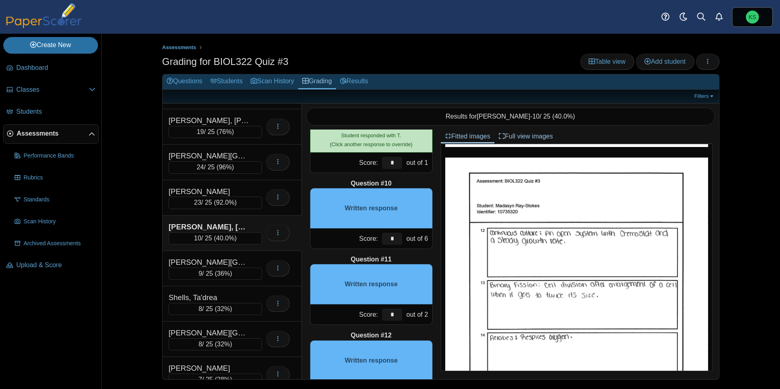
type input "*"
click at [398, 240] on input "*" at bounding box center [392, 239] width 20 height 12
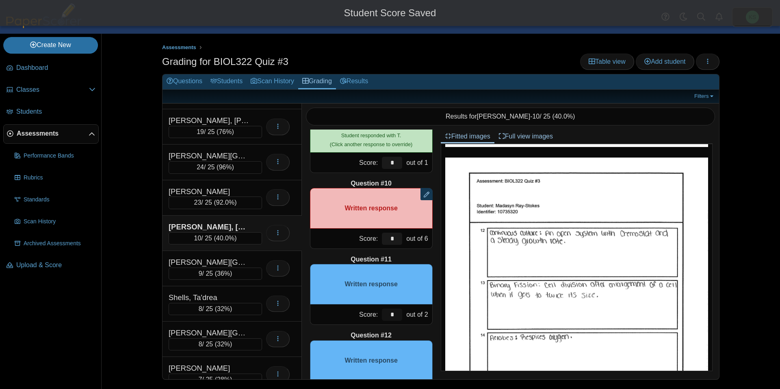
click at [393, 312] on input "*" at bounding box center [392, 315] width 20 height 12
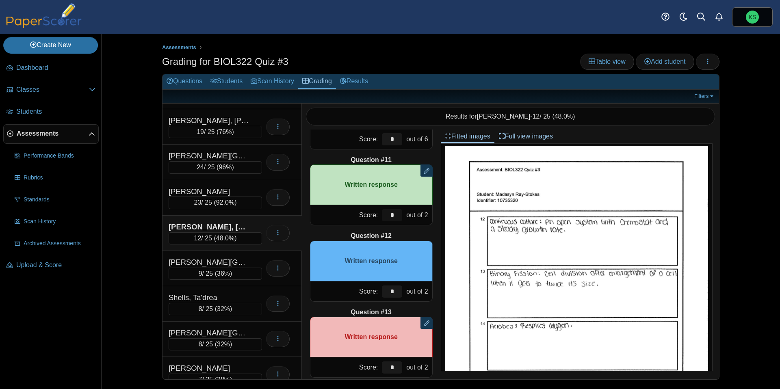
scroll to position [750, 0]
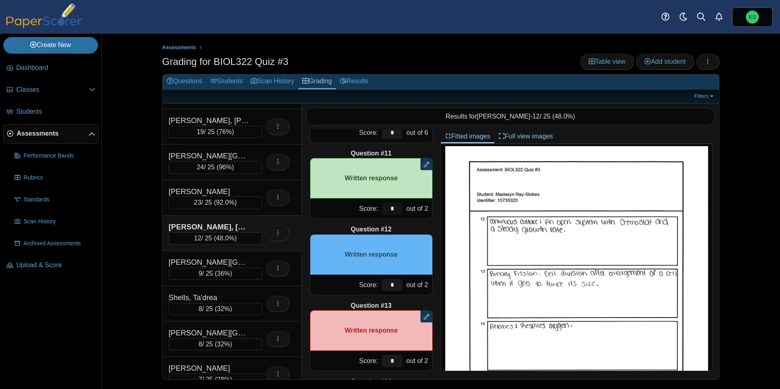
type input "*"
click at [396, 285] on input "*" at bounding box center [392, 285] width 20 height 12
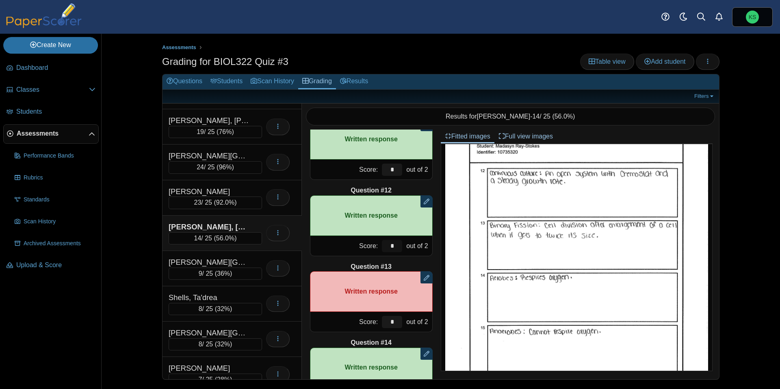
scroll to position [789, 0]
type input "*"
click at [396, 321] on input "*" at bounding box center [392, 322] width 20 height 12
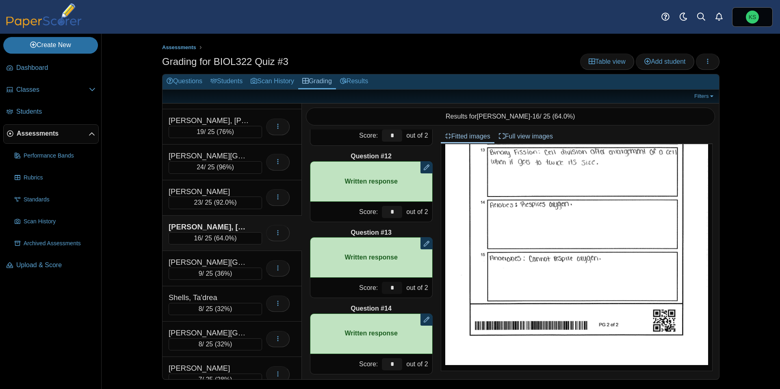
scroll to position [908, 0]
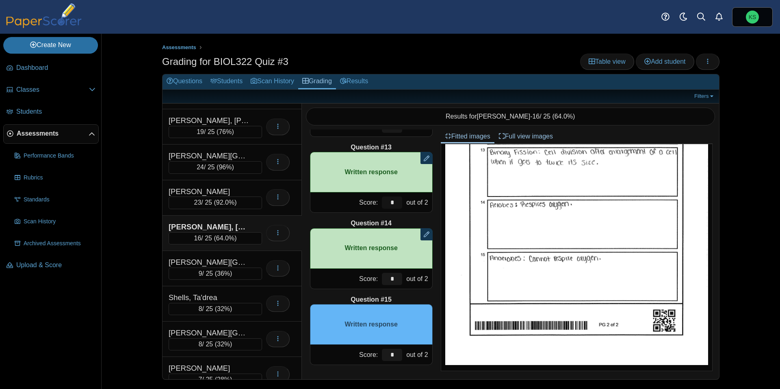
type input "*"
click at [398, 354] on input "*" at bounding box center [392, 355] width 20 height 12
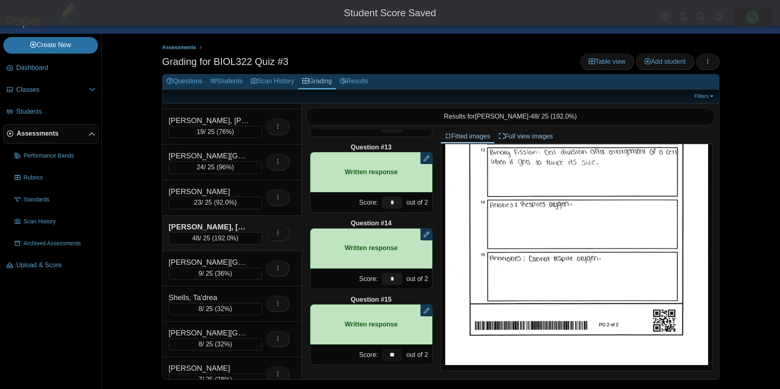
type input "*"
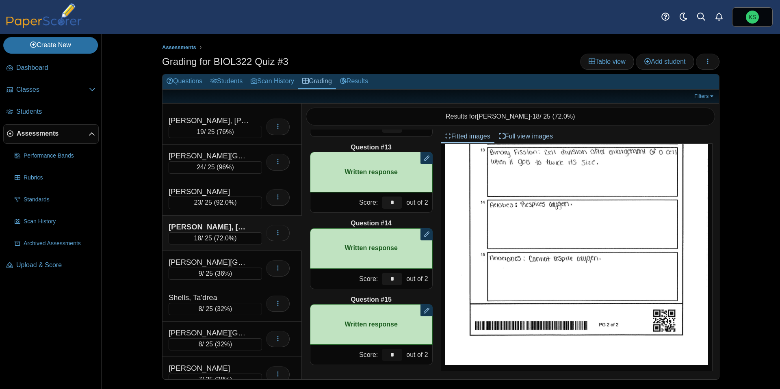
type input "*"
click at [329, 293] on div "Question #1 A B C D Score: *" at bounding box center [371, 255] width 139 height 250
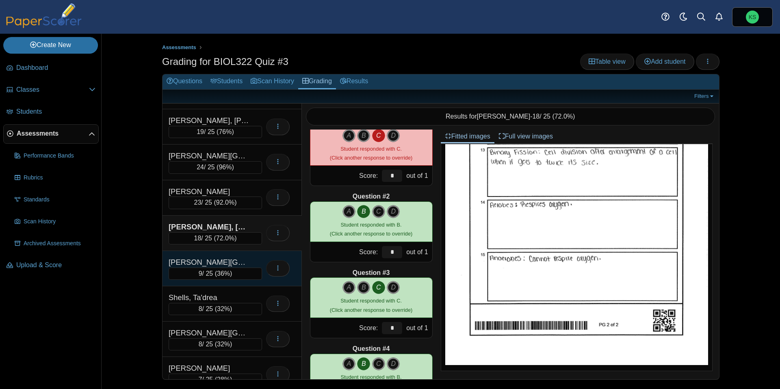
scroll to position [19, 0]
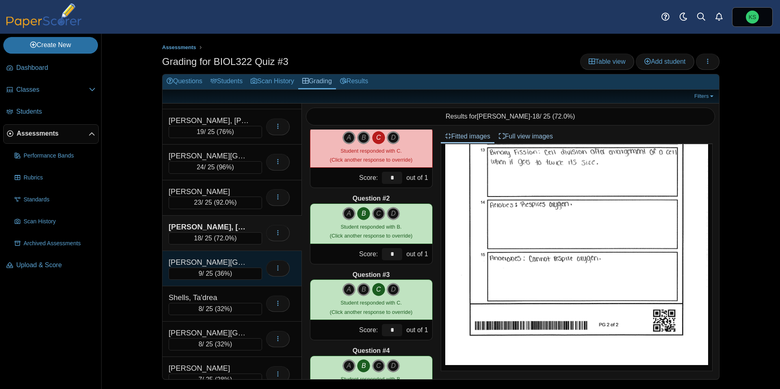
click at [257, 261] on div "Rutherford, Micaiah" at bounding box center [215, 262] width 93 height 11
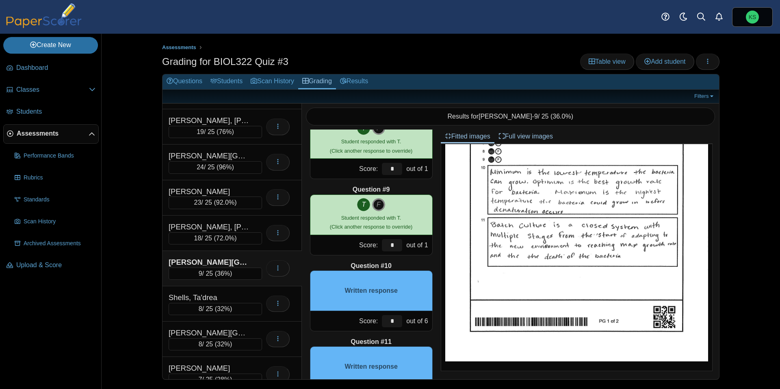
scroll to position [624, 0]
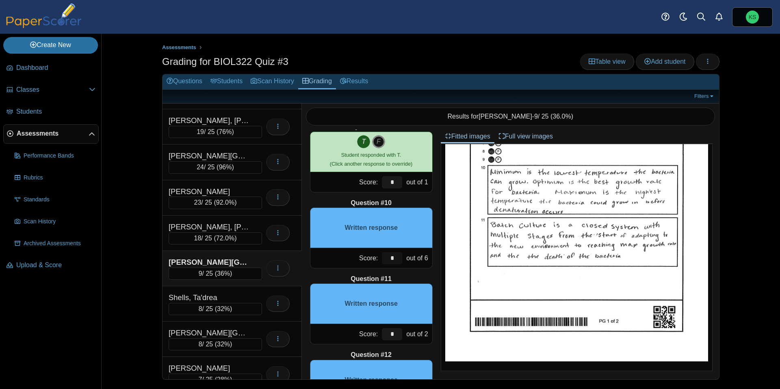
click at [396, 260] on input "*" at bounding box center [392, 258] width 20 height 12
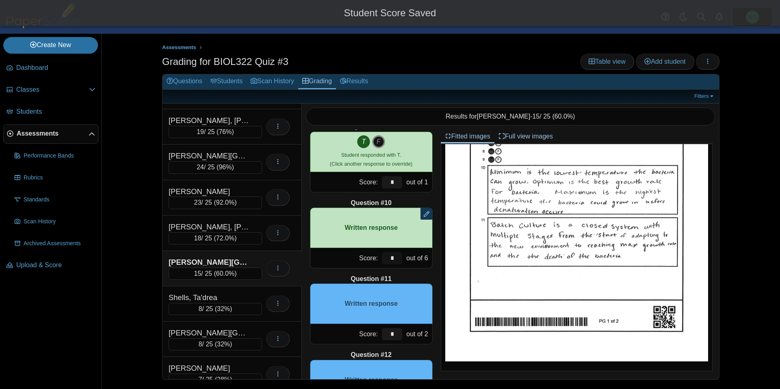
type input "*"
click at [414, 279] on div "Question #11" at bounding box center [371, 279] width 123 height 9
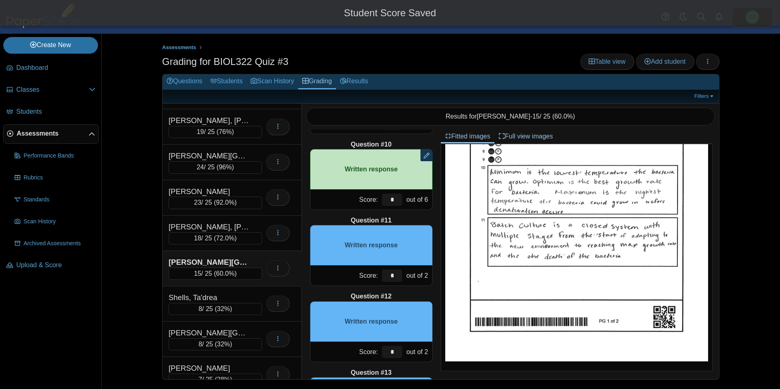
scroll to position [714, 0]
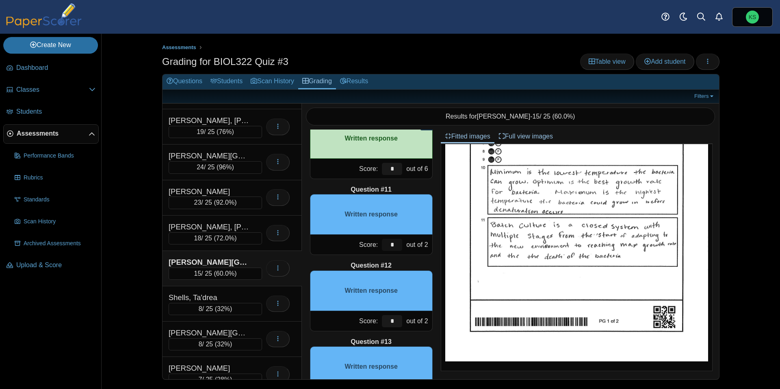
click at [394, 248] on input "*" at bounding box center [392, 245] width 20 height 12
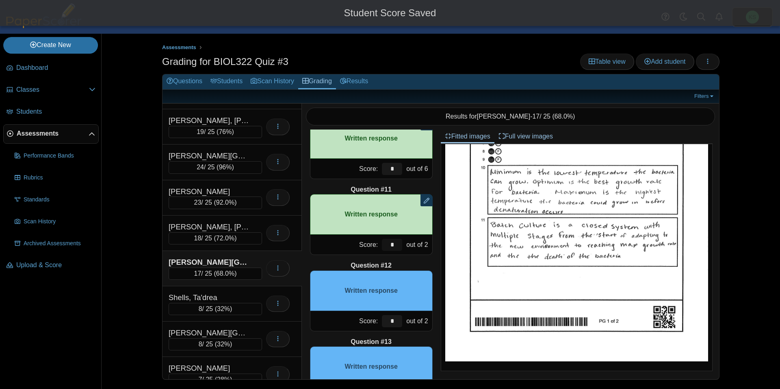
type input "*"
click at [406, 265] on div "Question #12" at bounding box center [371, 265] width 123 height 9
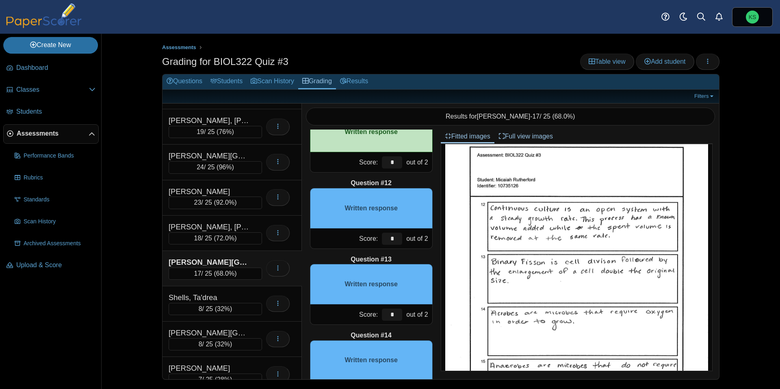
scroll to position [368, 0]
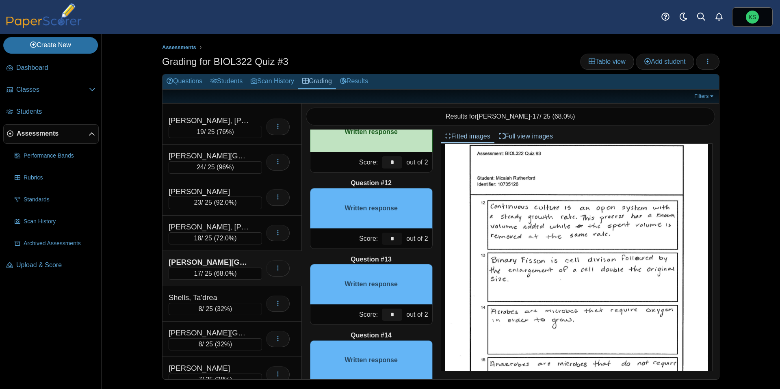
click at [395, 240] on input "*" at bounding box center [392, 239] width 20 height 12
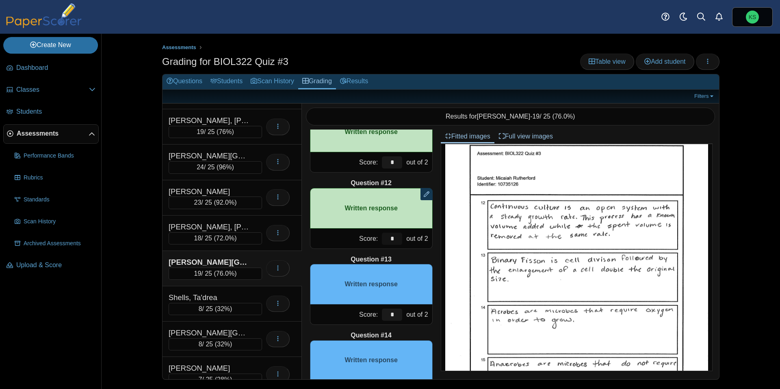
type input "*"
click at [394, 313] on input "*" at bounding box center [392, 315] width 20 height 12
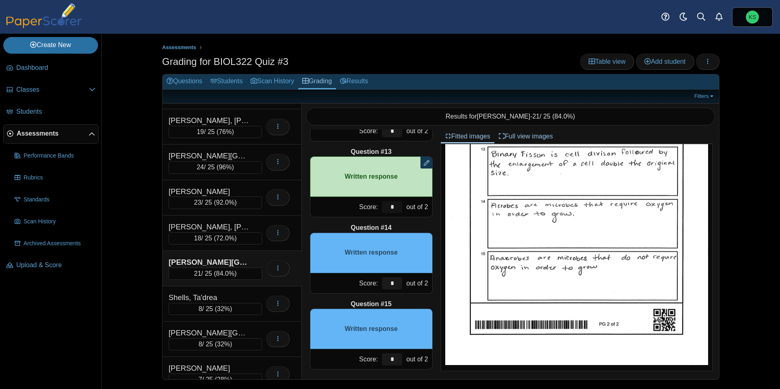
scroll to position [908, 0]
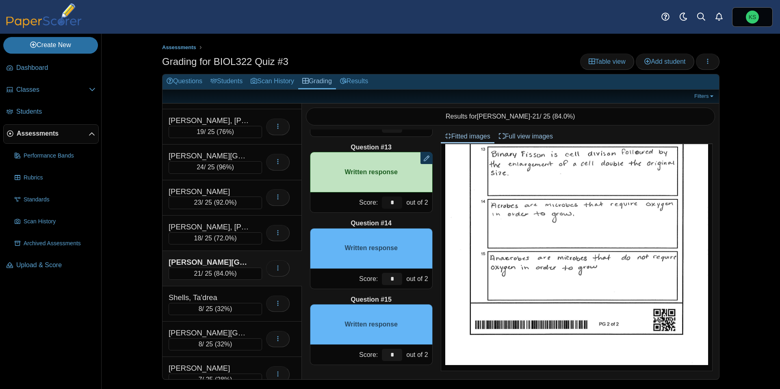
type input "*"
click at [394, 278] on input "*" at bounding box center [392, 279] width 20 height 12
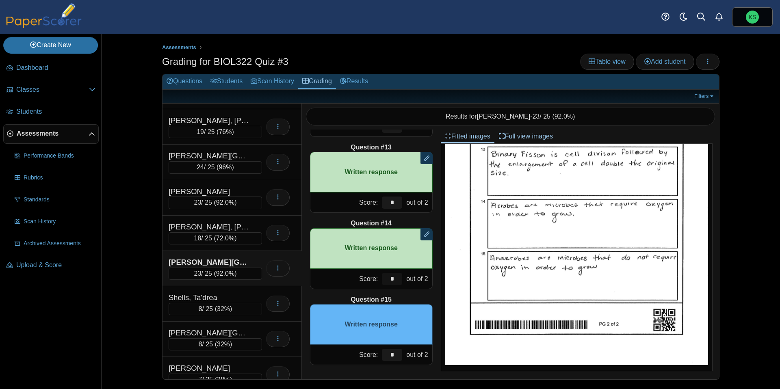
type input "*"
click at [394, 355] on input "*" at bounding box center [392, 355] width 20 height 12
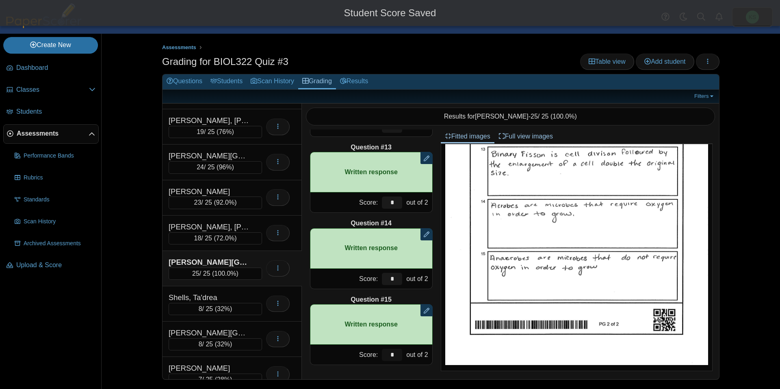
type input "*"
click at [440, 316] on div "Question #1 A B C D Score: *" at bounding box center [371, 255] width 139 height 250
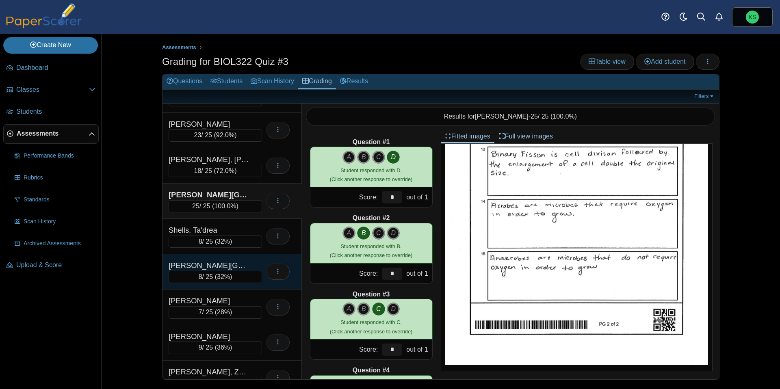
scroll to position [205, 0]
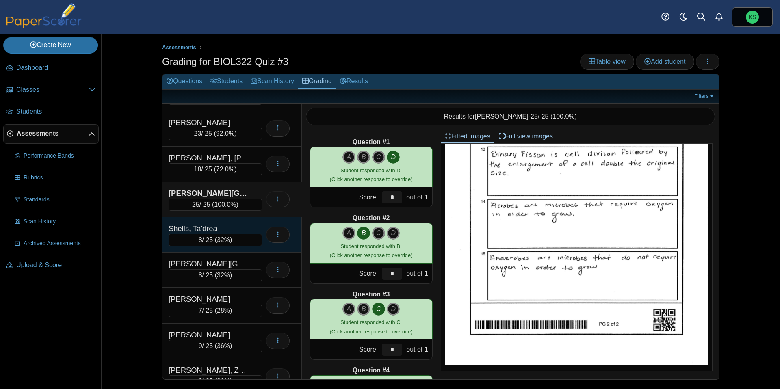
click at [234, 225] on div "Shells, Ta'drea" at bounding box center [209, 228] width 81 height 11
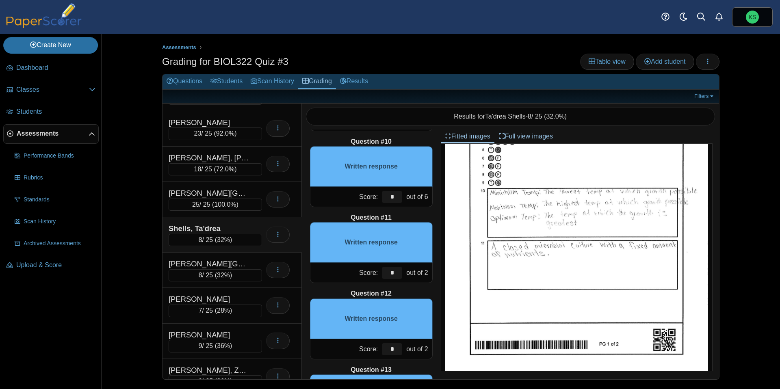
scroll to position [110, 0]
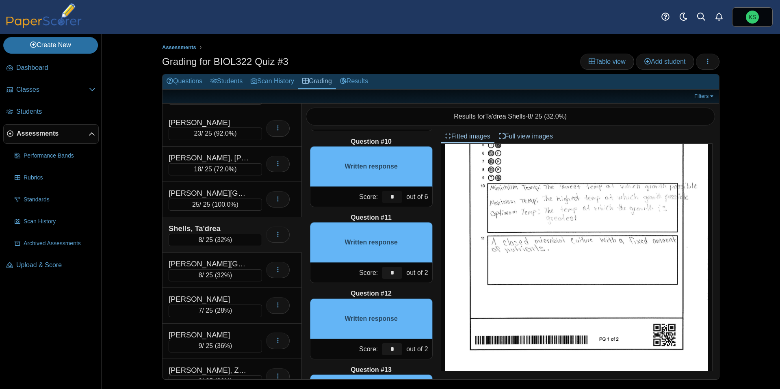
click at [394, 200] on input "*" at bounding box center [392, 197] width 20 height 12
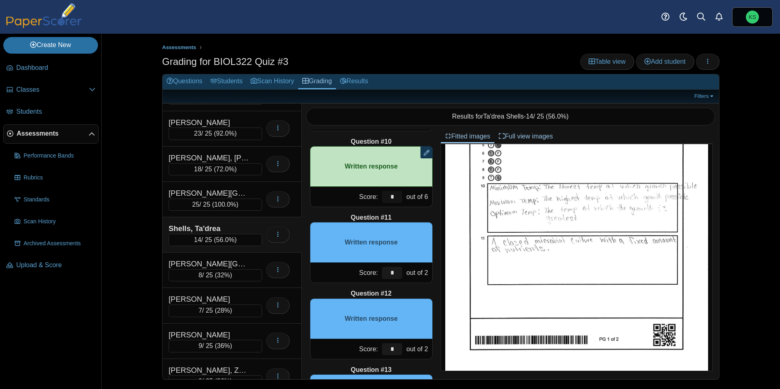
type input "*"
click at [396, 274] on input "*" at bounding box center [392, 273] width 20 height 12
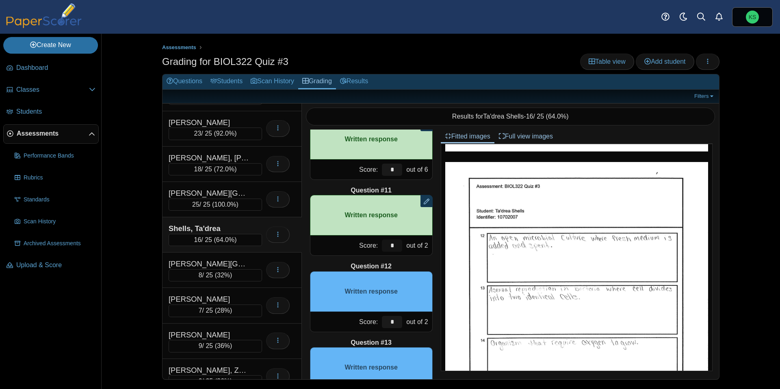
scroll to position [732, 0]
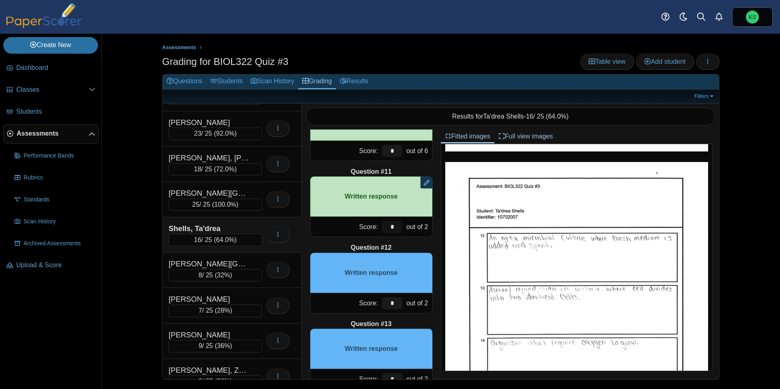
type input "*"
click at [397, 305] on input "*" at bounding box center [392, 303] width 20 height 12
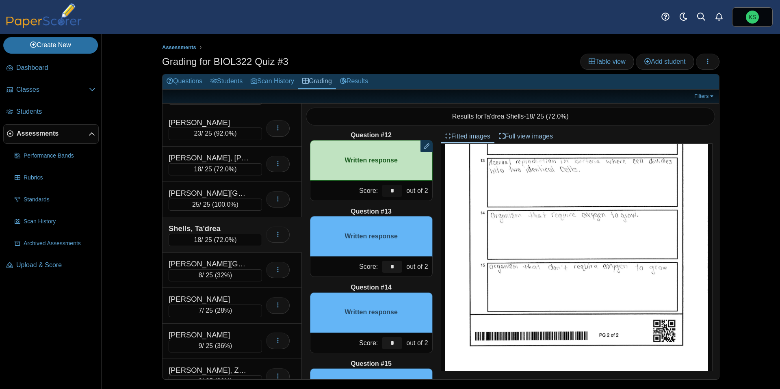
scroll to position [849, 0]
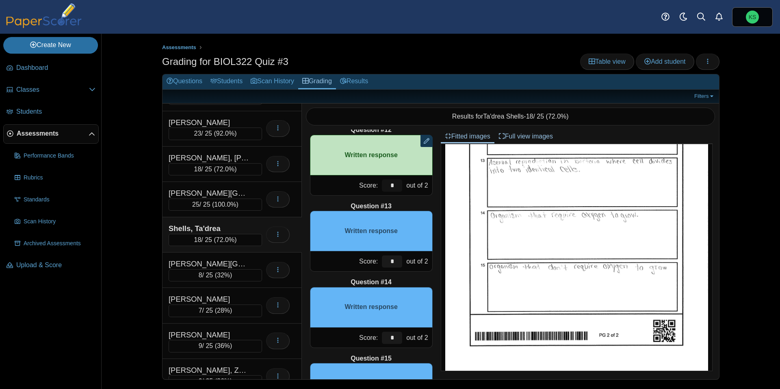
type input "*"
click at [396, 261] on input "*" at bounding box center [392, 262] width 20 height 12
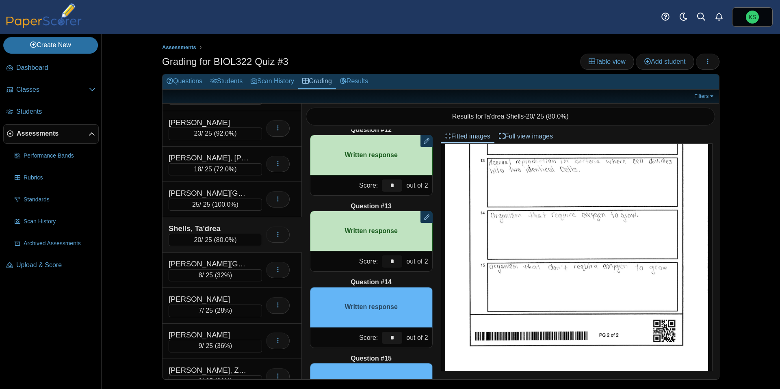
type input "*"
click at [395, 338] on input "*" at bounding box center [392, 338] width 20 height 12
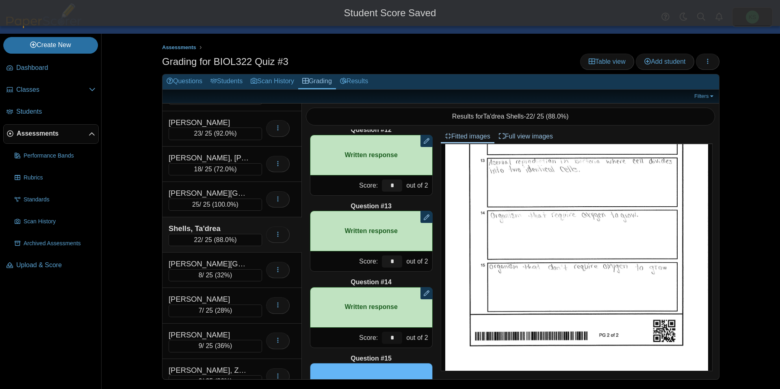
scroll to position [908, 0]
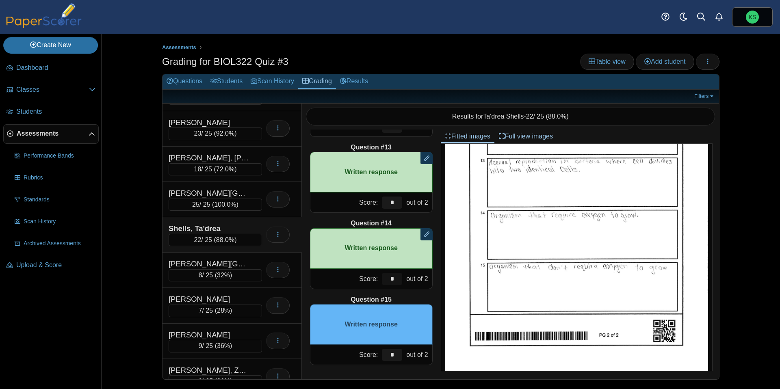
type input "*"
click at [392, 355] on input "*" at bounding box center [392, 355] width 20 height 12
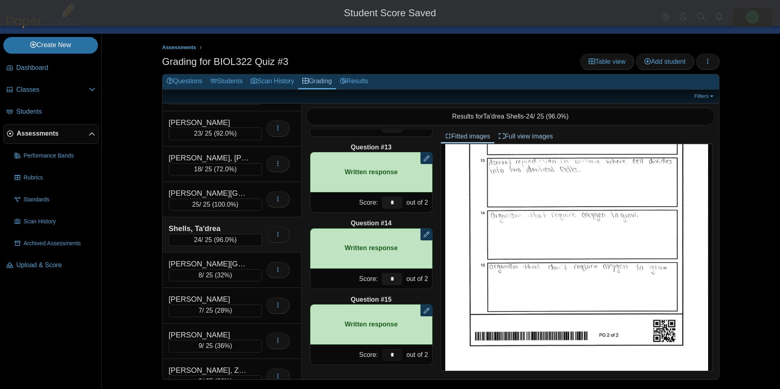
type input "*"
click at [438, 327] on div "Question #1 A B C D Score: *" at bounding box center [371, 255] width 139 height 250
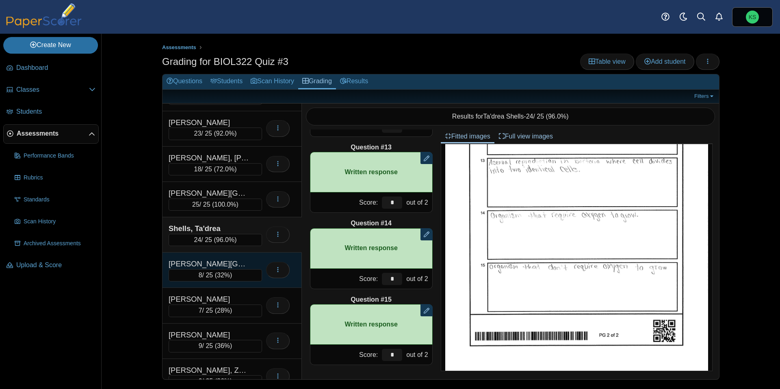
click at [238, 260] on div "[PERSON_NAME][GEOGRAPHIC_DATA]" at bounding box center [209, 264] width 81 height 11
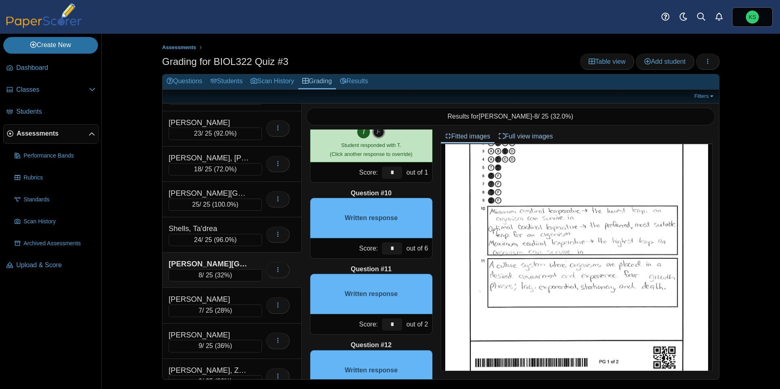
scroll to position [629, 0]
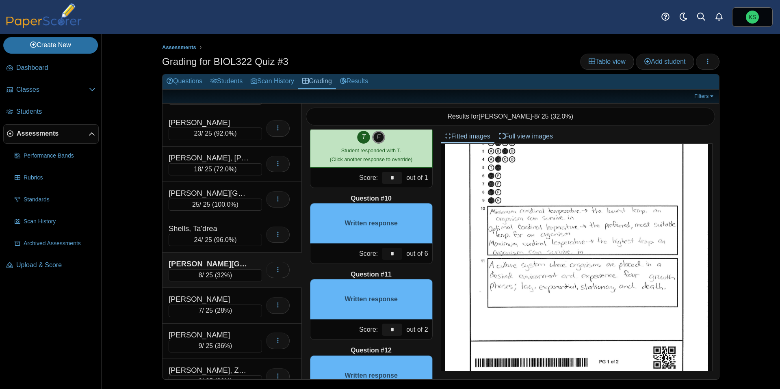
click at [392, 254] on input "*" at bounding box center [392, 254] width 20 height 12
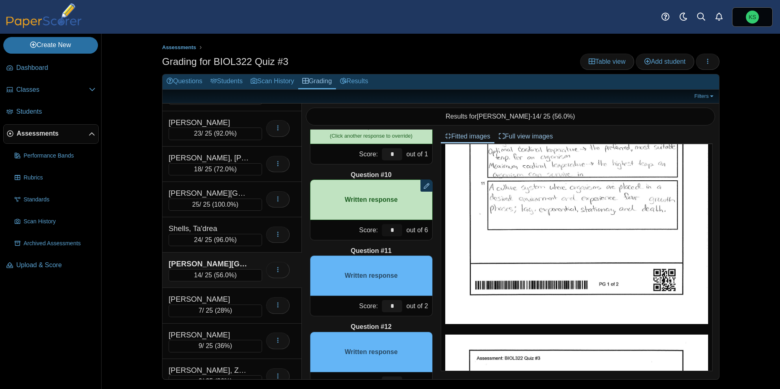
scroll to position [670, 0]
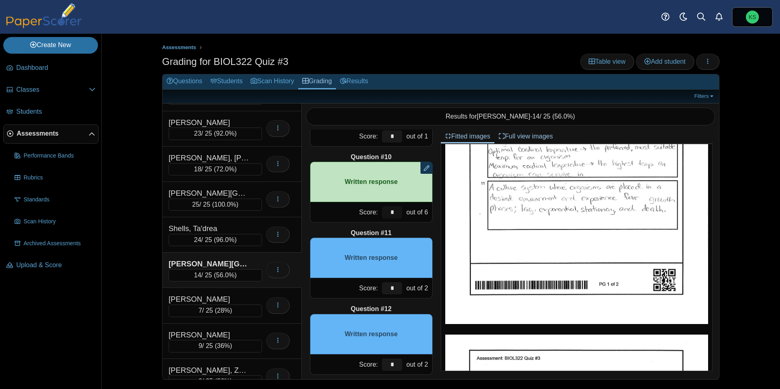
type input "*"
click at [394, 292] on input "*" at bounding box center [392, 288] width 20 height 12
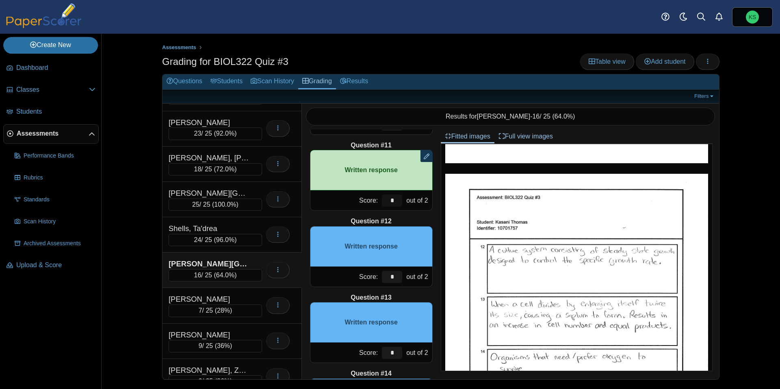
scroll to position [761, 0]
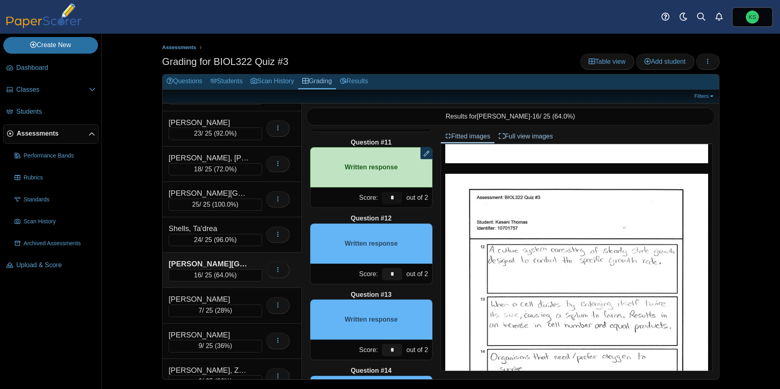
type input "*"
click at [394, 276] on input "*" at bounding box center [392, 274] width 20 height 12
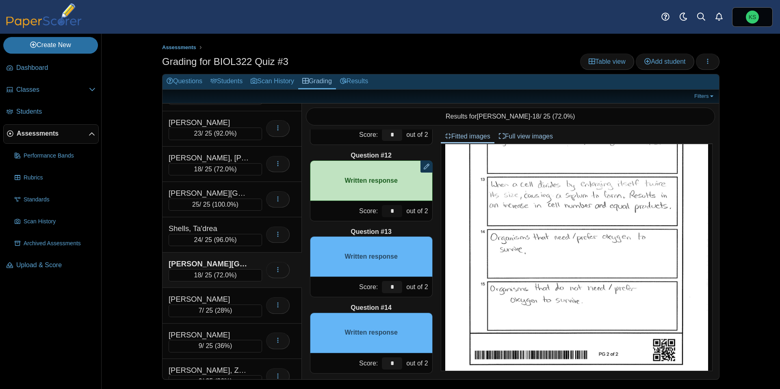
scroll to position [844, 0]
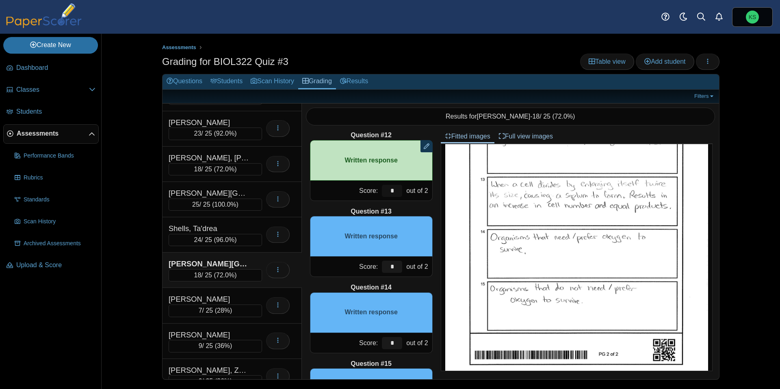
type input "*"
click at [389, 267] on input "*" at bounding box center [392, 267] width 20 height 12
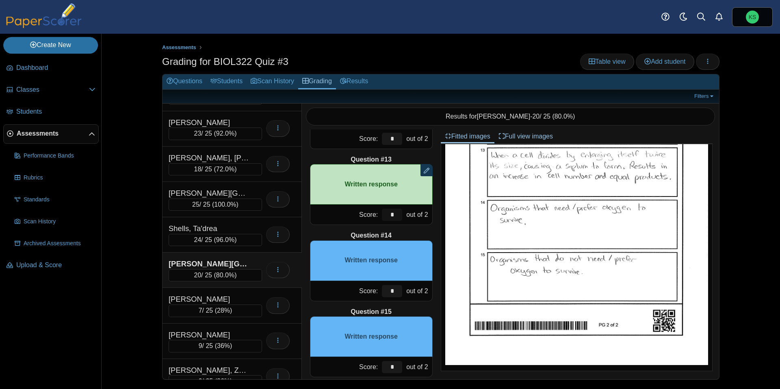
scroll to position [908, 0]
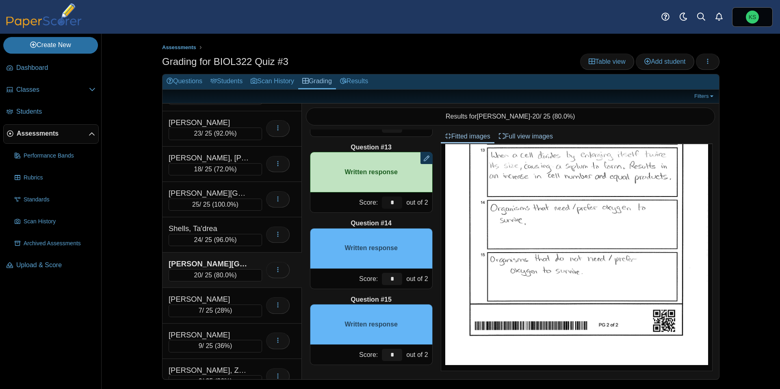
type input "*"
click at [393, 279] on input "*" at bounding box center [392, 279] width 20 height 12
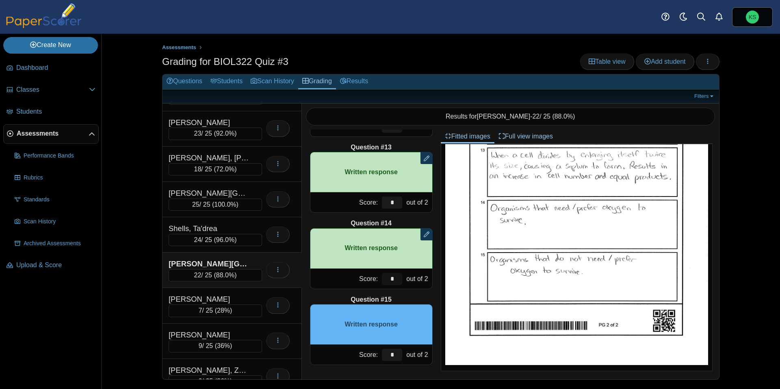
type input "*"
click at [396, 351] on input "*" at bounding box center [392, 355] width 20 height 12
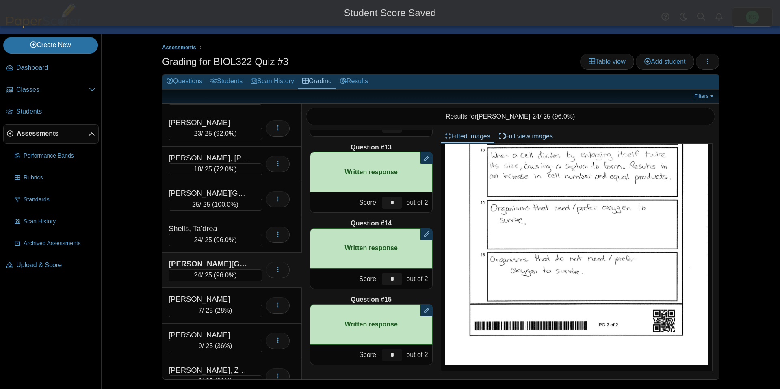
type input "*"
click at [435, 331] on div "Question #1 A B C D Score: *" at bounding box center [371, 255] width 139 height 250
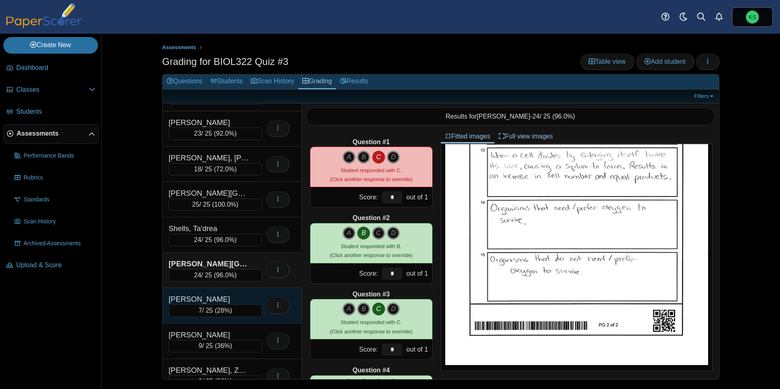
scroll to position [219, 0]
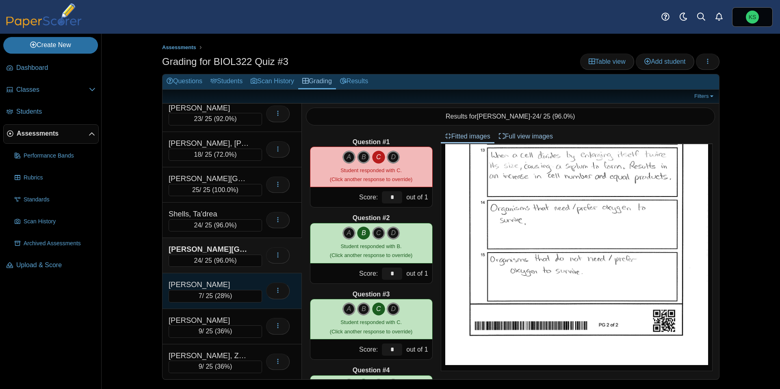
click at [192, 283] on div "Twumasi, Naana" at bounding box center [209, 284] width 81 height 11
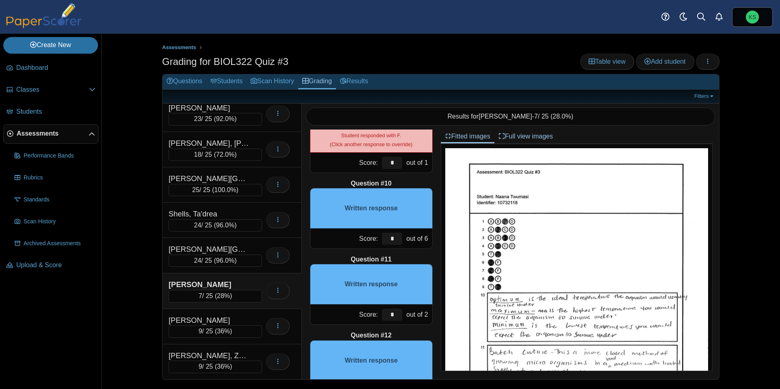
scroll to position [661, 0]
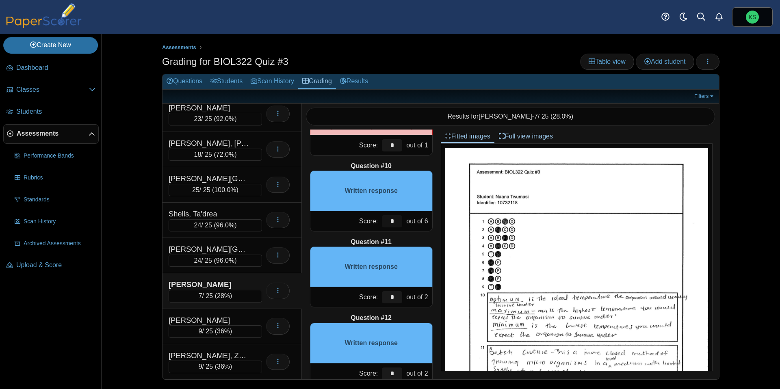
click at [392, 222] on input "*" at bounding box center [392, 221] width 20 height 12
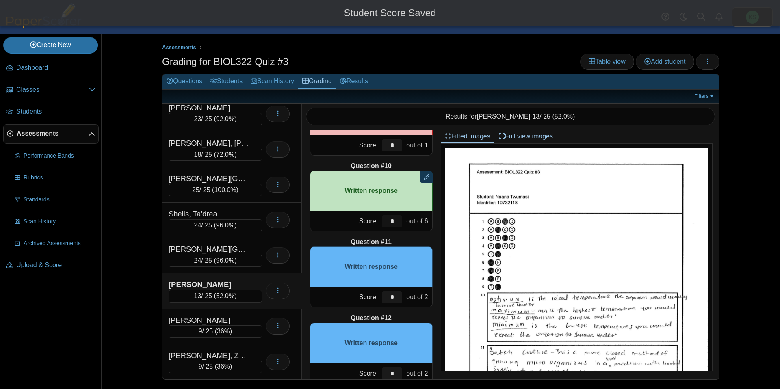
type input "*"
click at [418, 238] on div "Question #11" at bounding box center [371, 242] width 123 height 9
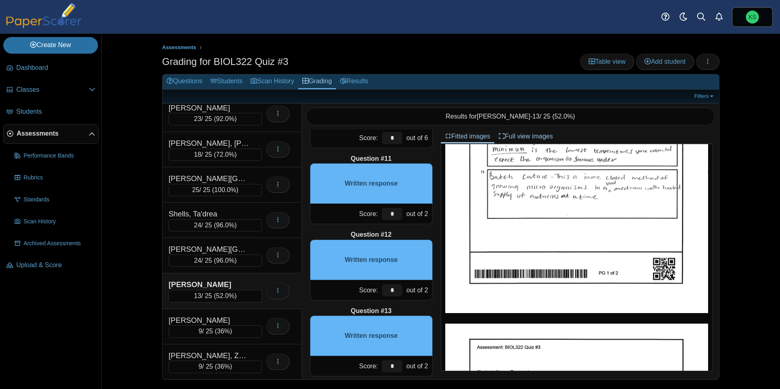
scroll to position [745, 0]
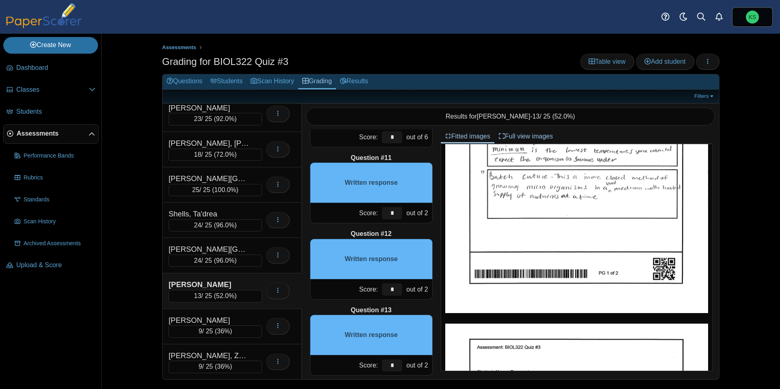
click at [394, 206] on div "*" at bounding box center [392, 213] width 24 height 20
click at [392, 214] on input "*" at bounding box center [392, 213] width 20 height 12
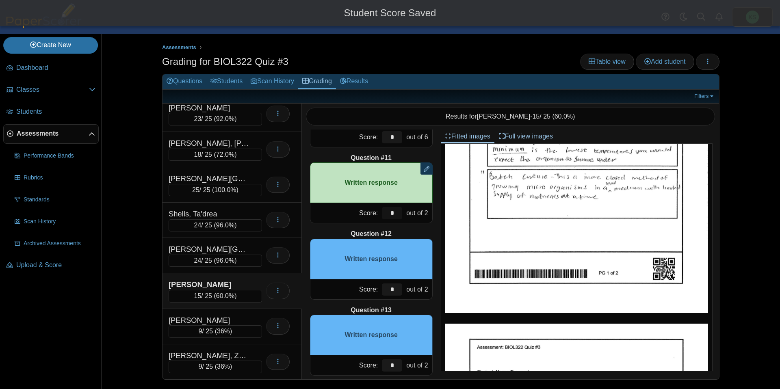
type input "*"
click at [405, 227] on div "Question #1 A B C D Score: *" at bounding box center [371, 255] width 139 height 250
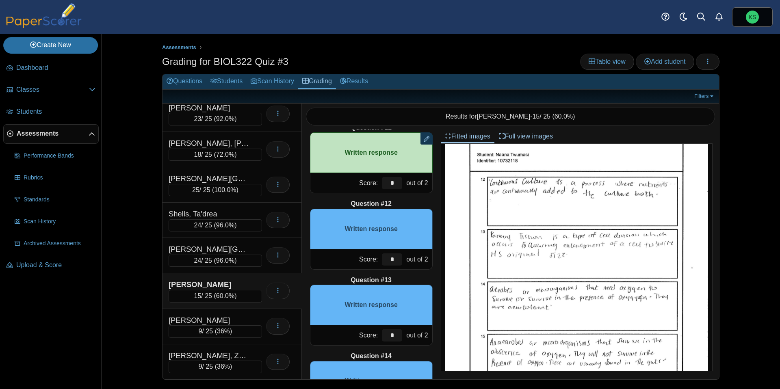
scroll to position [776, 0]
click at [394, 260] on input "*" at bounding box center [392, 259] width 20 height 12
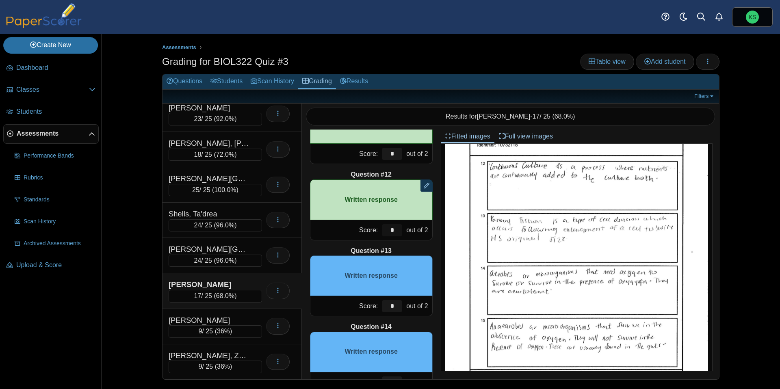
scroll to position [806, 0]
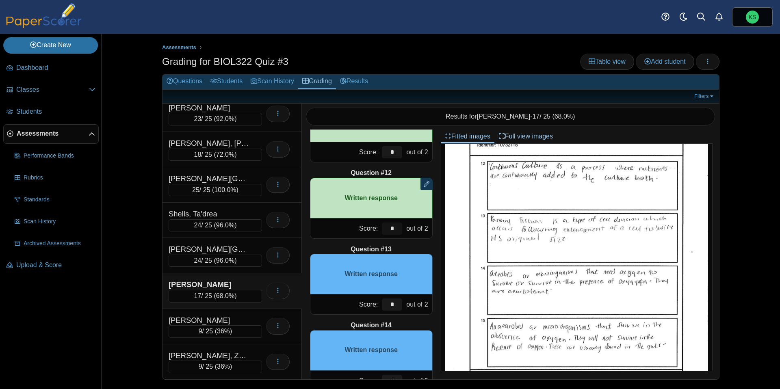
type input "*"
click at [392, 306] on input "*" at bounding box center [392, 305] width 20 height 12
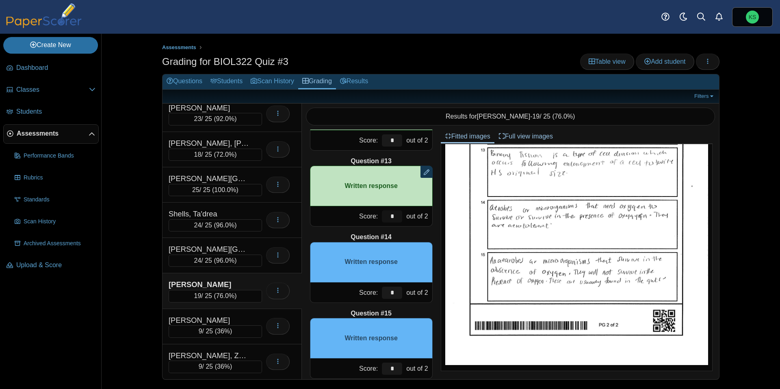
scroll to position [908, 0]
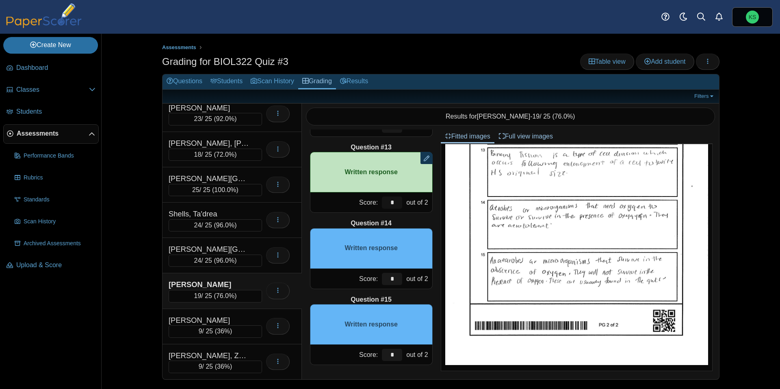
type input "*"
click at [397, 279] on input "*" at bounding box center [392, 279] width 20 height 12
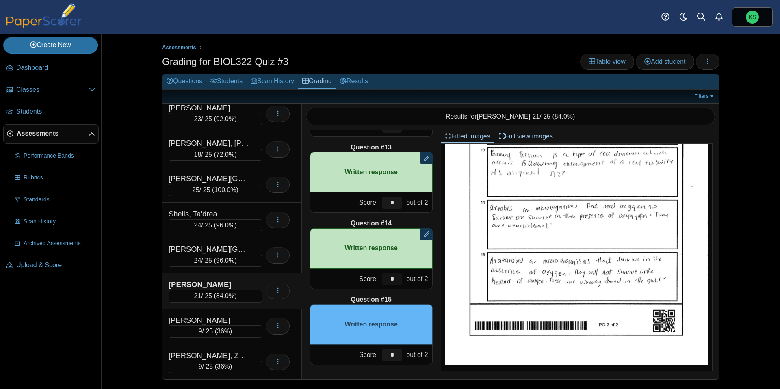
type input "*"
click at [398, 357] on input "*" at bounding box center [392, 355] width 20 height 12
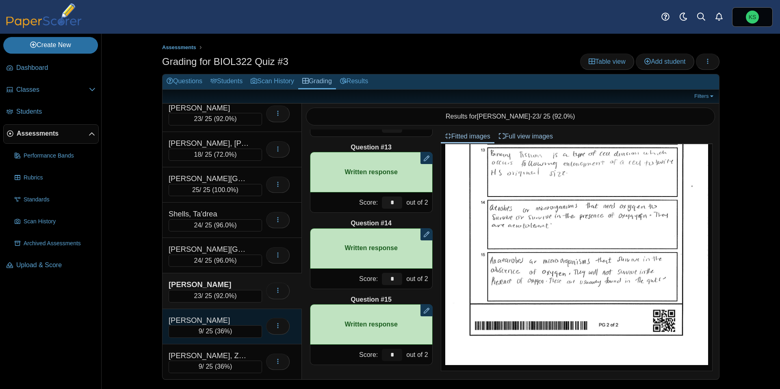
type input "*"
click at [246, 317] on div "Verrier, Maria" at bounding box center [209, 320] width 81 height 11
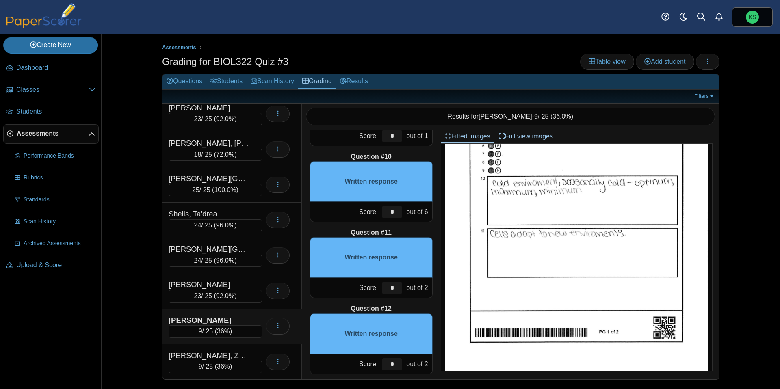
scroll to position [118, 0]
click at [399, 211] on input "*" at bounding box center [392, 212] width 20 height 12
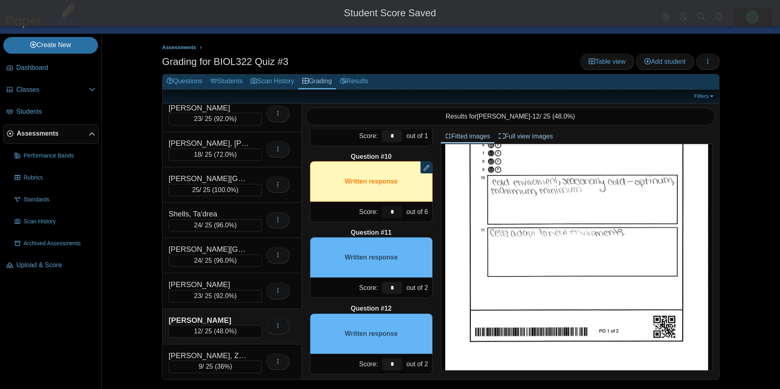
type input "*"
click at [419, 226] on div "Question #1 A B C D Score: *" at bounding box center [371, 255] width 139 height 250
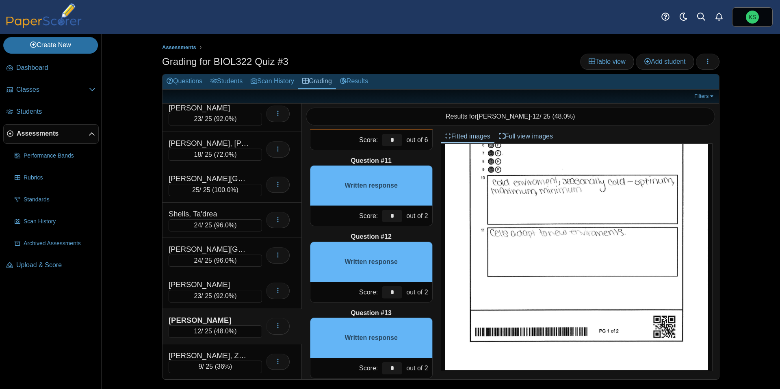
scroll to position [743, 0]
click at [396, 214] on input "*" at bounding box center [392, 216] width 20 height 12
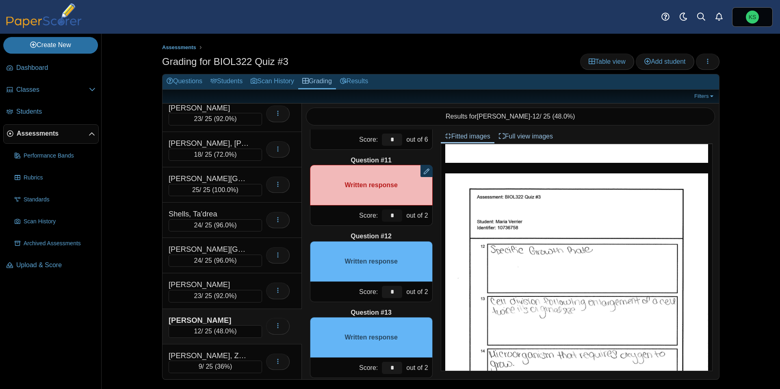
scroll to position [328, 0]
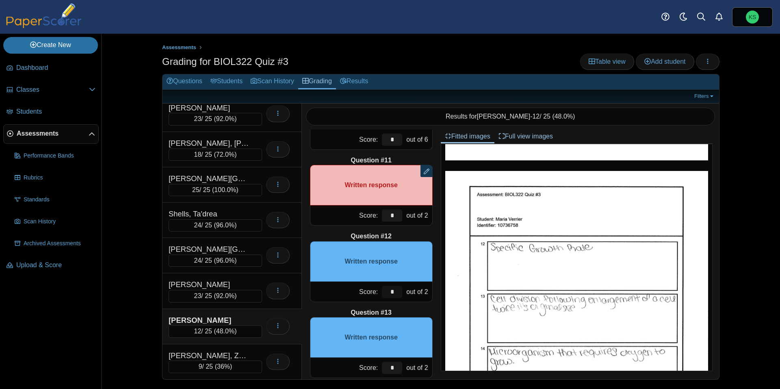
click at [399, 288] on input "*" at bounding box center [392, 292] width 20 height 12
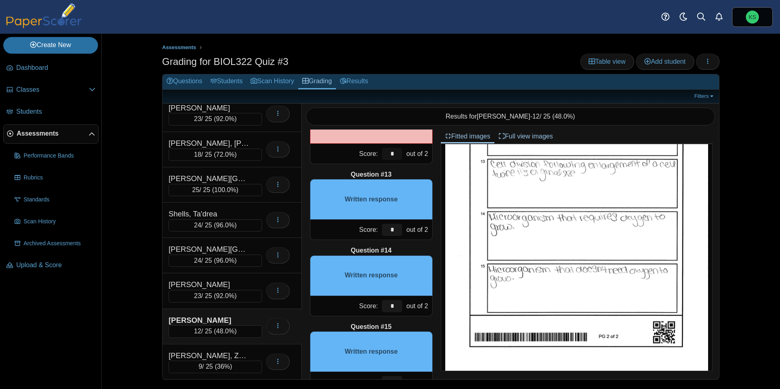
scroll to position [883, 0]
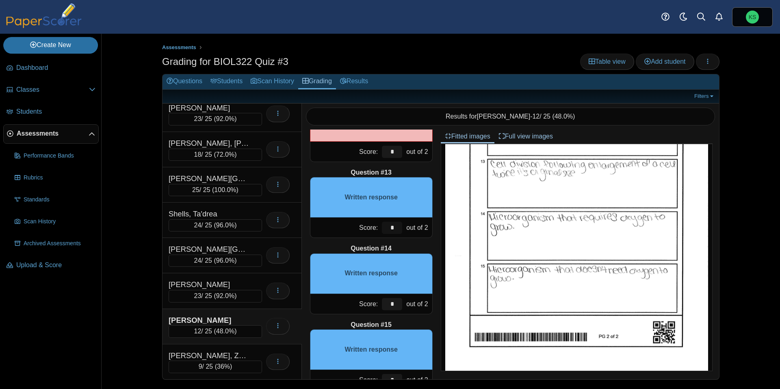
click at [395, 229] on input "*" at bounding box center [392, 228] width 20 height 12
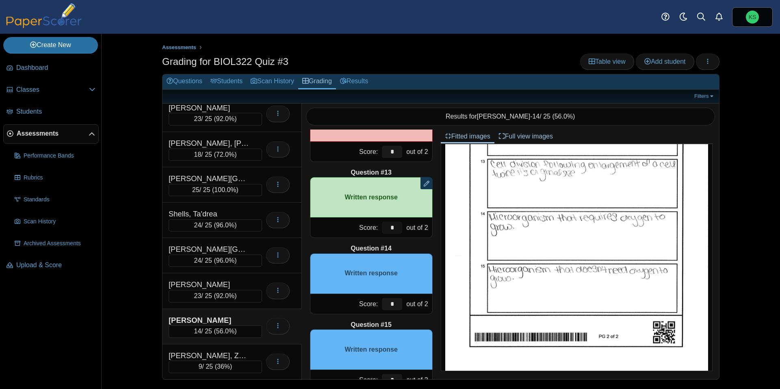
type input "*"
click at [395, 305] on input "*" at bounding box center [392, 304] width 20 height 12
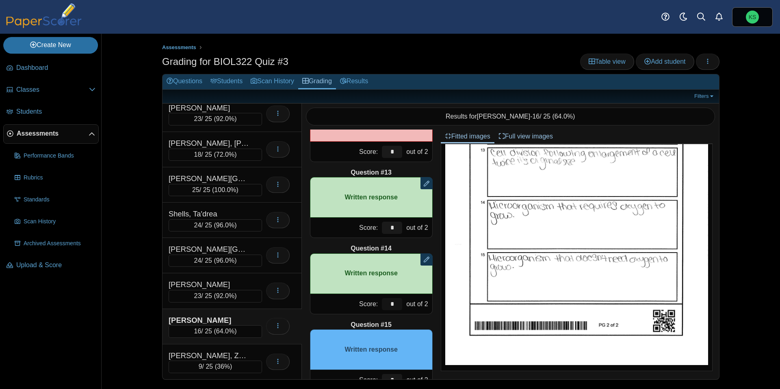
scroll to position [908, 0]
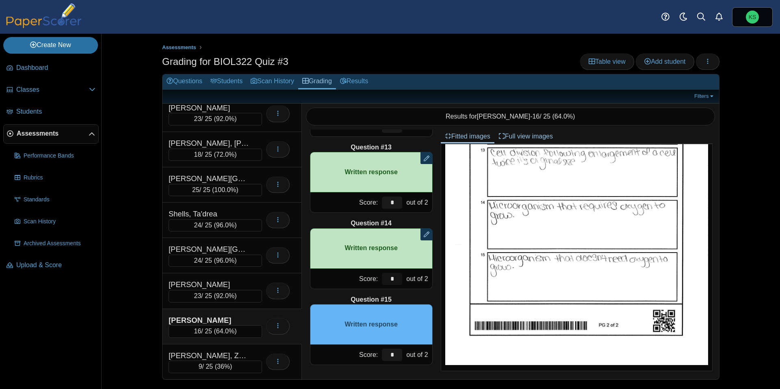
type input "*"
click at [396, 353] on input "*" at bounding box center [392, 355] width 20 height 12
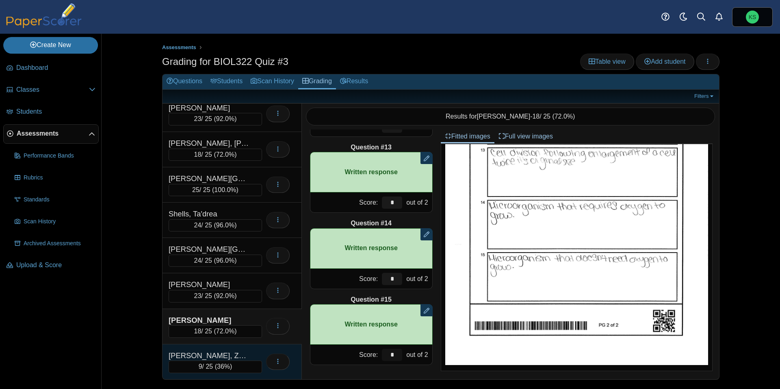
type input "*"
click at [235, 355] on div "Zaza, Zaeleya" at bounding box center [209, 356] width 81 height 11
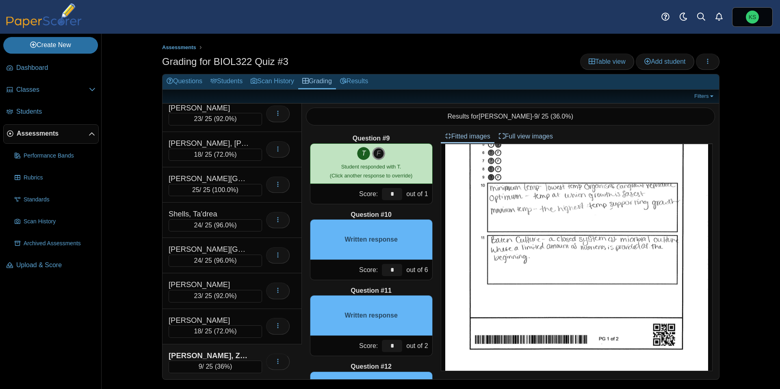
scroll to position [122, 0]
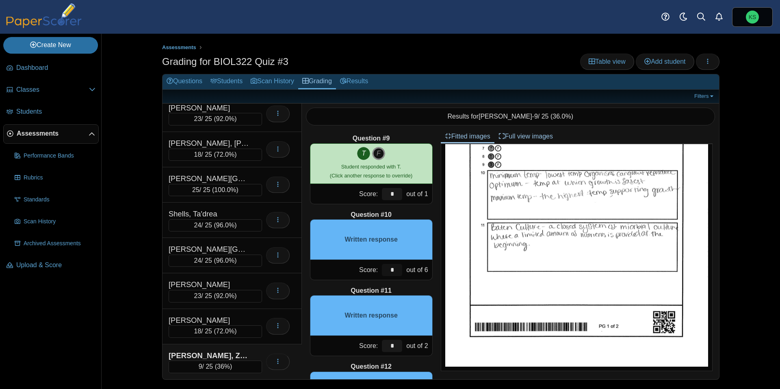
click at [396, 271] on input "*" at bounding box center [392, 270] width 20 height 12
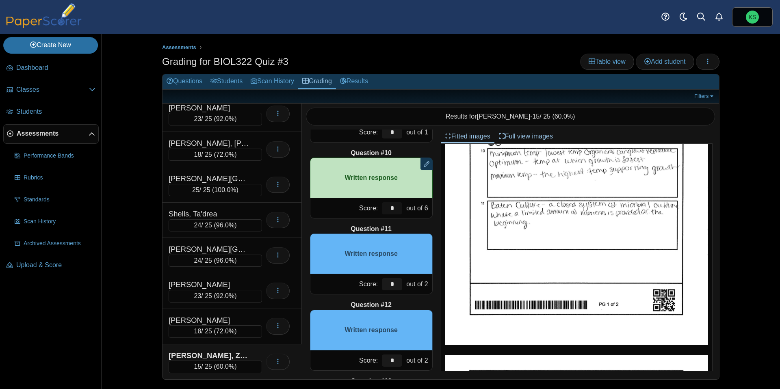
scroll to position [683, 0]
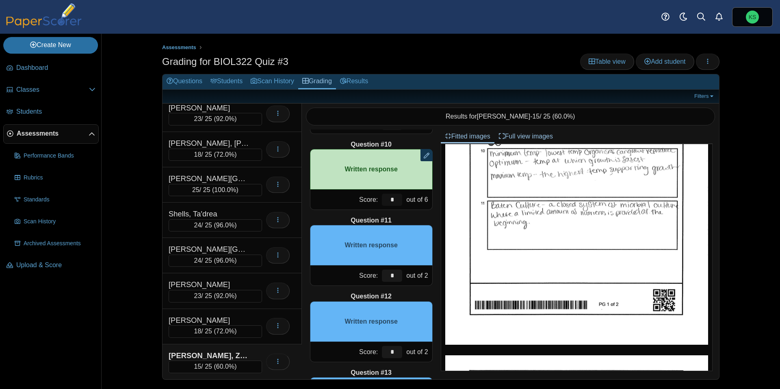
type input "*"
click at [396, 275] on input "*" at bounding box center [392, 276] width 20 height 12
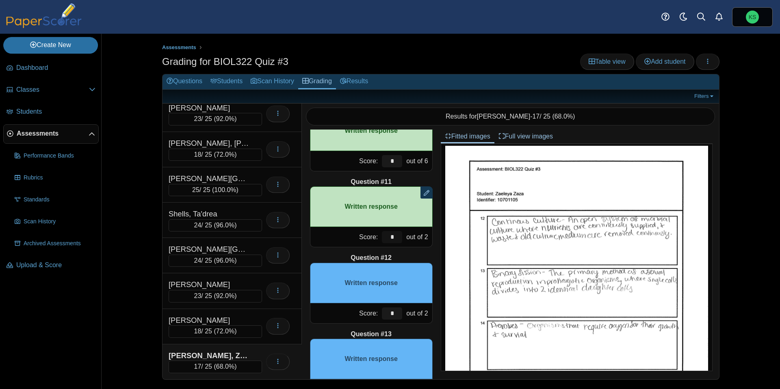
scroll to position [734, 0]
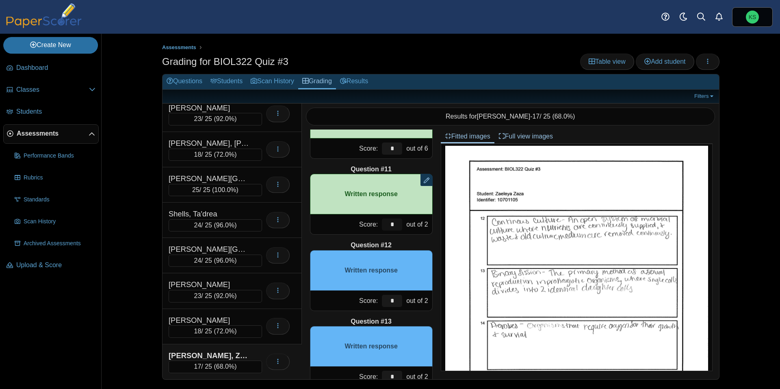
type input "*"
click at [392, 303] on input "*" at bounding box center [392, 301] width 20 height 12
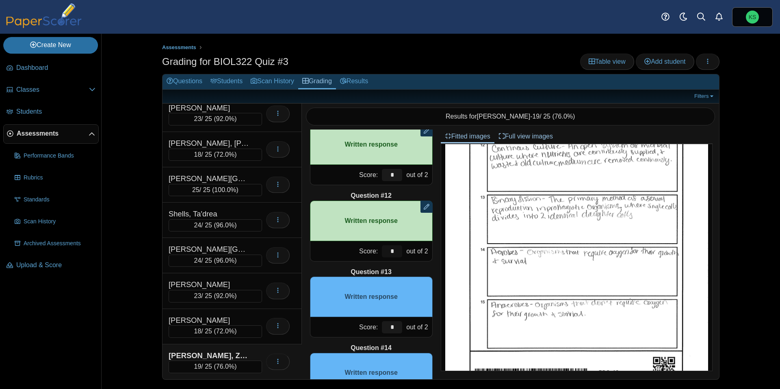
scroll to position [786, 0]
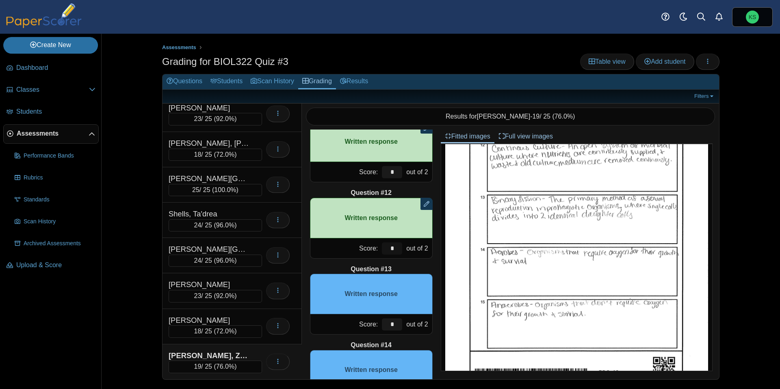
type input "*"
click at [395, 324] on input "*" at bounding box center [392, 324] width 20 height 12
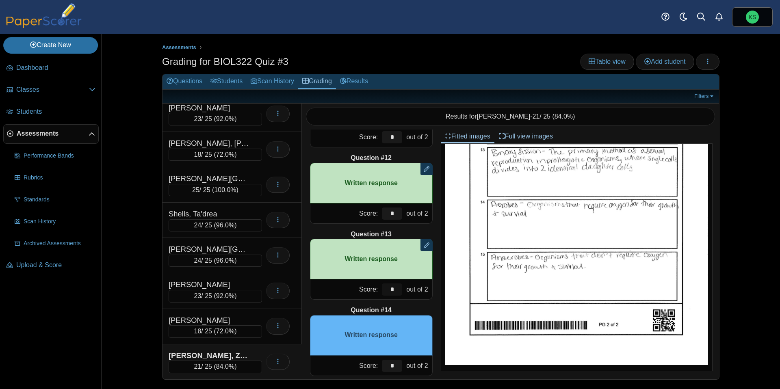
scroll to position [838, 0]
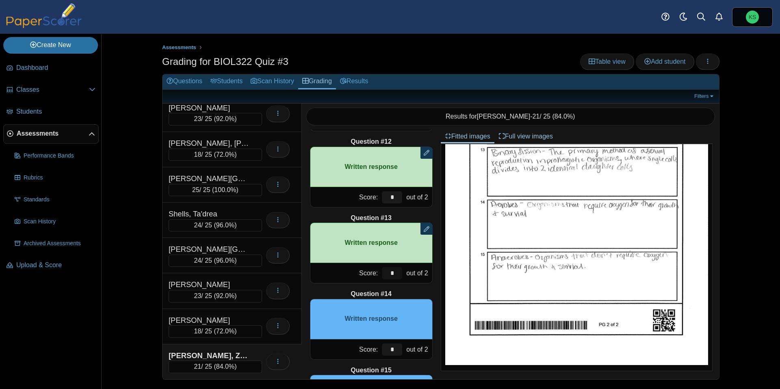
type input "*"
click at [392, 347] on input "*" at bounding box center [392, 350] width 20 height 12
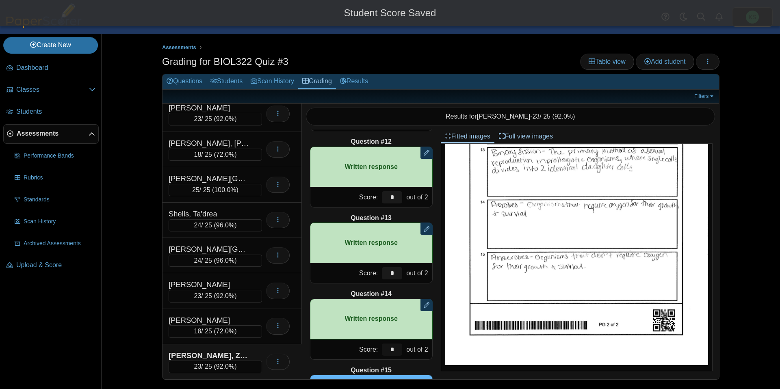
scroll to position [908, 0]
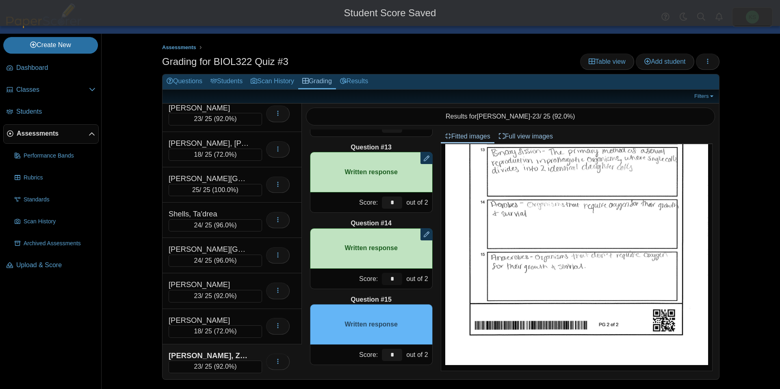
type input "*"
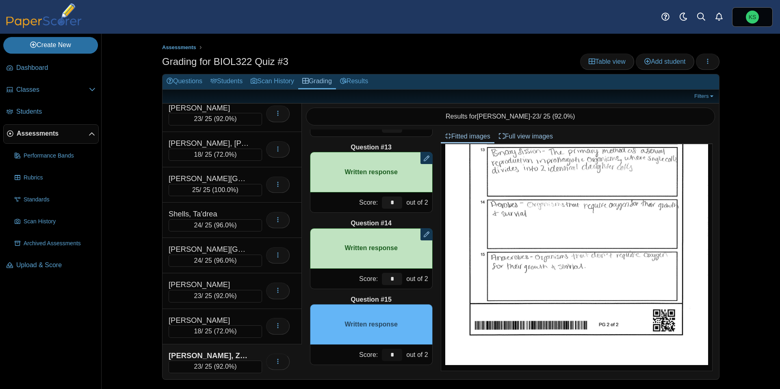
click at [392, 355] on input "*" at bounding box center [392, 355] width 20 height 12
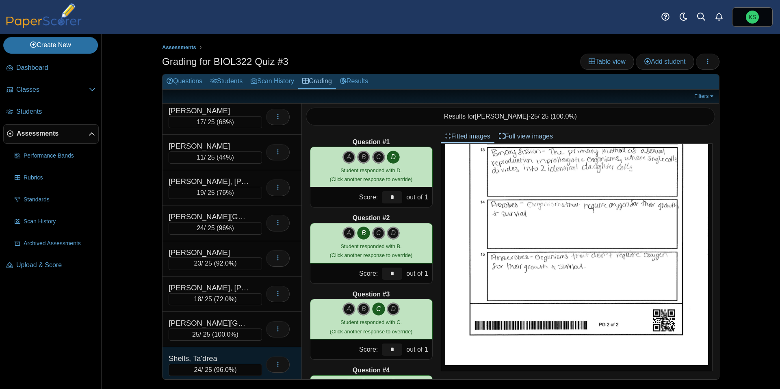
scroll to position [0, 0]
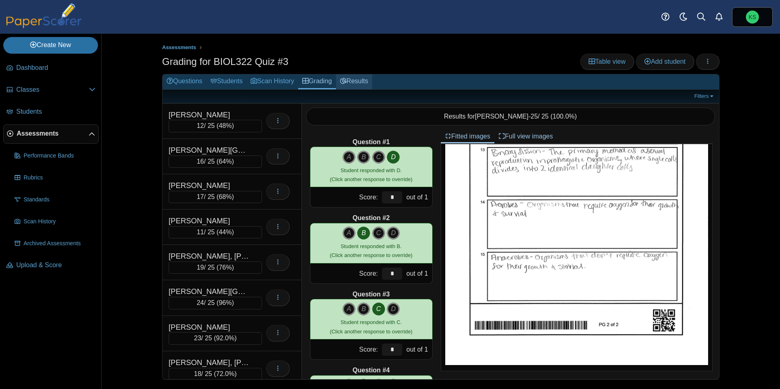
type input "*"
click at [368, 84] on link "Results" at bounding box center [354, 81] width 36 height 15
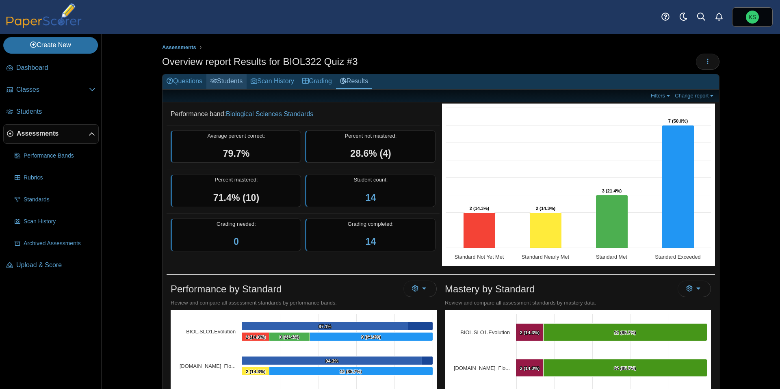
click at [241, 85] on link "Students" at bounding box center [226, 81] width 40 height 15
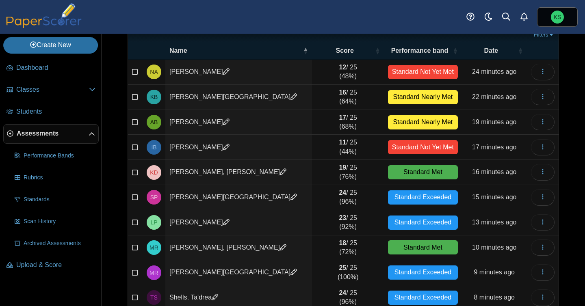
scroll to position [98, 0]
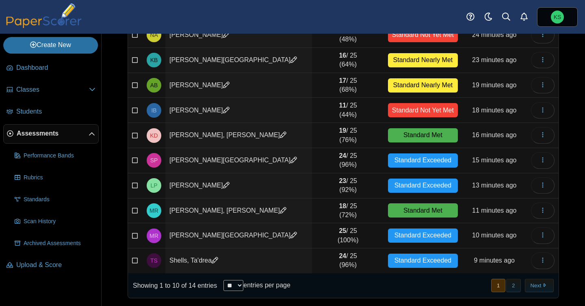
click at [229, 288] on select "** ** ** ***" at bounding box center [233, 285] width 20 height 11
select select "**"
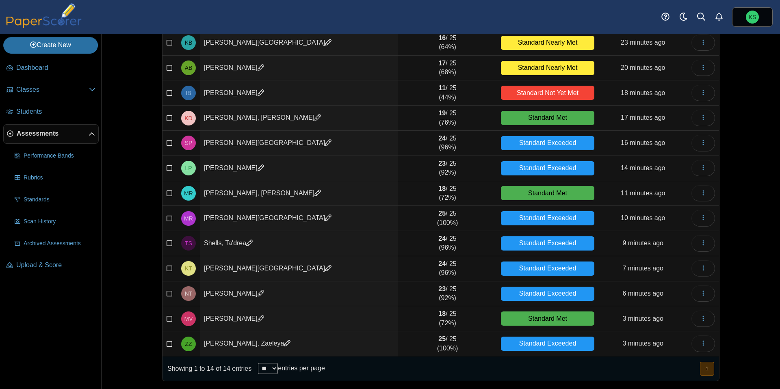
scroll to position [0, 0]
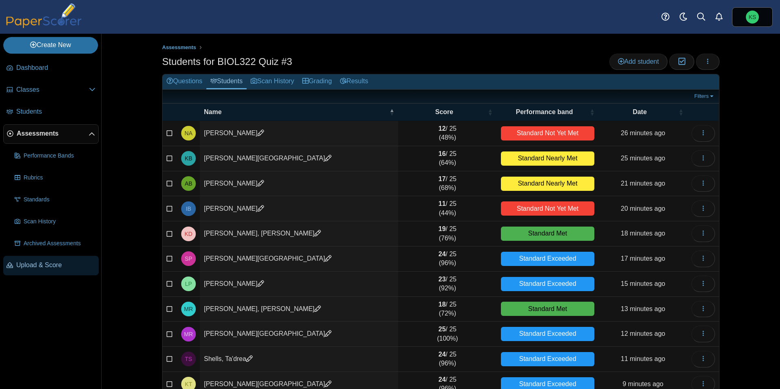
click at [37, 262] on span "Upload & Score" at bounding box center [55, 265] width 79 height 9
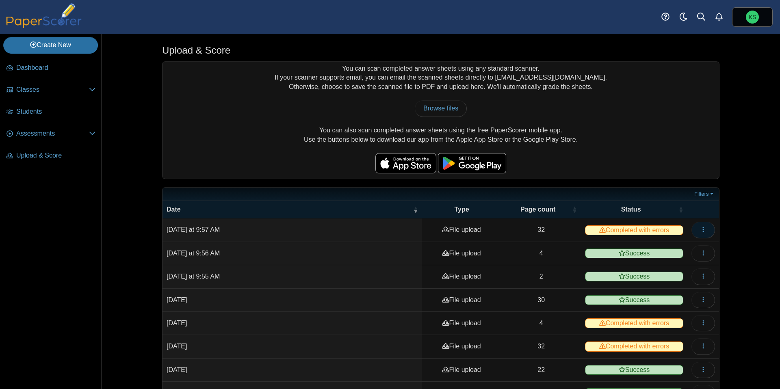
click at [702, 228] on icon "button" at bounding box center [703, 229] width 6 height 6
click at [662, 250] on link "View scanned pages" at bounding box center [665, 248] width 97 height 12
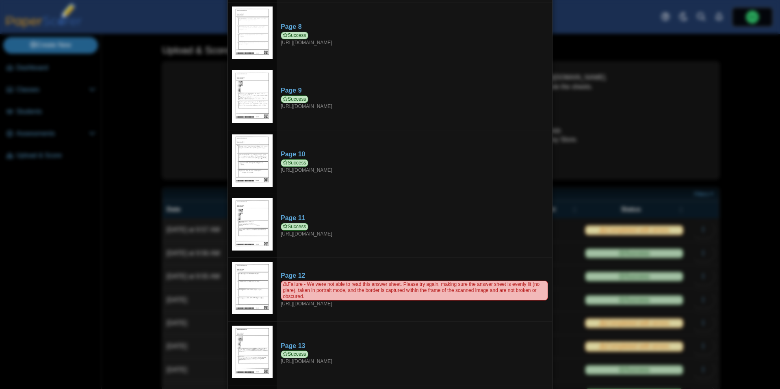
scroll to position [520, 0]
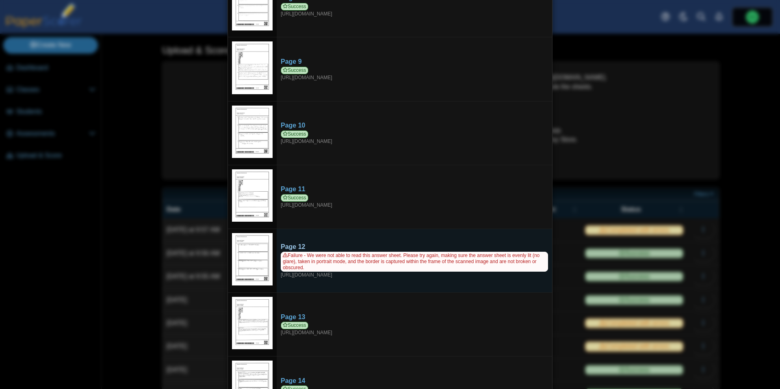
click at [316, 252] on span "Failure - We were not able to read this answer sheet. Please try again, making …" at bounding box center [414, 262] width 267 height 20
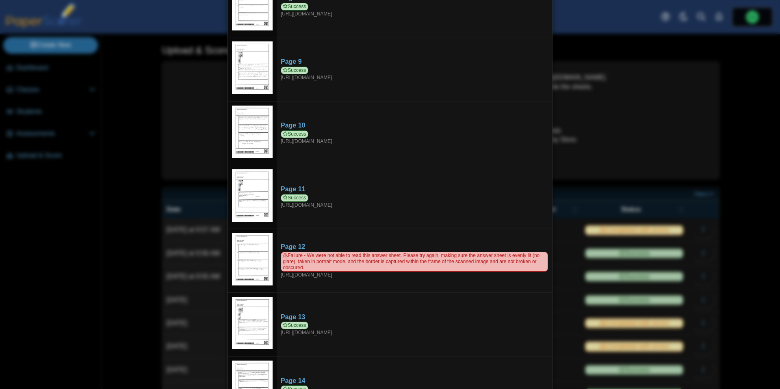
click at [733, 161] on div "Viewing upload details Scan results: 30 Successful scans | 2 Failed scans Page …" at bounding box center [390, 194] width 780 height 389
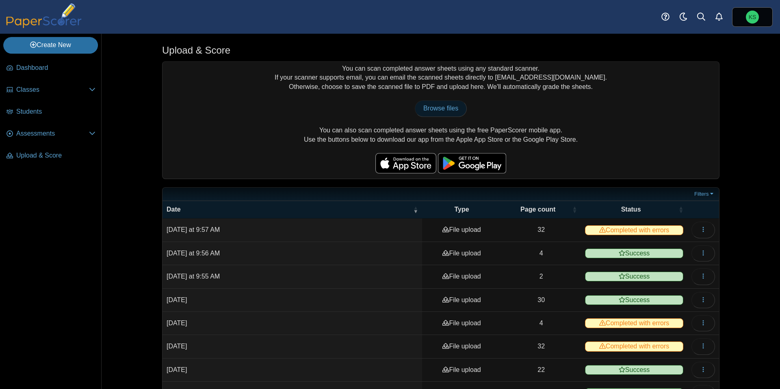
click at [444, 110] on span "Browse files" at bounding box center [440, 108] width 35 height 7
type input "**********"
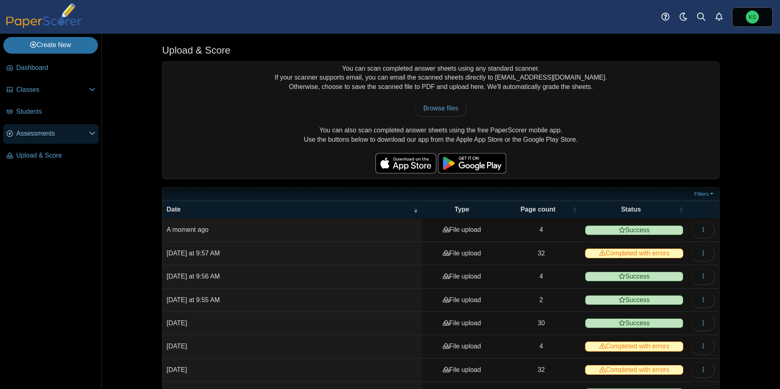
click at [35, 130] on span "Assessments" at bounding box center [52, 133] width 73 height 9
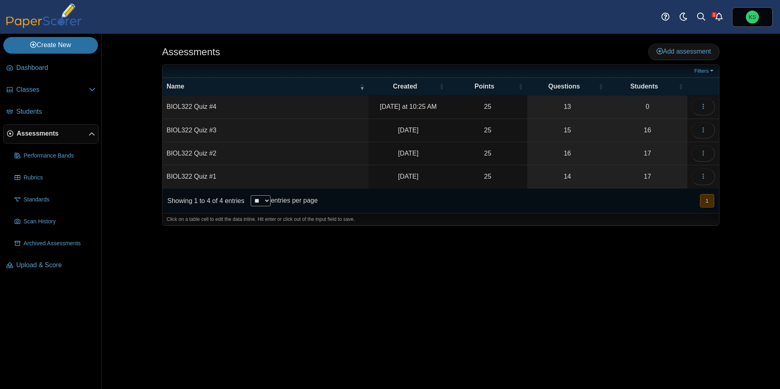
click at [220, 132] on td "BIOL322 Quiz #3" at bounding box center [265, 130] width 206 height 23
click at [709, 129] on button "button" at bounding box center [703, 130] width 24 height 16
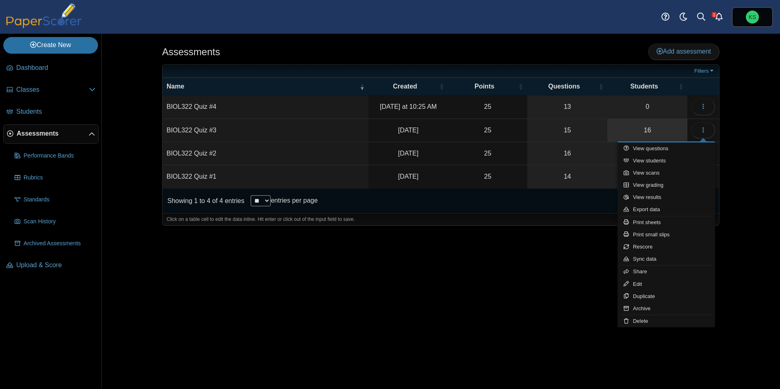
click at [628, 130] on link "16" at bounding box center [647, 130] width 80 height 23
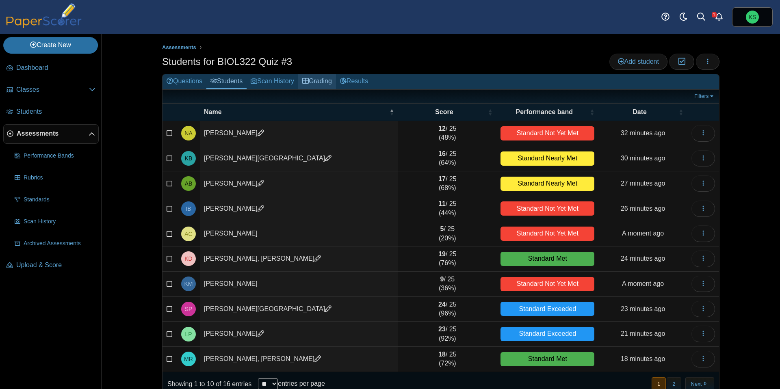
click at [333, 76] on link "Grading" at bounding box center [317, 81] width 38 height 15
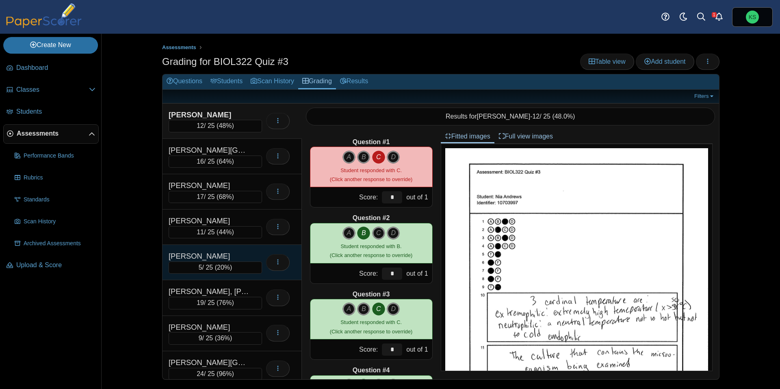
click at [240, 255] on div "[PERSON_NAME]" at bounding box center [209, 256] width 81 height 11
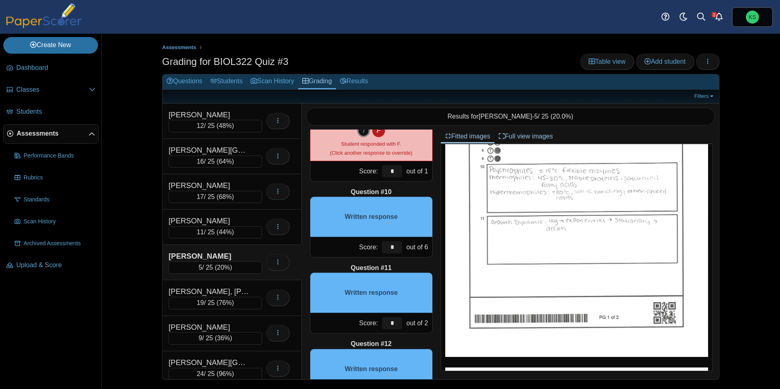
scroll to position [633, 0]
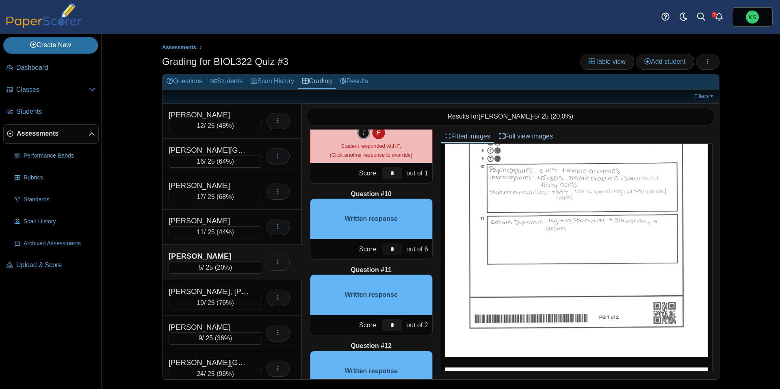
click at [397, 252] on input "*" at bounding box center [392, 249] width 20 height 12
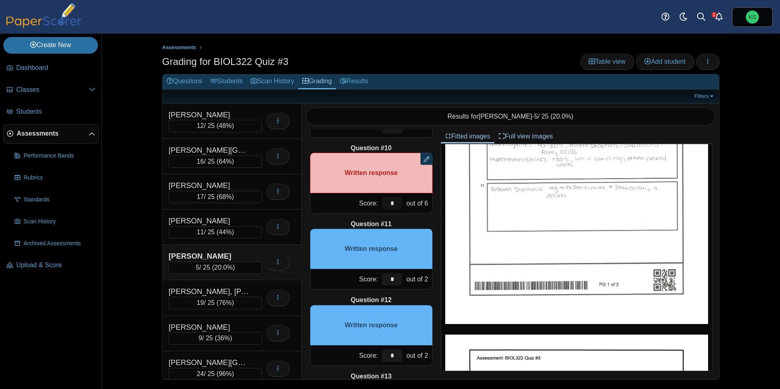
scroll to position [685, 0]
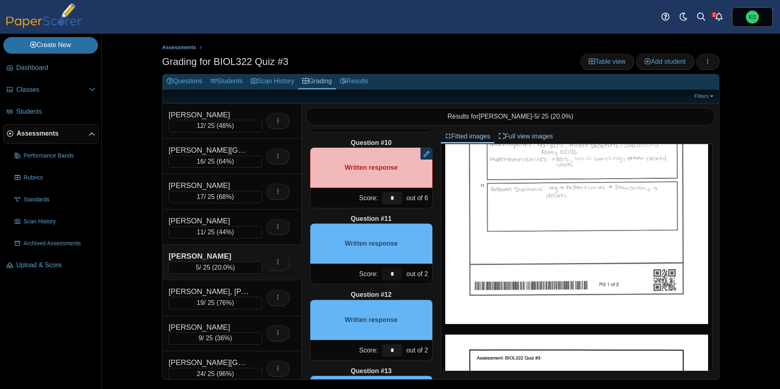
click at [394, 277] on input "*" at bounding box center [392, 274] width 20 height 12
type input "*"
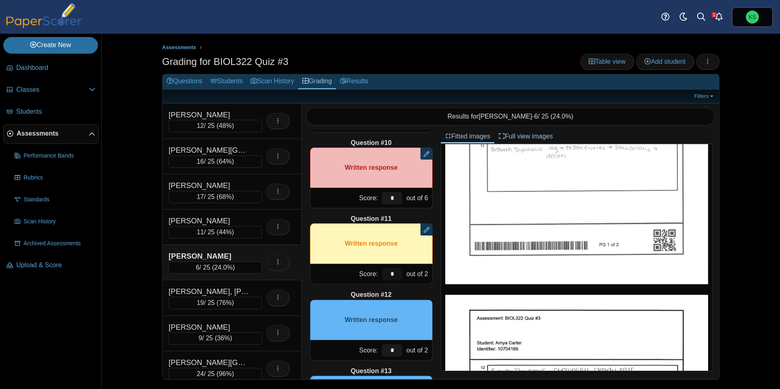
scroll to position [196, 0]
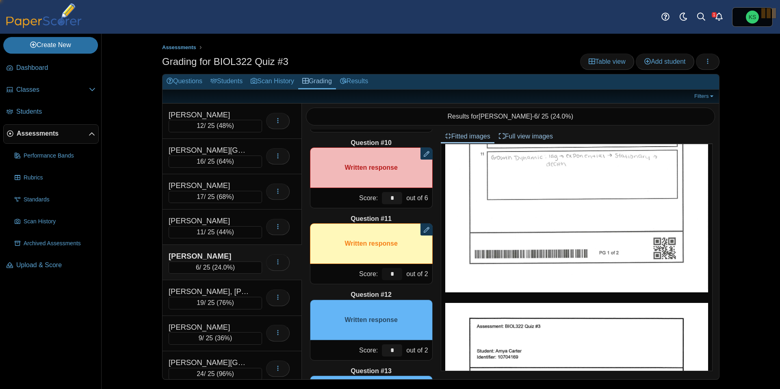
type input "*"
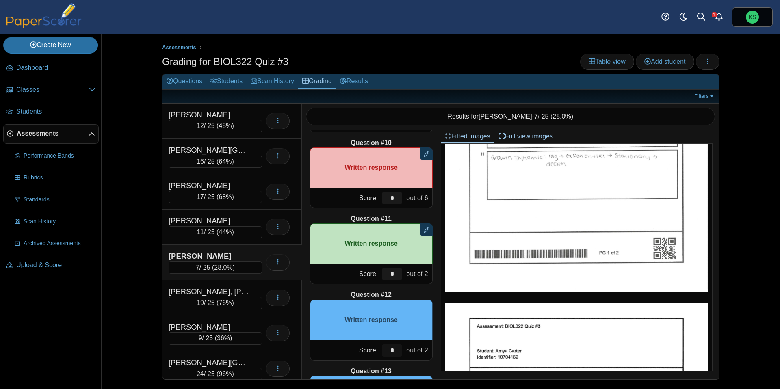
click at [391, 351] on input "*" at bounding box center [392, 350] width 20 height 12
type input "*"
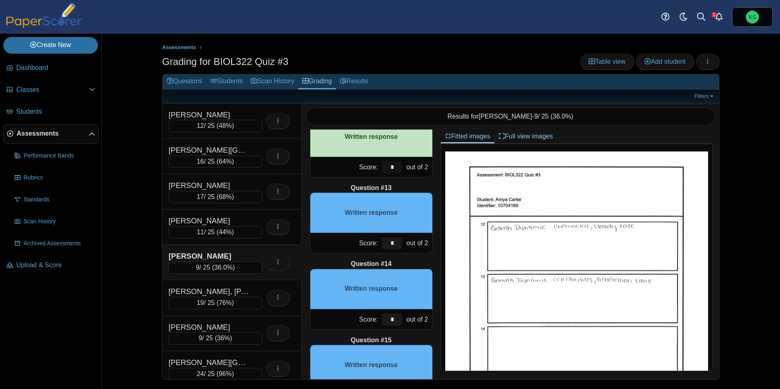
scroll to position [346, 0]
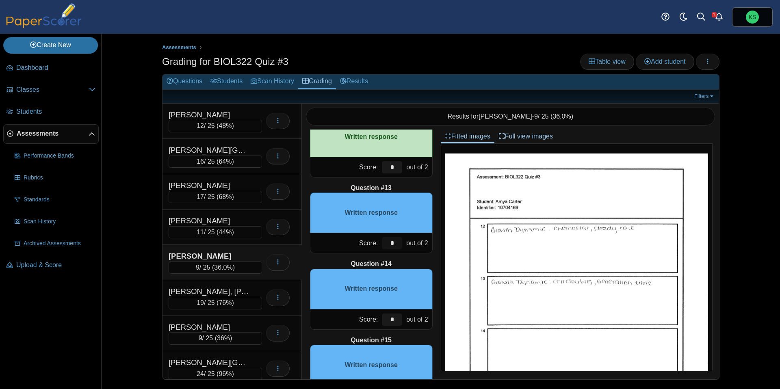
click at [395, 243] on input "*" at bounding box center [392, 243] width 20 height 12
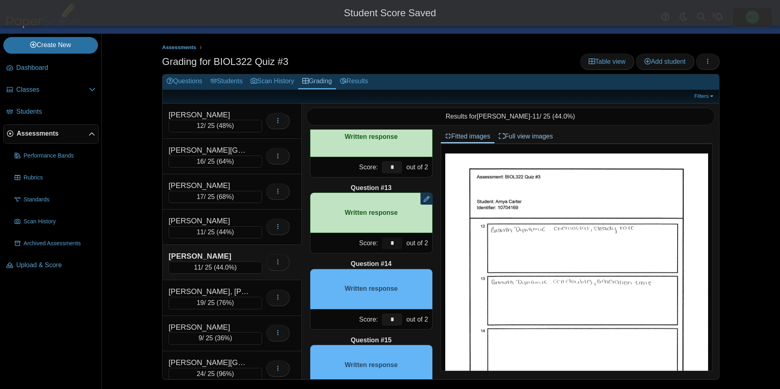
type input "*"
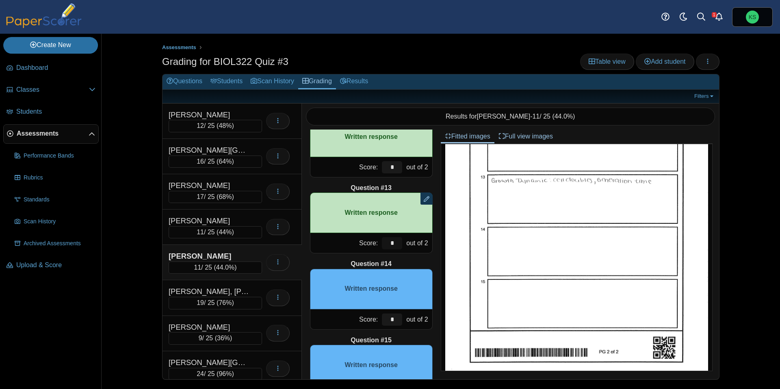
scroll to position [465, 0]
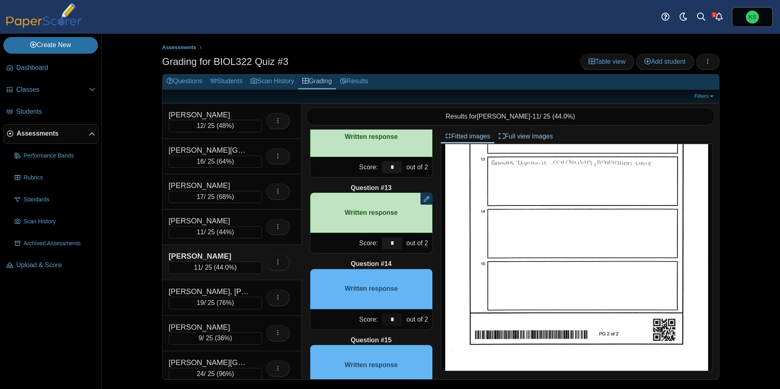
click at [398, 322] on input "*" at bounding box center [392, 320] width 20 height 12
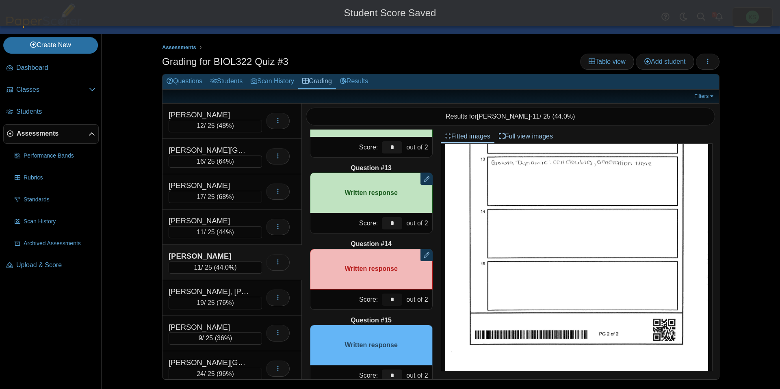
scroll to position [908, 0]
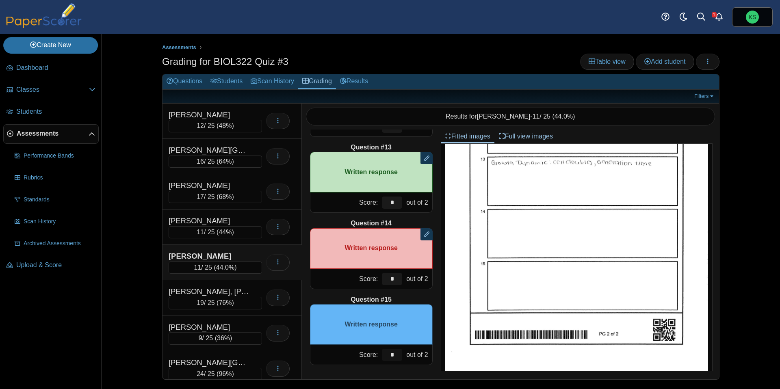
click at [396, 358] on input "*" at bounding box center [392, 355] width 20 height 12
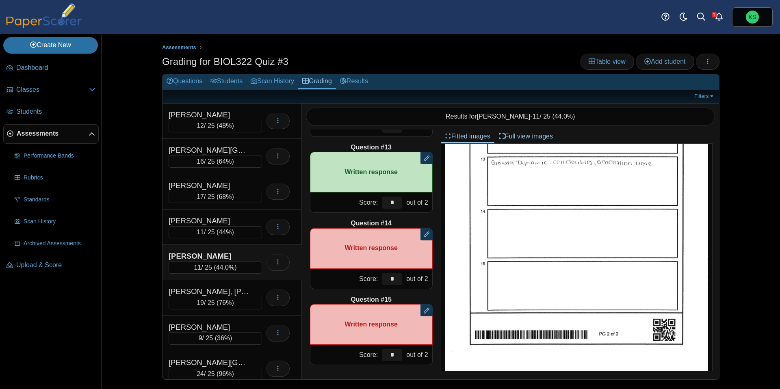
click at [236, 252] on div "[PERSON_NAME]" at bounding box center [209, 256] width 81 height 11
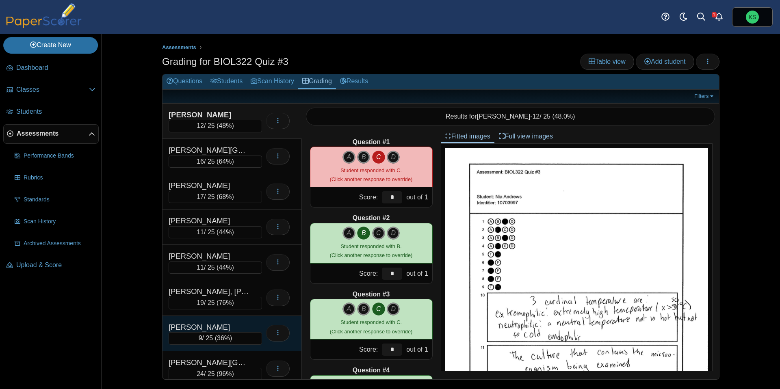
click at [237, 325] on div "[PERSON_NAME]" at bounding box center [209, 327] width 81 height 11
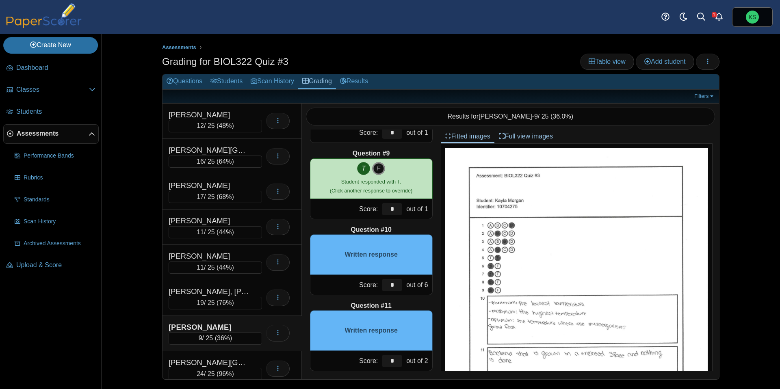
scroll to position [573, 0]
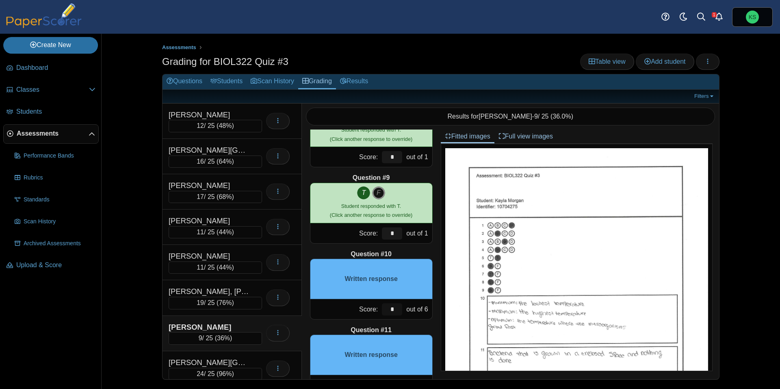
click at [398, 309] on input "*" at bounding box center [392, 309] width 20 height 12
type input "*"
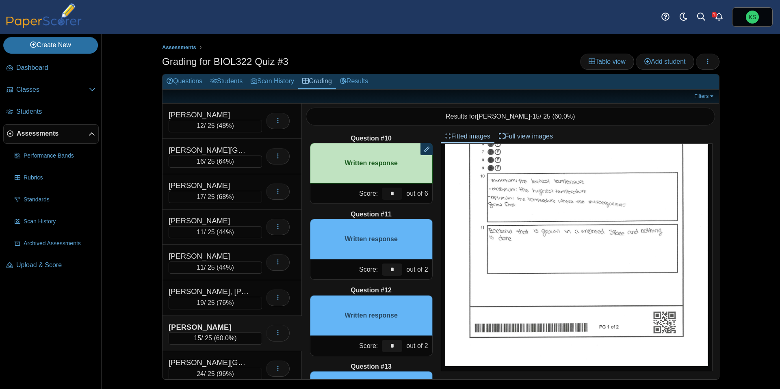
scroll to position [710, 0]
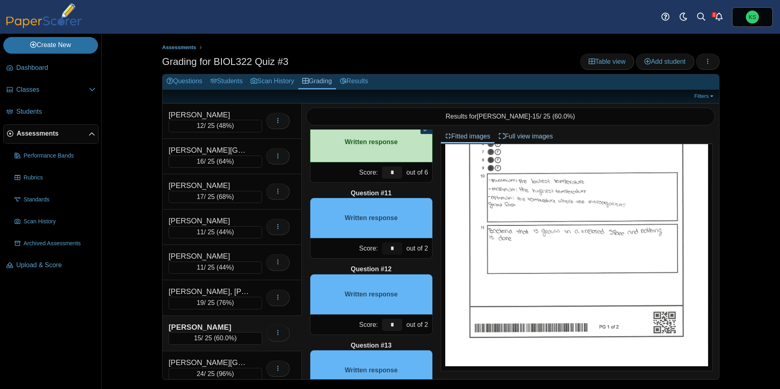
click at [398, 248] on input "*" at bounding box center [392, 249] width 20 height 12
type input "*"
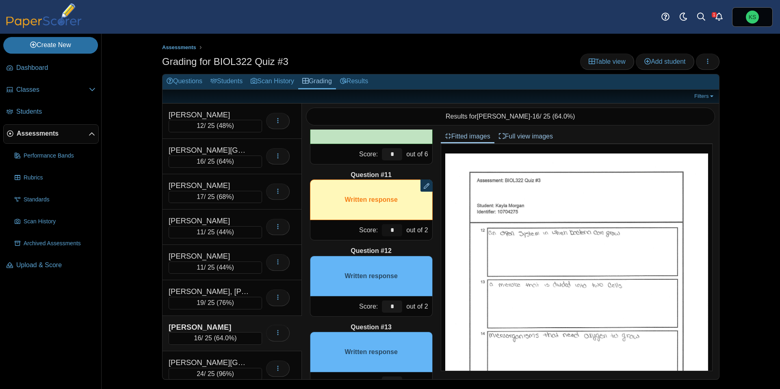
scroll to position [729, 0]
click at [395, 305] on input "*" at bounding box center [392, 306] width 20 height 12
type input "*"
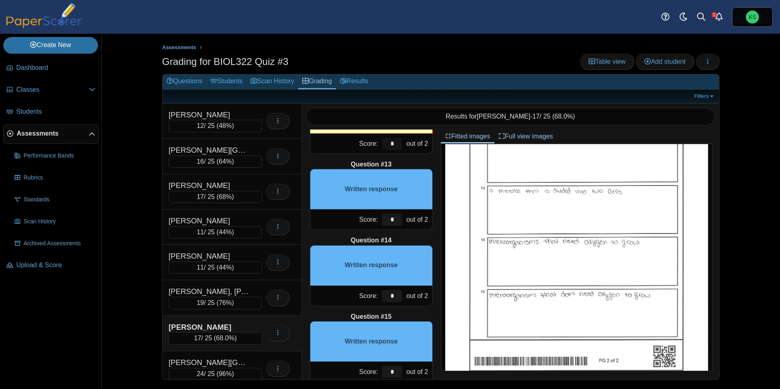
scroll to position [892, 0]
click at [394, 219] on input "*" at bounding box center [392, 219] width 20 height 12
type input "*"
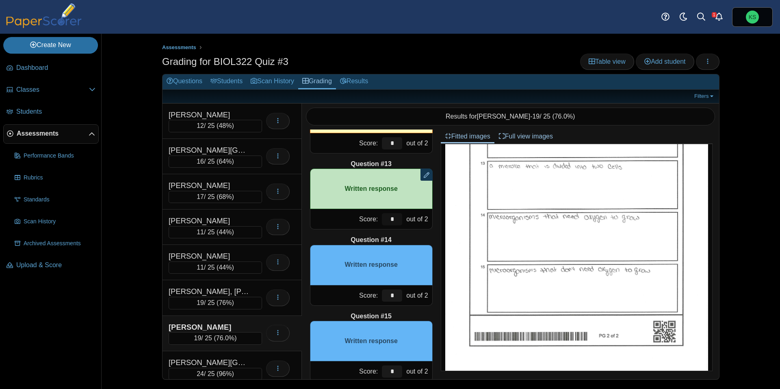
scroll to position [908, 0]
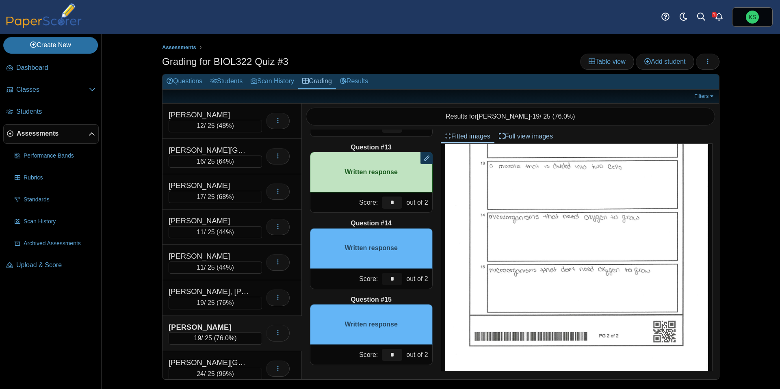
click at [397, 278] on input "*" at bounding box center [392, 279] width 20 height 12
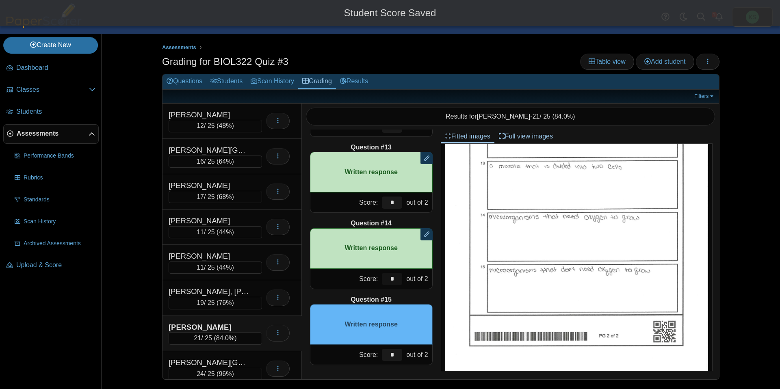
type input "*"
click at [397, 353] on input "*" at bounding box center [392, 355] width 20 height 12
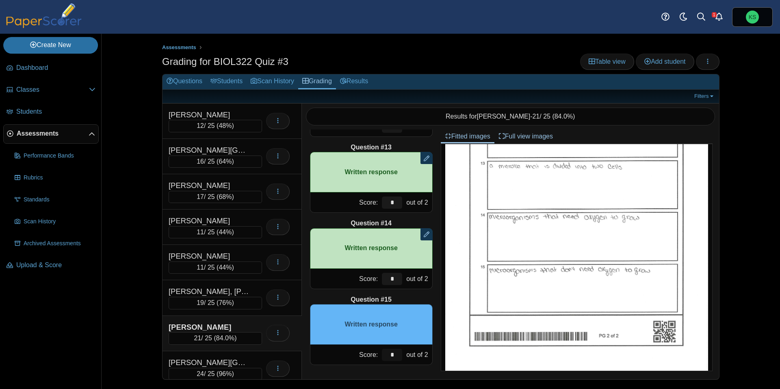
click at [397, 353] on input "*" at bounding box center [392, 355] width 20 height 12
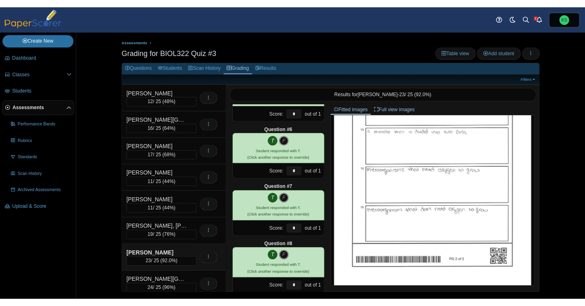
scroll to position [0, 0]
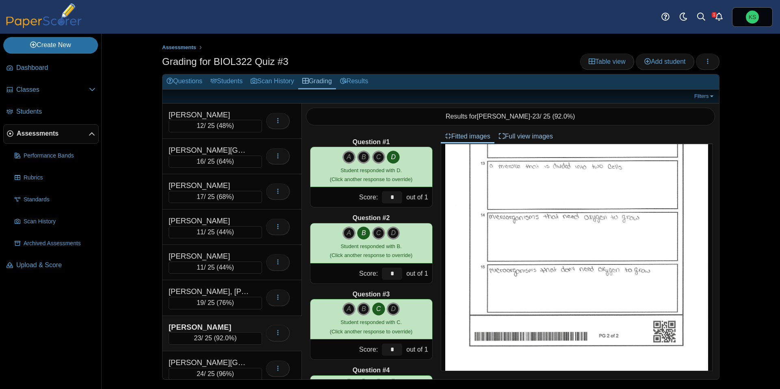
type input "*"
click at [718, 17] on icon "Alerts" at bounding box center [719, 17] width 8 height 8
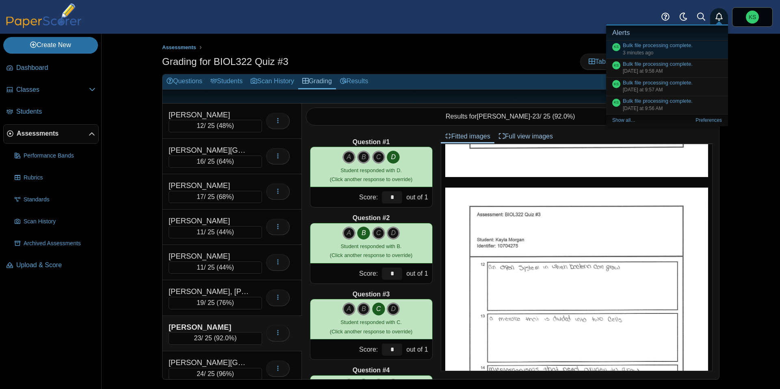
scroll to position [393, 0]
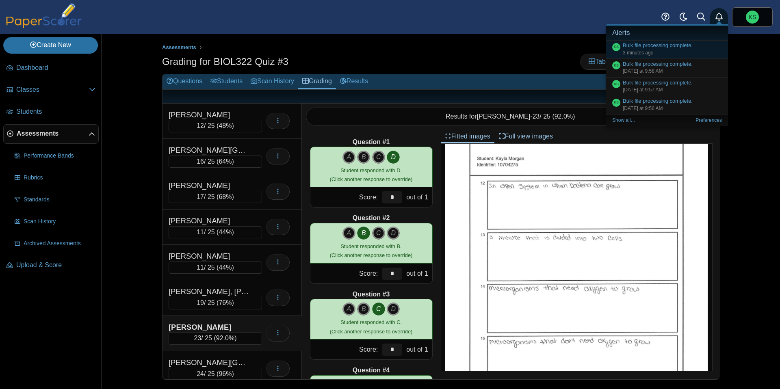
click at [40, 135] on span "Assessments" at bounding box center [53, 133] width 72 height 9
